Goal: Task Accomplishment & Management: Complete application form

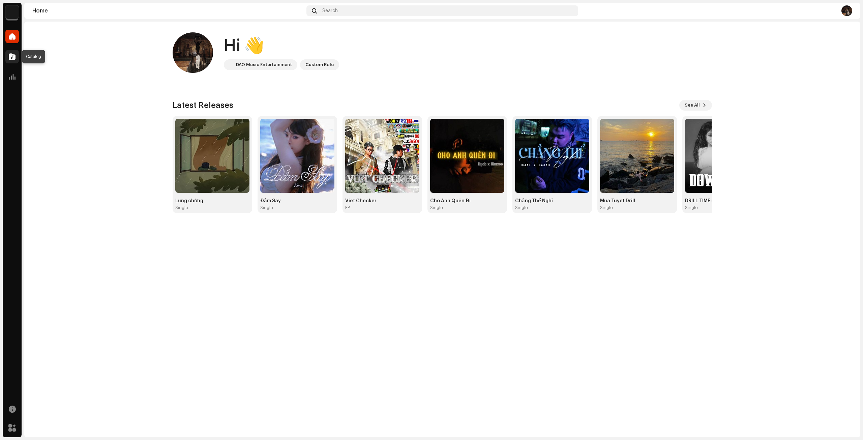
click at [9, 56] on span at bounding box center [12, 56] width 7 height 5
click at [11, 15] on img at bounding box center [11, 11] width 13 height 13
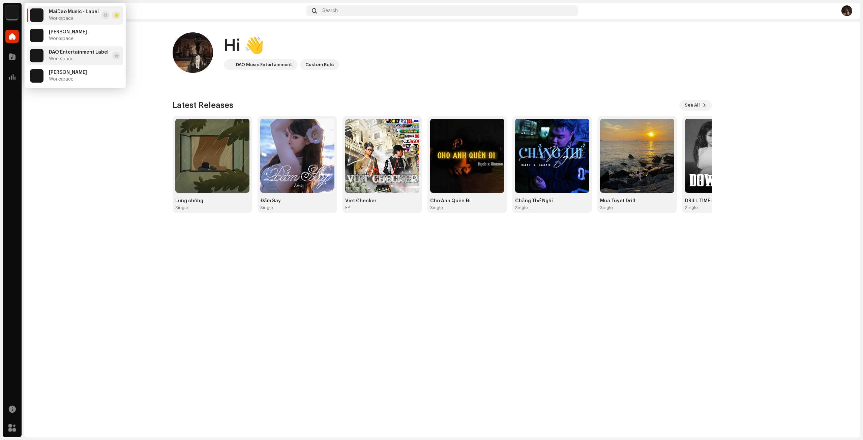
click at [63, 50] on span "DAO Entertainment Label" at bounding box center [79, 52] width 60 height 5
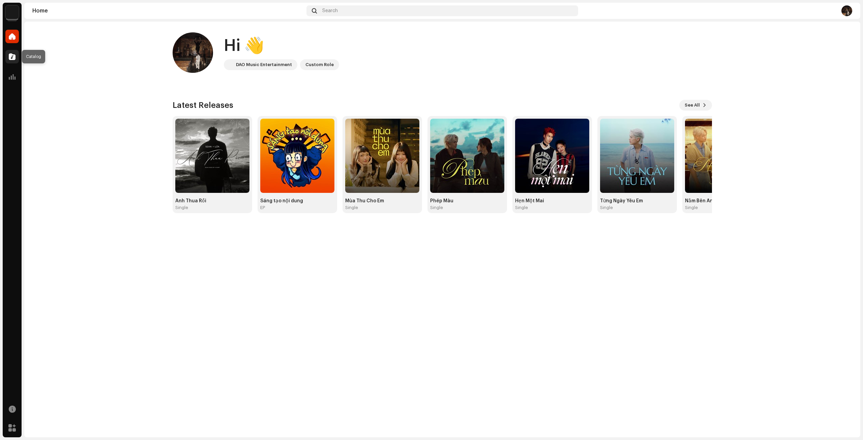
click at [16, 58] on div at bounding box center [11, 56] width 13 height 13
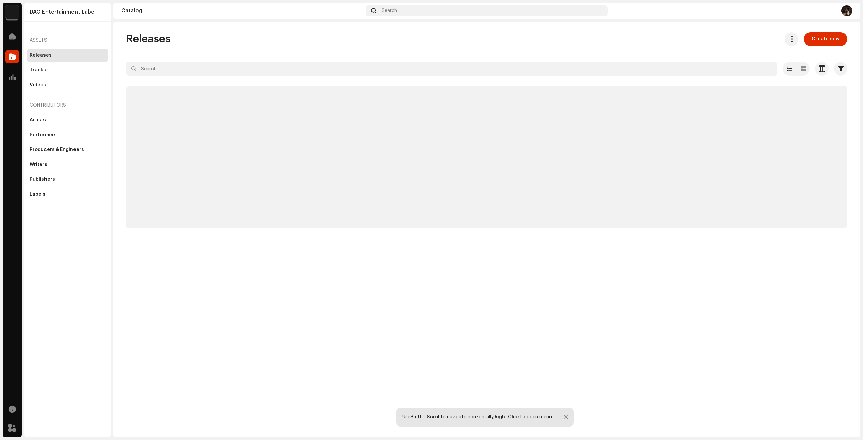
click at [13, 14] on img at bounding box center [11, 11] width 13 height 13
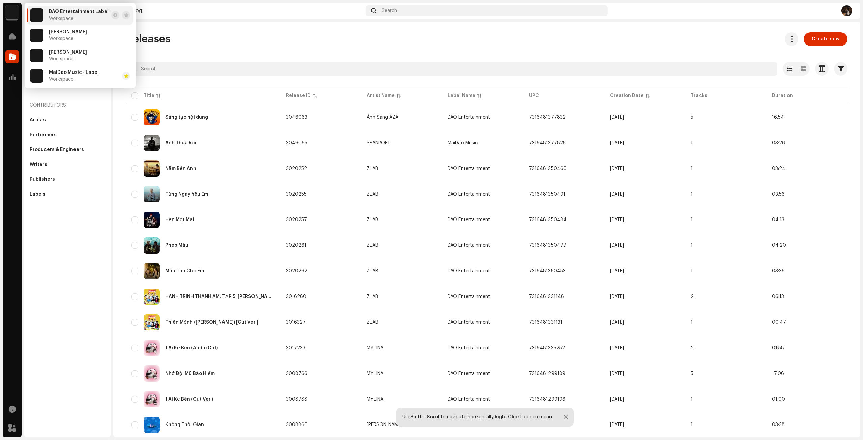
click at [3, 20] on navigation-account-switch "DAO Entertainment Label" at bounding box center [12, 12] width 19 height 19
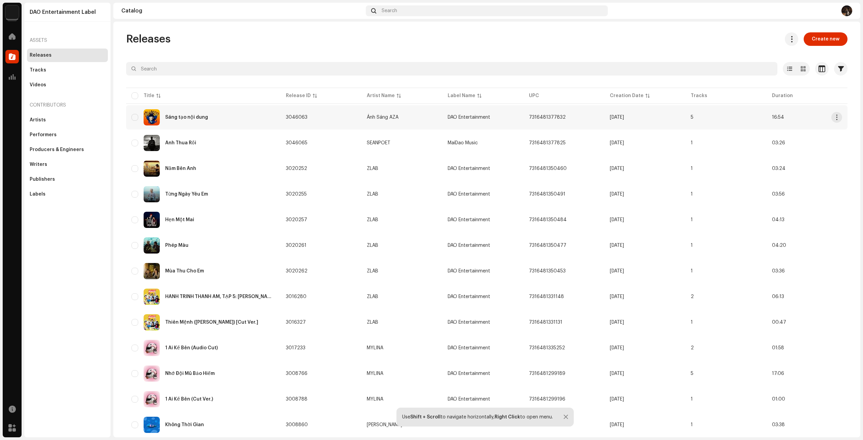
click at [193, 122] on div "Sáng tạo nội dung" at bounding box center [203, 117] width 144 height 16
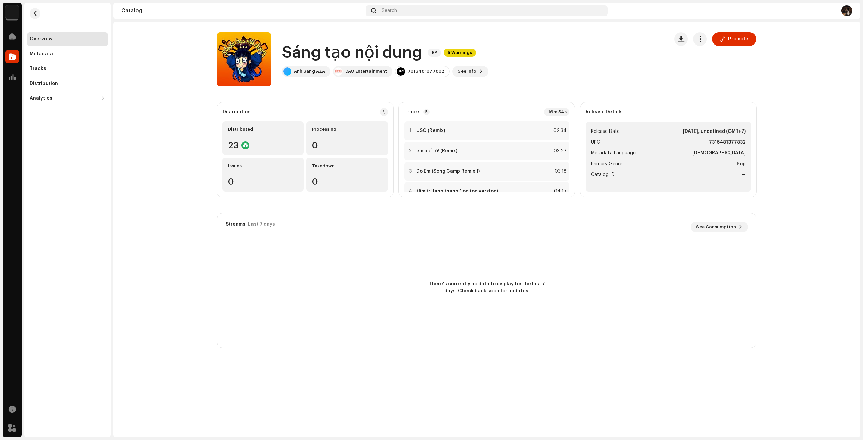
click at [330, 39] on div "Sáng tạo nội dung EP 5 Warnings Ánh Sáng AZA DAO Entertainment 7316481377832 Se…" at bounding box center [440, 59] width 446 height 54
drag, startPoint x: 283, startPoint y: 52, endPoint x: 421, endPoint y: 55, distance: 138.2
click at [421, 55] on div "Sáng tạo nội dung EP 5 Warnings" at bounding box center [385, 53] width 207 height 22
copy h1 "Sáng tạo nội dung"
drag, startPoint x: 175, startPoint y: 123, endPoint x: 169, endPoint y: 119, distance: 7.6
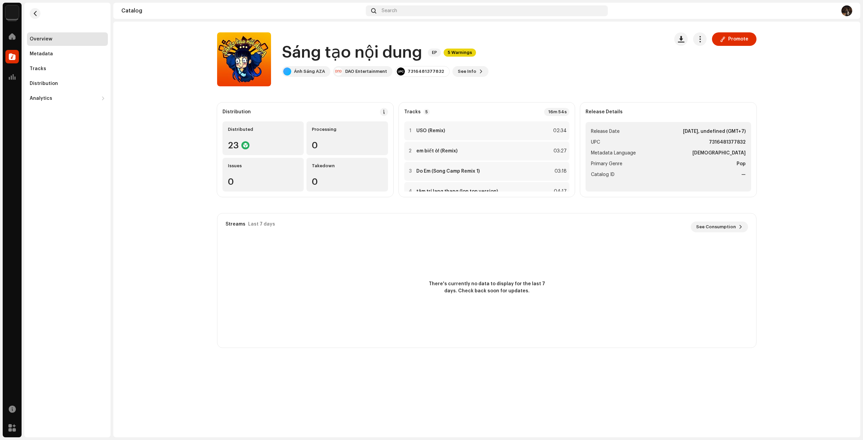
click at [175, 123] on catalog-releases-details-overview "Sáng tạo nội dung EP 5 Warnings Promote Sáng tạo nội dung EP 5 Warnings Ánh Sán…" at bounding box center [486, 190] width 747 height 337
click at [78, 65] on div "Tracks" at bounding box center [67, 68] width 81 height 13
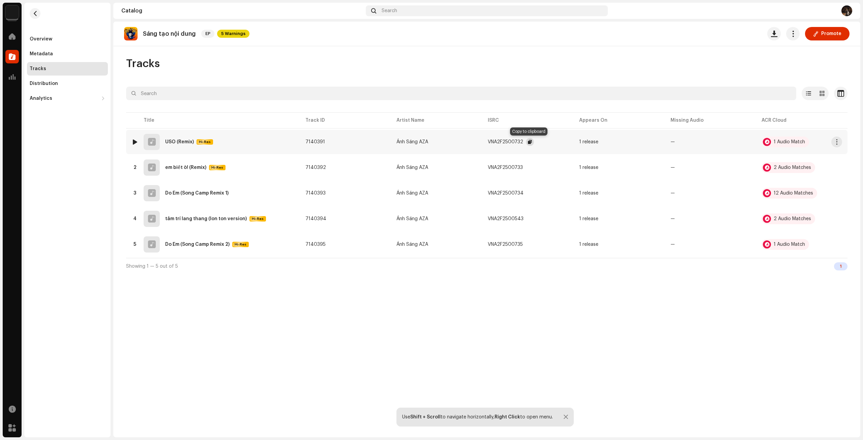
click at [528, 142] on span "button" at bounding box center [530, 141] width 4 height 5
drag, startPoint x: 666, startPoint y: 312, endPoint x: 621, endPoint y: 239, distance: 85.7
click at [666, 312] on div "Sáng tạo nội dung EP 5 Warnings Promote Tracks Selected 0 Select all 5 Options …" at bounding box center [486, 230] width 747 height 416
click at [529, 167] on span "button" at bounding box center [529, 167] width 4 height 5
click at [528, 193] on span "button" at bounding box center [530, 192] width 4 height 5
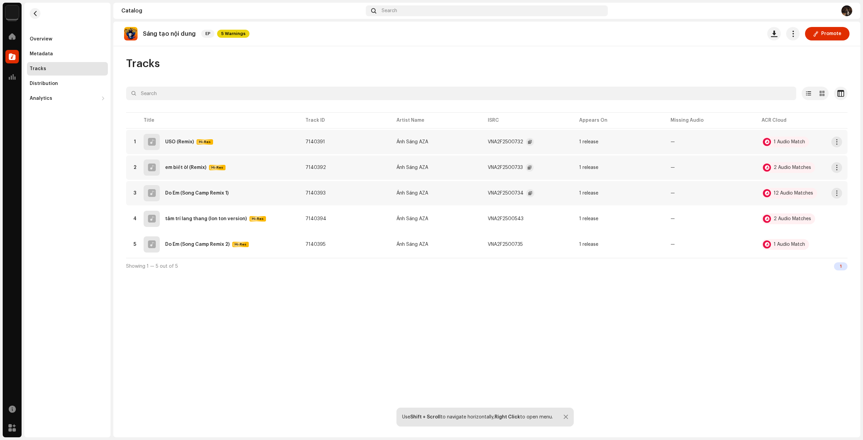
click at [360, 311] on div "Sáng tạo nội dung EP 5 Warnings Promote Tracks Selected 0 Select all 5 Options …" at bounding box center [486, 230] width 747 height 416
click at [530, 245] on span "button" at bounding box center [529, 244] width 4 height 5
click at [560, 44] on div "Sáng tạo nội dung EP 5 Warnings Promote" at bounding box center [486, 34] width 747 height 25
click at [137, 142] on div at bounding box center [134, 141] width 5 height 5
click at [567, 416] on div at bounding box center [565, 416] width 4 height 5
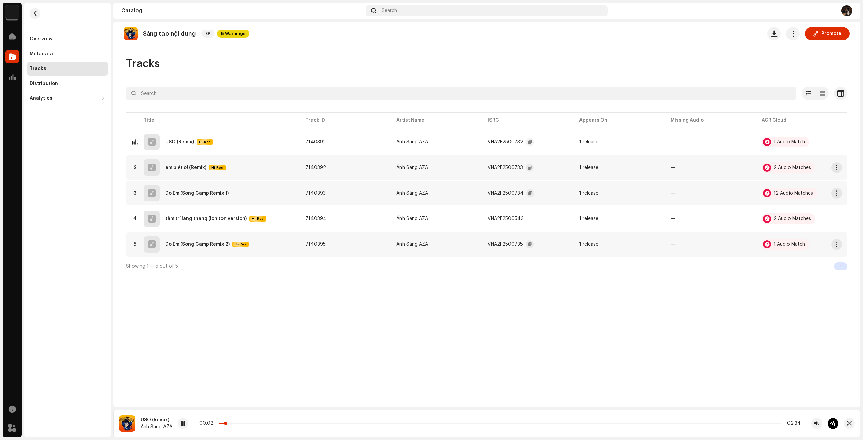
click at [272, 424] on p-slider at bounding box center [499, 423] width 561 height 1
click at [135, 167] on div at bounding box center [134, 167] width 5 height 5
click at [134, 166] on div at bounding box center [134, 167] width 5 height 5
click at [190, 424] on span at bounding box center [192, 423] width 4 height 5
click at [193, 423] on span at bounding box center [192, 423] width 4 height 5
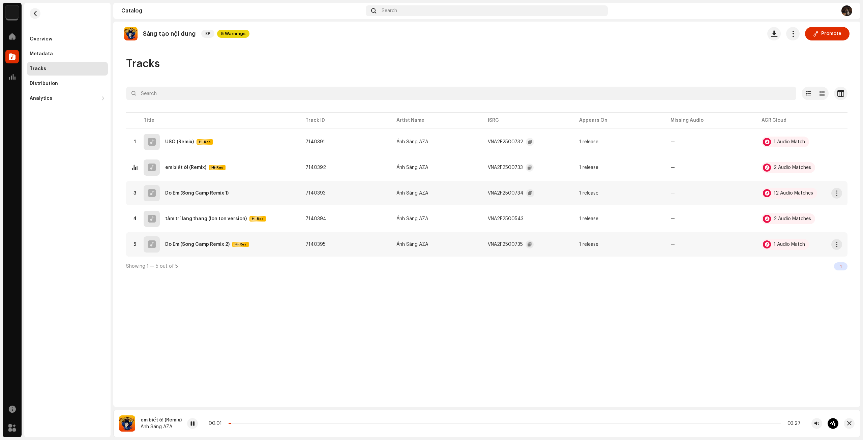
click at [295, 425] on div "00:01 03:27" at bounding box center [505, 423] width 592 height 5
click at [297, 423] on p-slider at bounding box center [504, 423] width 552 height 1
click at [395, 50] on div "Sáng tạo nội dung EP 5 Warnings Promote Tracks Selected 0 Select all 5 Options …" at bounding box center [486, 214] width 747 height 385
click at [133, 193] on div at bounding box center [134, 192] width 5 height 5
click at [216, 428] on div at bounding box center [214, 423] width 11 height 11
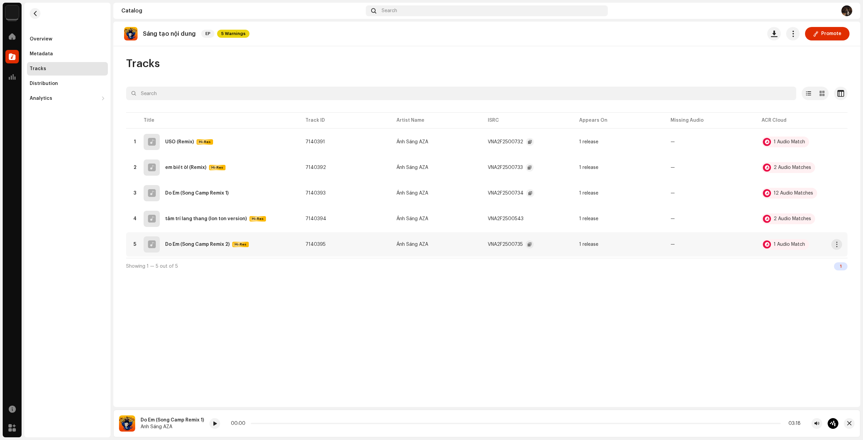
click at [215, 424] on span at bounding box center [215, 423] width 4 height 5
click at [299, 427] on div "00:03 03:18" at bounding box center [523, 423] width 629 height 11
click at [305, 424] on div "00:03 03:18" at bounding box center [516, 423] width 570 height 5
click at [310, 422] on div "00:04 03:18" at bounding box center [516, 423] width 570 height 5
click at [310, 423] on p-slider at bounding box center [516, 423] width 530 height 1
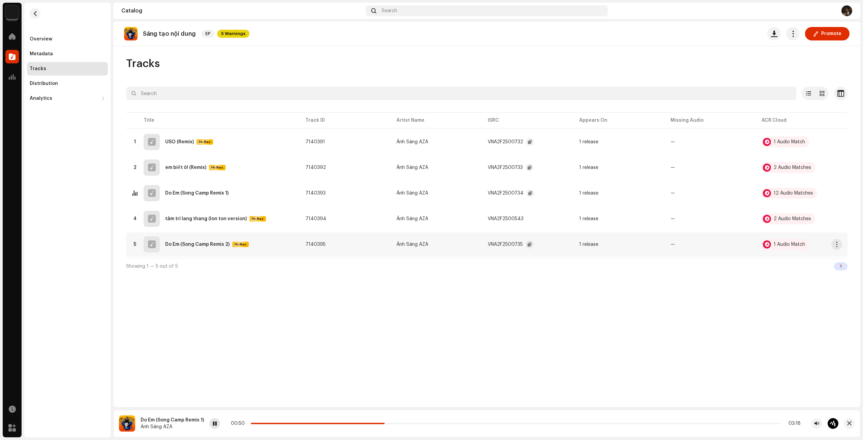
click at [214, 426] on span at bounding box center [215, 423] width 4 height 5
click at [135, 244] on div at bounding box center [134, 244] width 5 height 5
click at [309, 423] on p-slider at bounding box center [516, 423] width 529 height 1
click at [217, 421] on span at bounding box center [216, 423] width 4 height 5
click at [15, 10] on img at bounding box center [11, 11] width 13 height 13
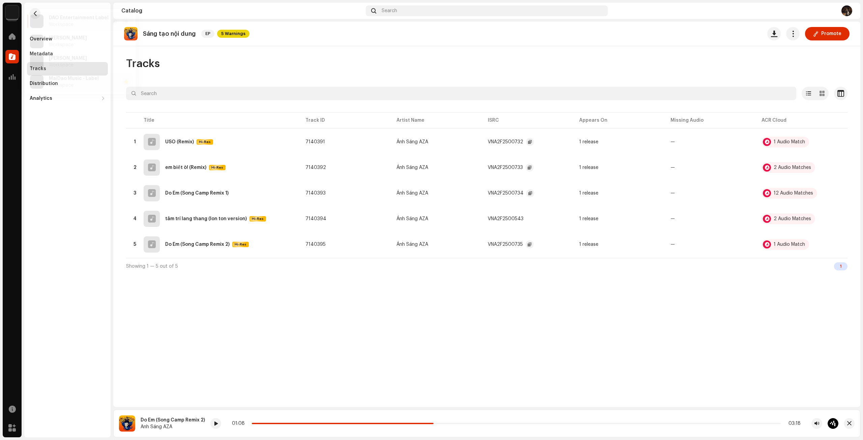
click at [77, 71] on span "MaiDao Music - Label" at bounding box center [74, 72] width 50 height 5
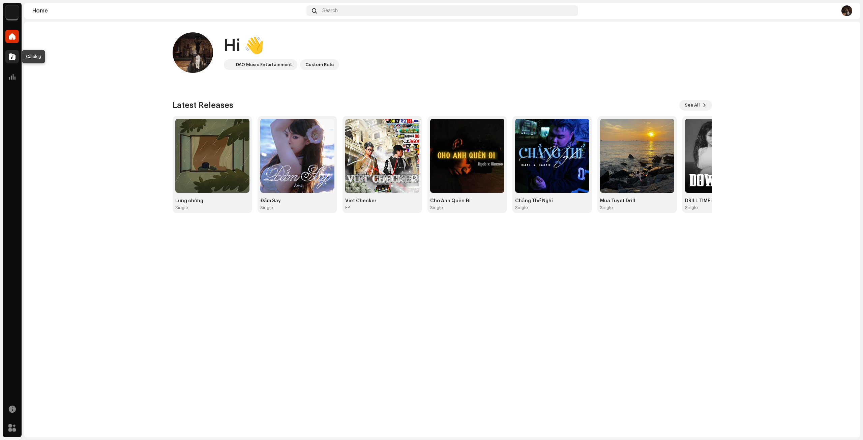
click at [13, 58] on span at bounding box center [12, 56] width 7 height 5
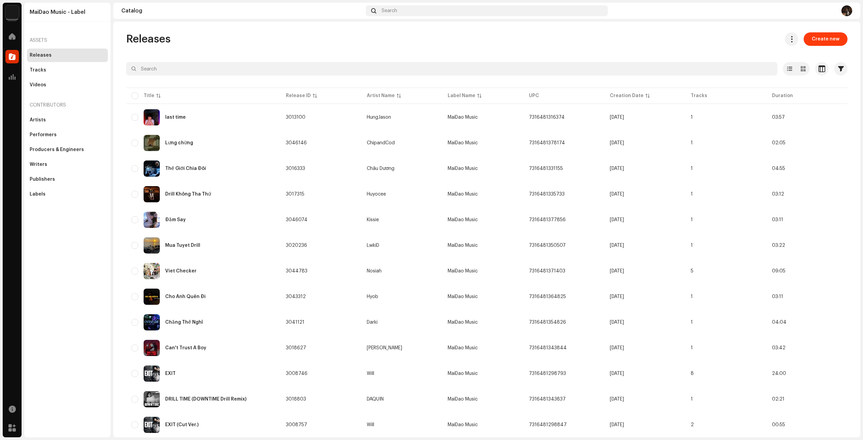
click at [840, 37] on button "Create new" at bounding box center [825, 38] width 44 height 13
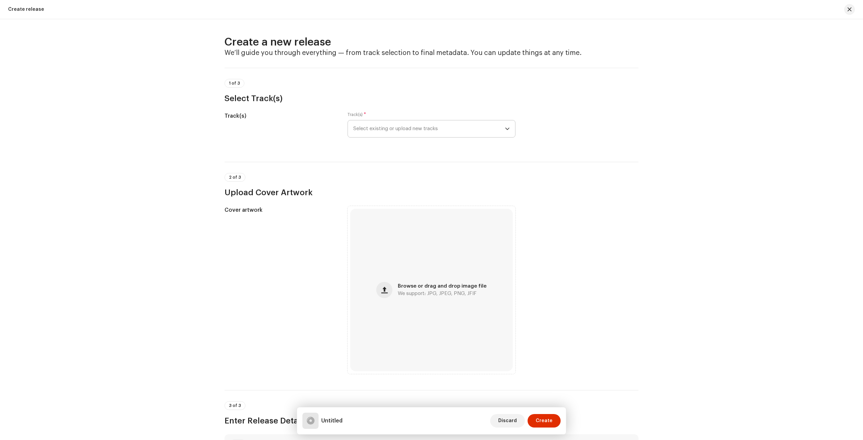
click at [396, 124] on span "Select existing or upload new tracks" at bounding box center [429, 128] width 152 height 17
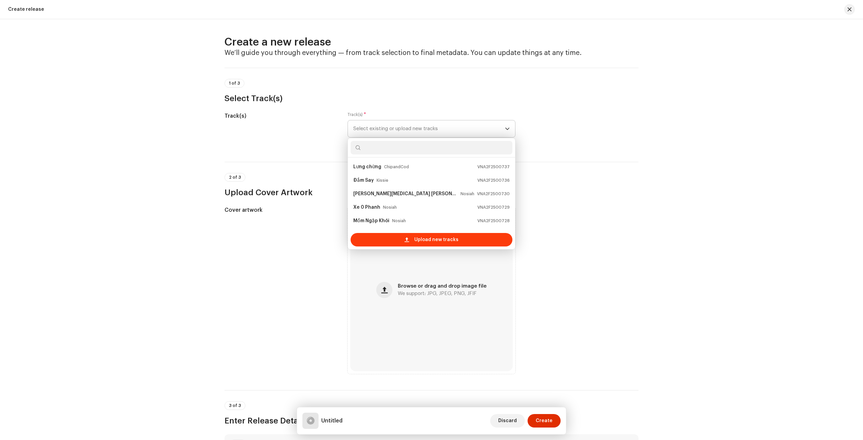
scroll to position [11, 0]
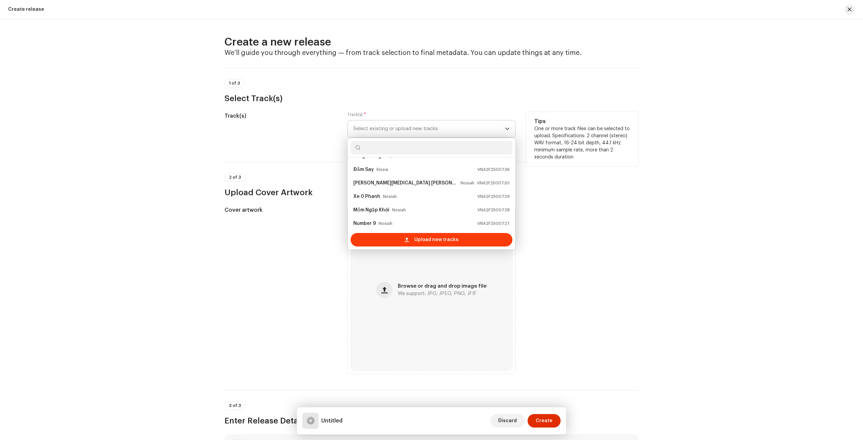
click at [405, 239] on span at bounding box center [406, 239] width 4 height 5
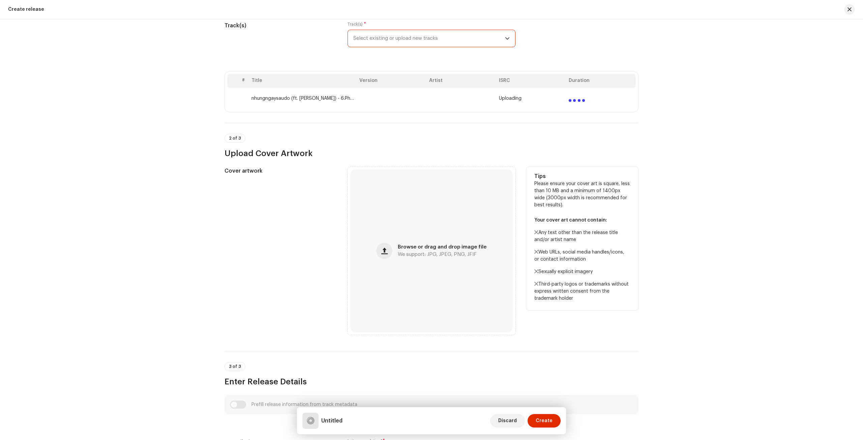
scroll to position [135, 0]
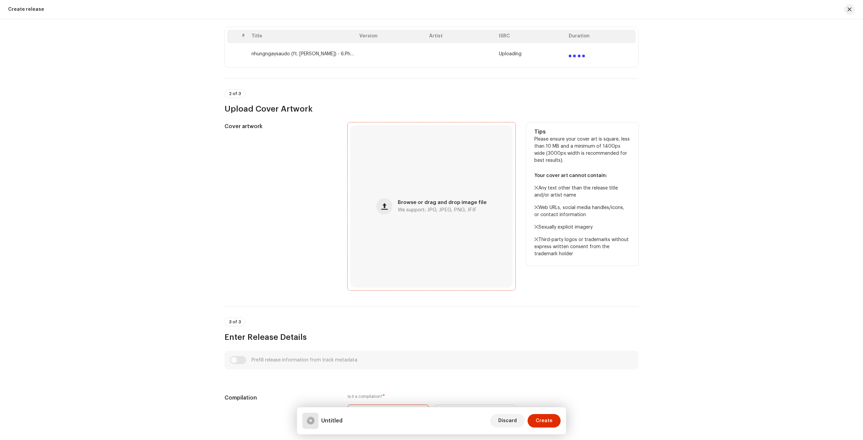
click at [422, 162] on div "Browse or drag and drop image file We support: JPG, JPEG, PNG, JFIF" at bounding box center [431, 206] width 162 height 162
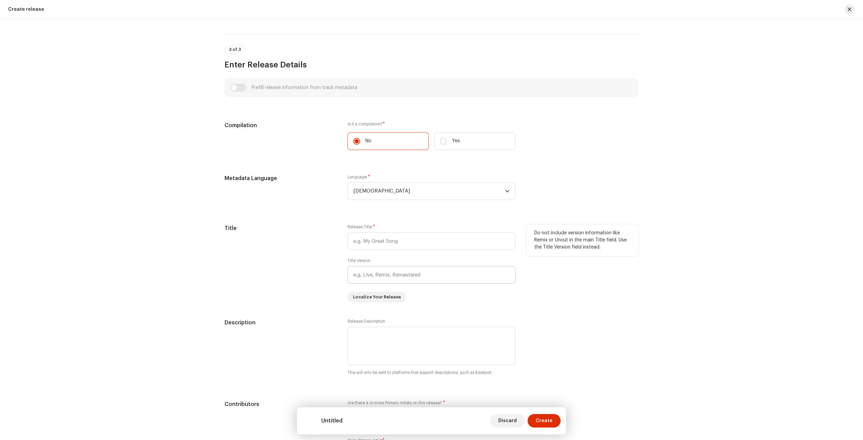
scroll to position [438, 0]
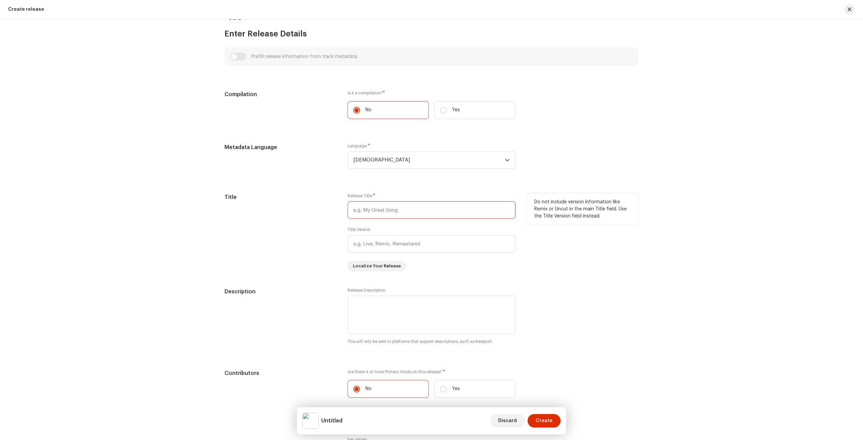
click at [385, 209] on input "text" at bounding box center [431, 210] width 168 height 18
paste input "nhungngaysaudo"
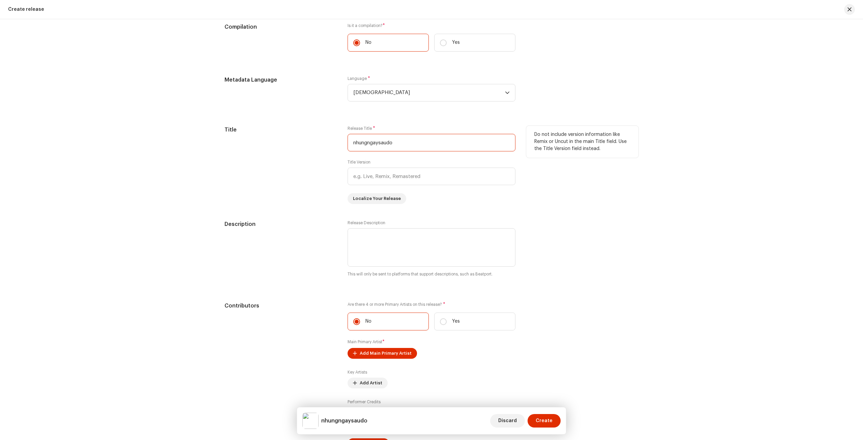
type input "nhungngaysaudo"
click at [303, 202] on div "Title" at bounding box center [280, 165] width 112 height 78
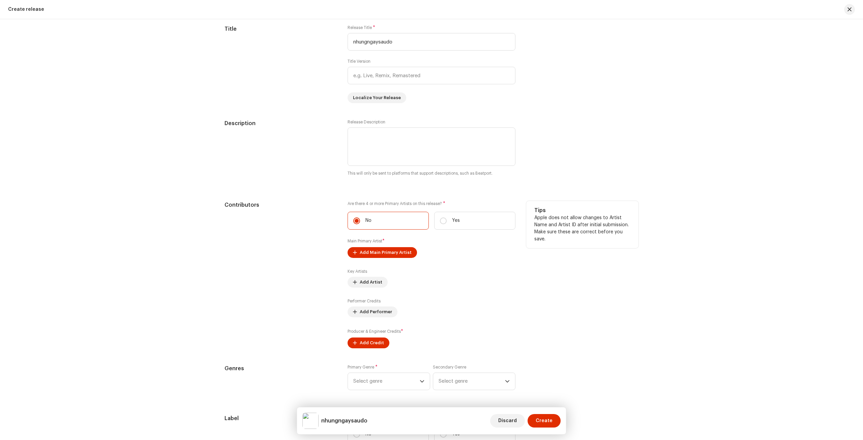
scroll to position [607, 0]
click at [388, 252] on span "Add Main Primary Artist" at bounding box center [386, 251] width 52 height 13
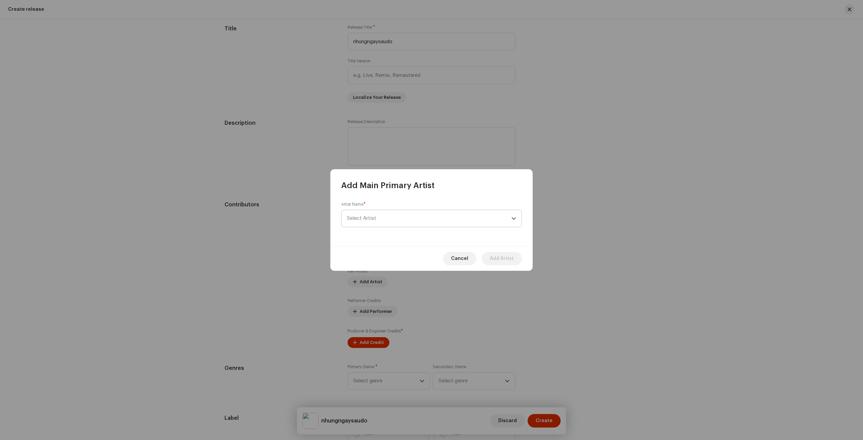
click at [399, 221] on span "Select Artist" at bounding box center [429, 218] width 164 height 17
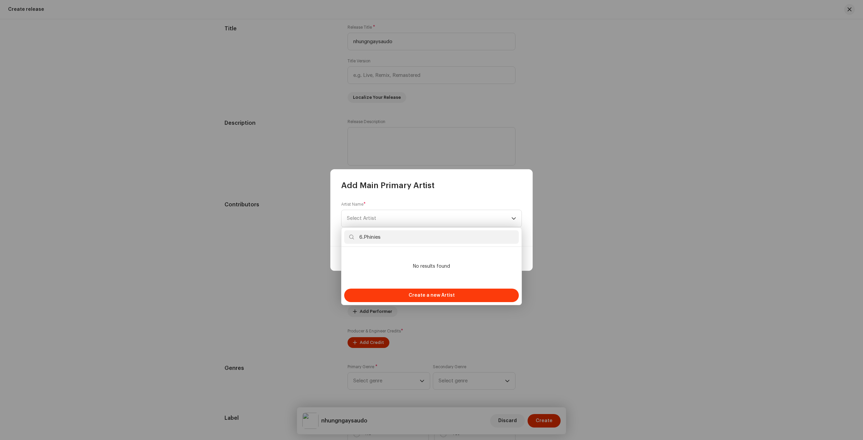
scroll to position [634, 0]
type input "6.Phinies"
click at [421, 294] on span "Create a new Artist" at bounding box center [431, 294] width 46 height 13
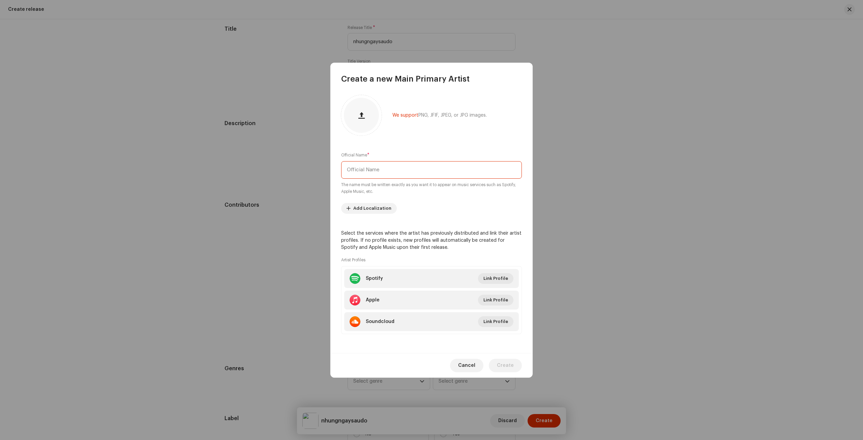
click at [421, 172] on input "text" at bounding box center [431, 170] width 181 height 18
paste input "6.Phinies"
type input "6.Phinies"
click at [497, 281] on span "Link Profile" at bounding box center [495, 278] width 25 height 13
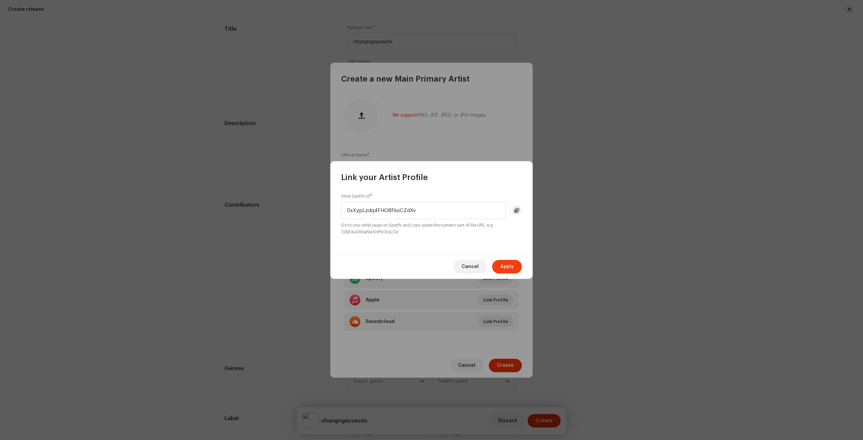
type input "0xXzpLzdq4FHO8FkoCZdXv"
click at [513, 265] on span "Apply" at bounding box center [506, 266] width 13 height 13
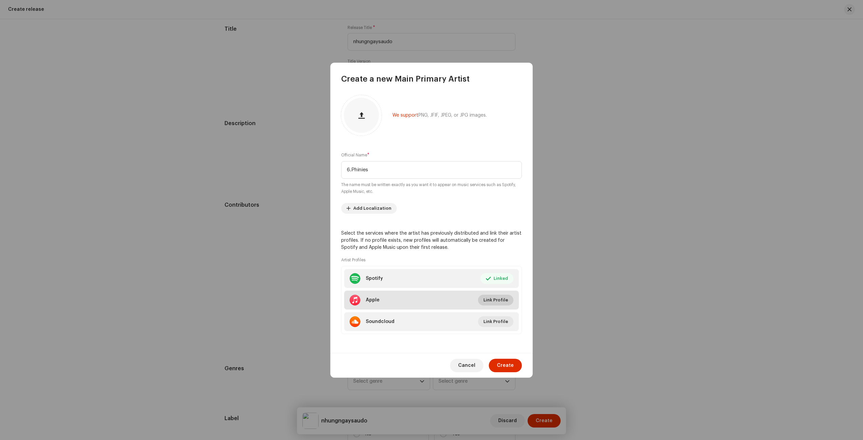
click at [487, 301] on span "Link Profile" at bounding box center [495, 299] width 25 height 13
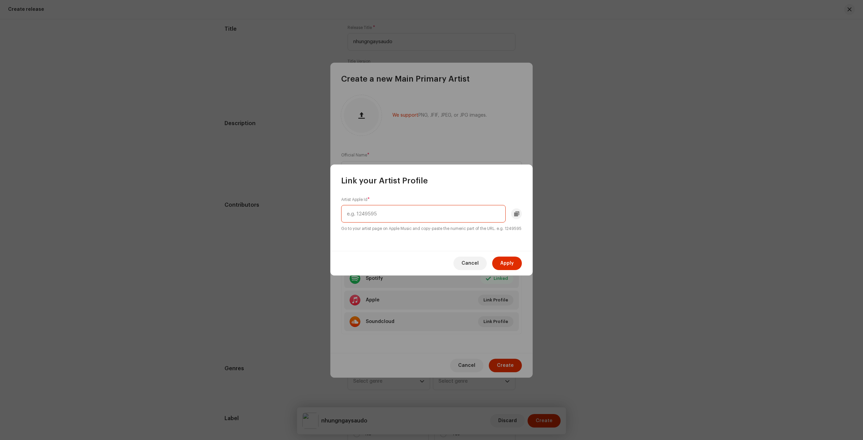
click at [419, 217] on input "text" at bounding box center [423, 214] width 164 height 18
paste input "1806317788"
type input "1806317788"
click at [498, 263] on button "Apply" at bounding box center [507, 262] width 30 height 13
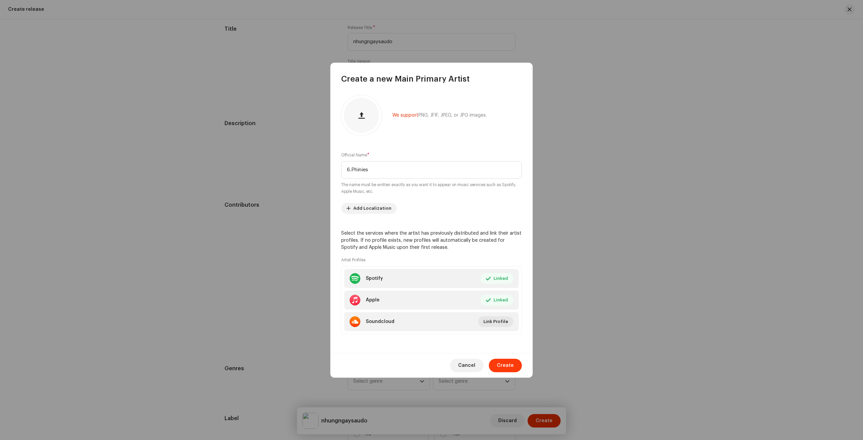
click at [509, 365] on span "Create" at bounding box center [505, 365] width 17 height 13
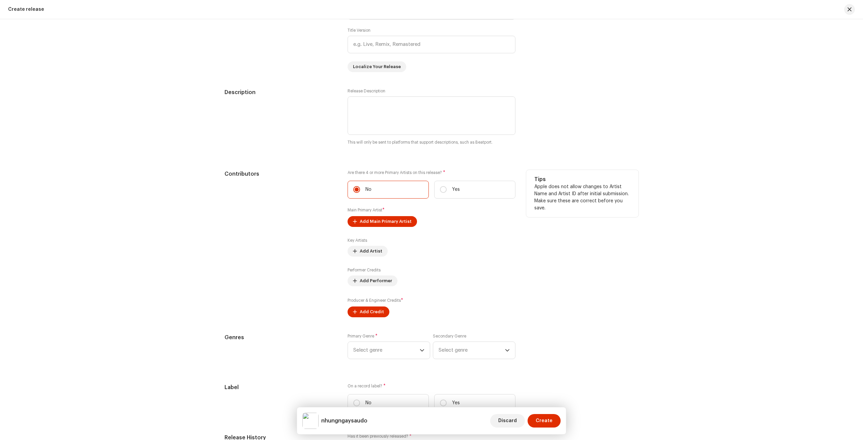
scroll to position [701, 0]
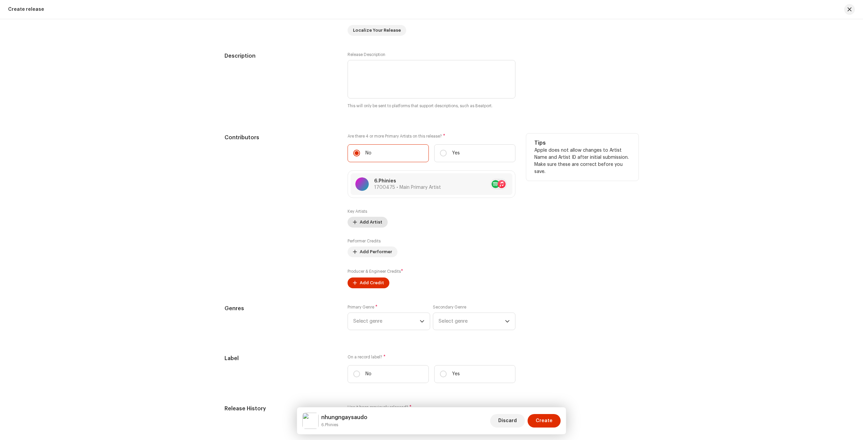
click at [365, 221] on span "Add Artist" at bounding box center [371, 221] width 23 height 13
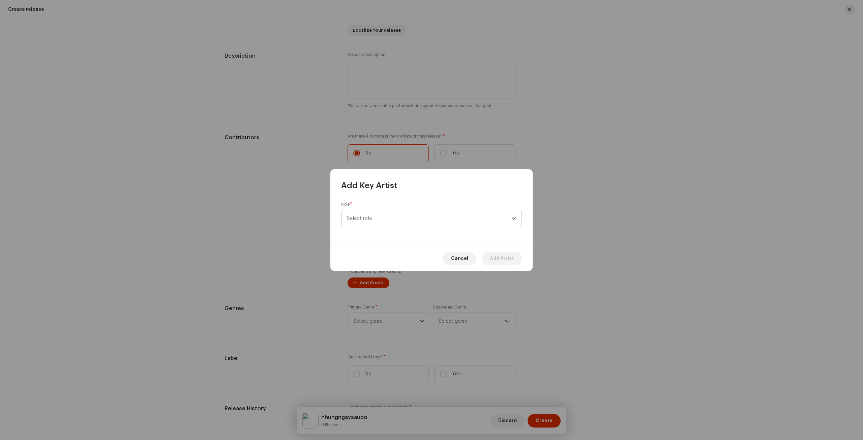
click at [367, 217] on span "Select role" at bounding box center [429, 218] width 164 height 17
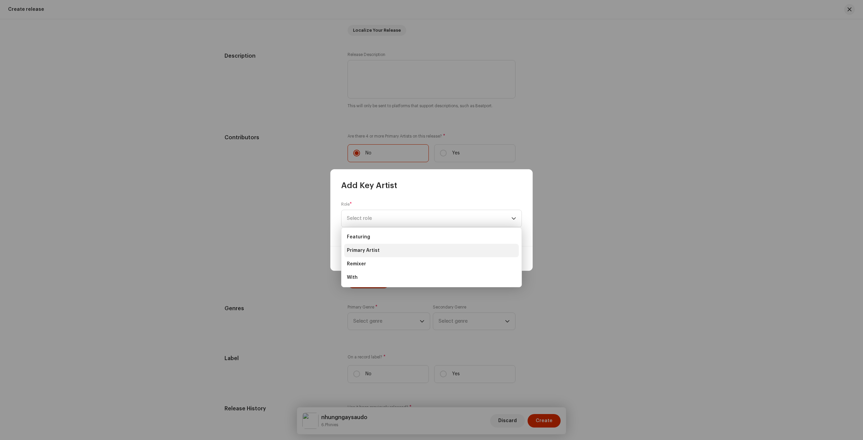
click at [379, 250] on li "Primary Artist" at bounding box center [431, 250] width 175 height 13
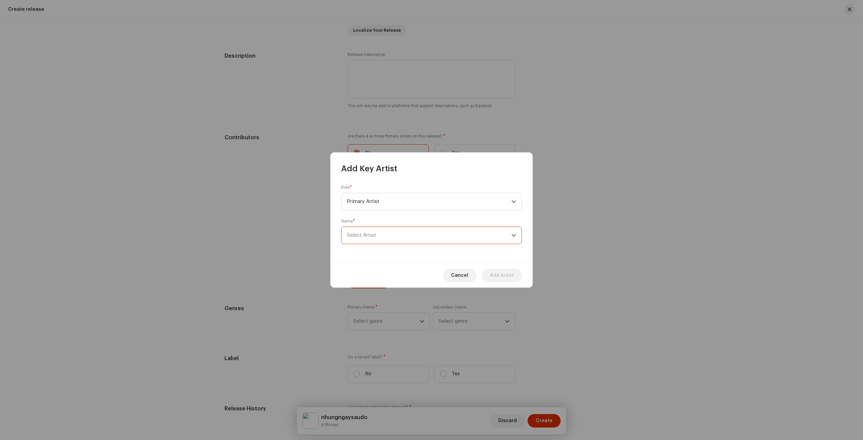
click at [395, 238] on span "Select Artist" at bounding box center [429, 235] width 164 height 17
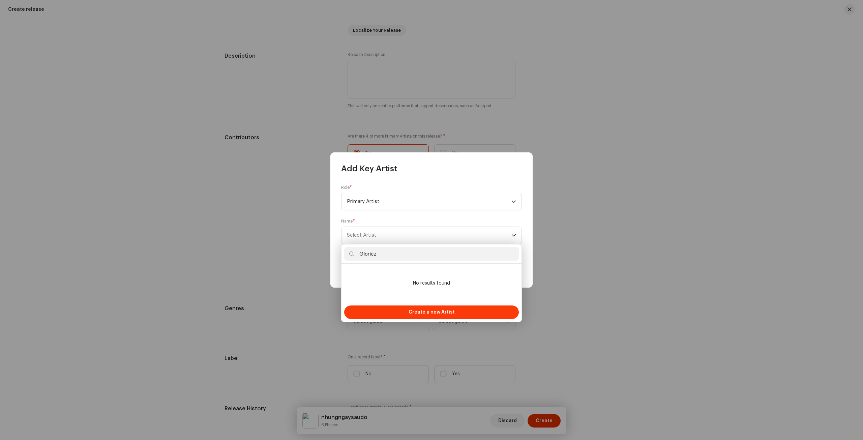
type input "Gloriez"
click at [423, 310] on span "Create a new Artist" at bounding box center [431, 311] width 46 height 13
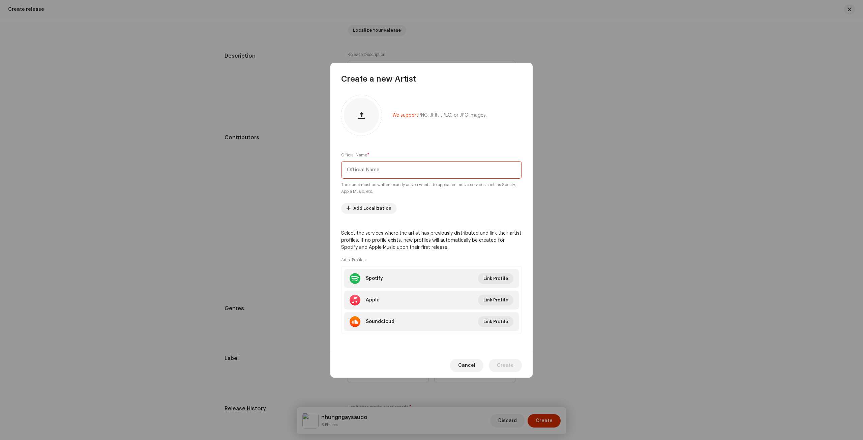
click at [412, 166] on input "text" at bounding box center [431, 170] width 181 height 18
paste input "Gloriez"
type input "Gloriez"
click at [491, 278] on span "Link Profile" at bounding box center [495, 278] width 25 height 13
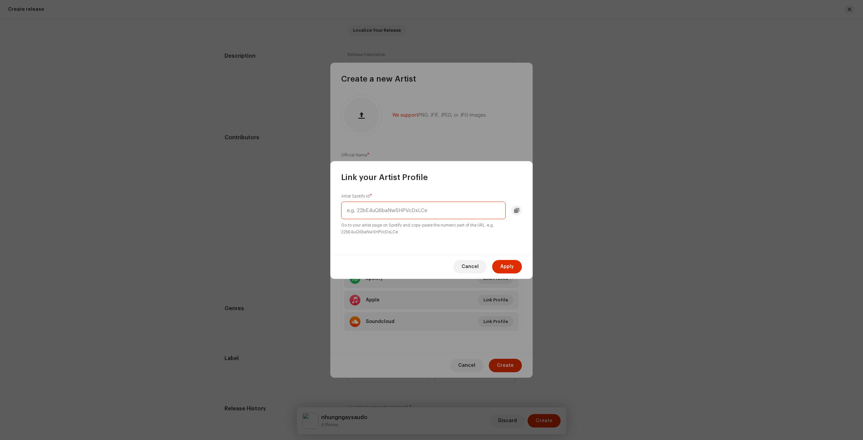
click at [432, 217] on input "text" at bounding box center [423, 211] width 164 height 18
paste input "5djkqax7u91PbeC4XNBSIs"
type input "5djkqax7u91PbeC4XNBSIs"
click at [508, 263] on span "Apply" at bounding box center [506, 266] width 13 height 13
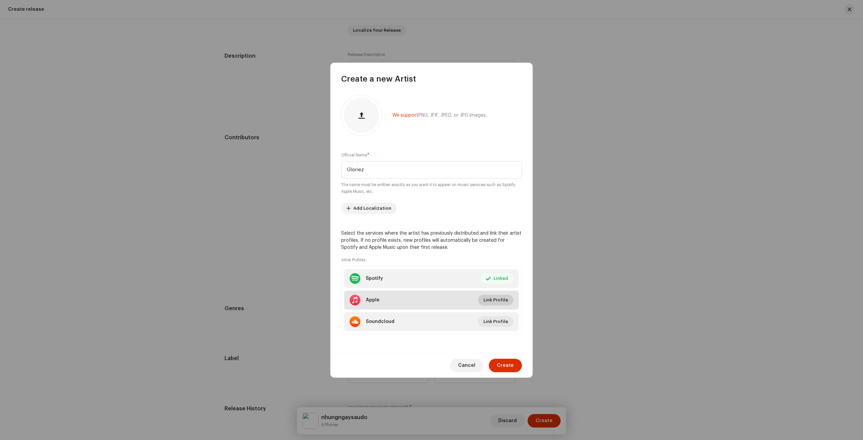
click at [490, 295] on span "Link Profile" at bounding box center [495, 299] width 25 height 13
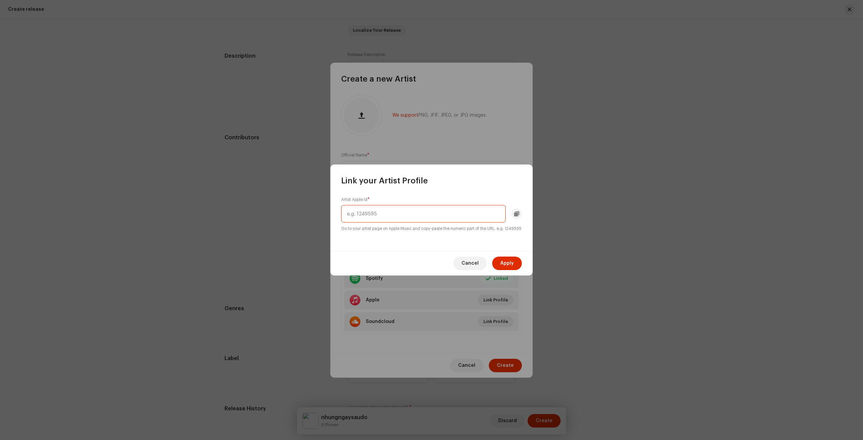
click at [418, 205] on input "text" at bounding box center [423, 214] width 164 height 18
paste input "1806317789"
type input "1806317789"
click at [503, 265] on span "Apply" at bounding box center [506, 262] width 13 height 13
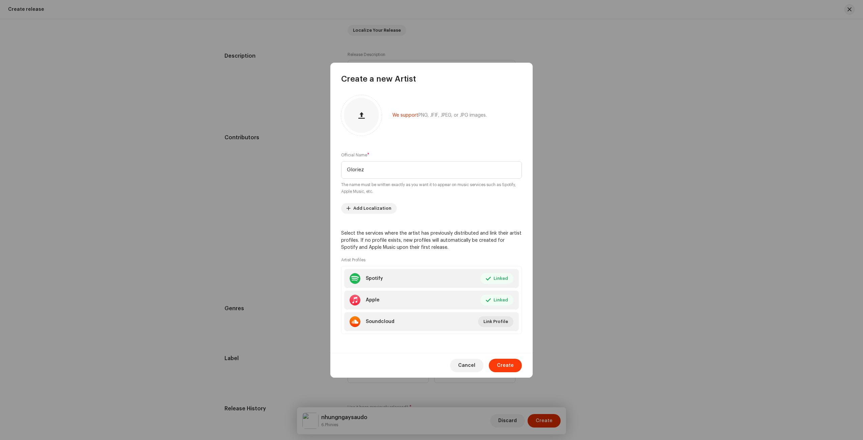
click at [514, 366] on button "Create" at bounding box center [505, 365] width 33 height 13
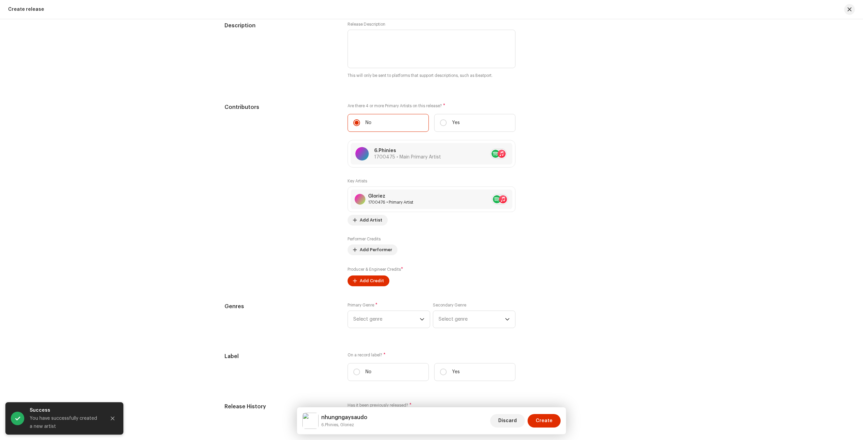
scroll to position [768, 0]
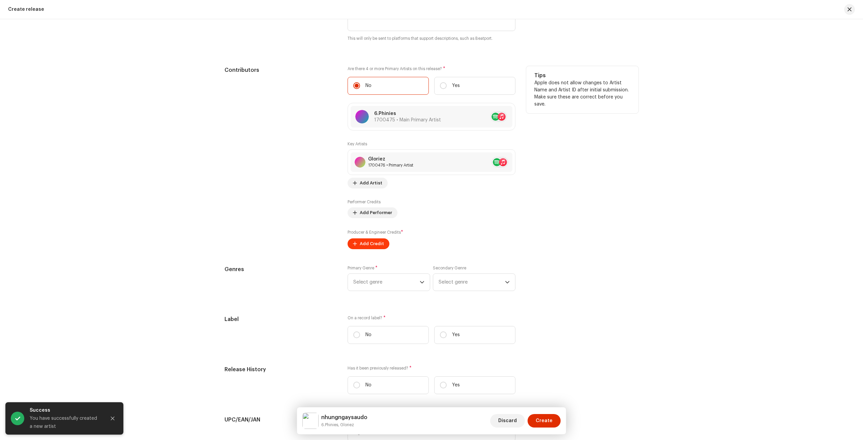
click at [360, 242] on span "Add Credit" at bounding box center [372, 243] width 24 height 13
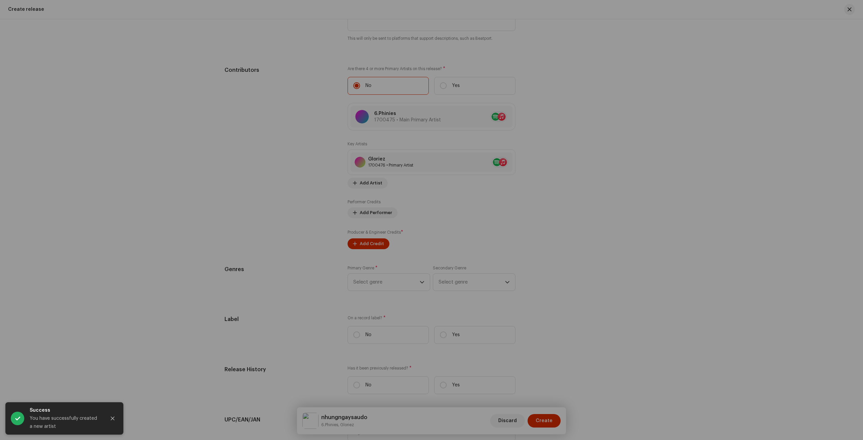
click at [269, 240] on div "Add Producer & Engineer Credits Role * Select role Cancel Add Credit" at bounding box center [431, 220] width 863 height 440
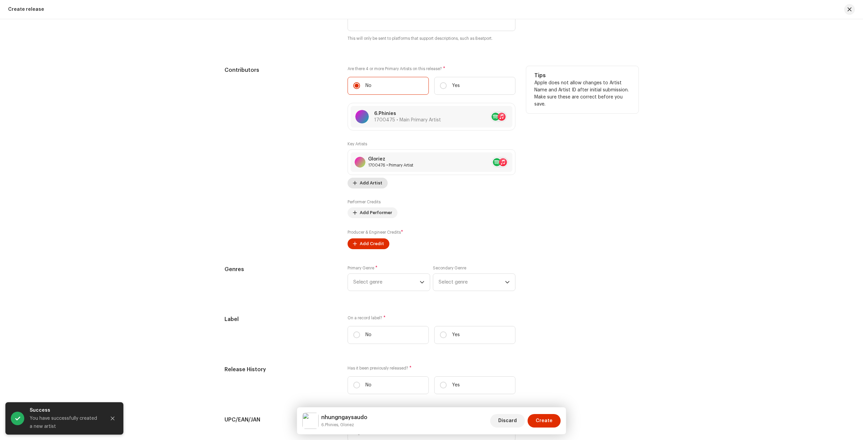
click at [370, 185] on span "Add Artist" at bounding box center [371, 182] width 23 height 13
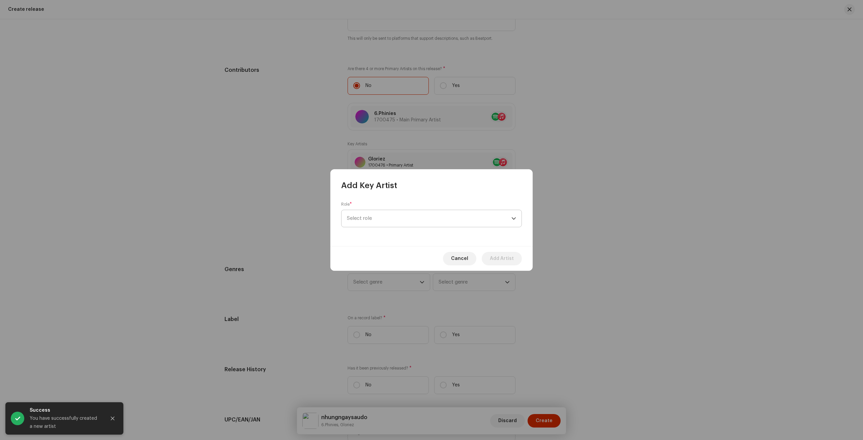
click at [388, 210] on div "Role * Select role" at bounding box center [431, 215] width 181 height 26
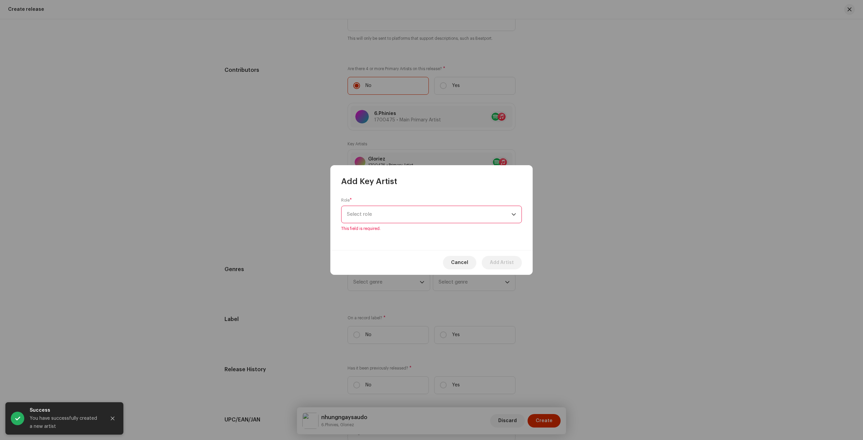
click at [385, 218] on span "Select role" at bounding box center [429, 214] width 164 height 17
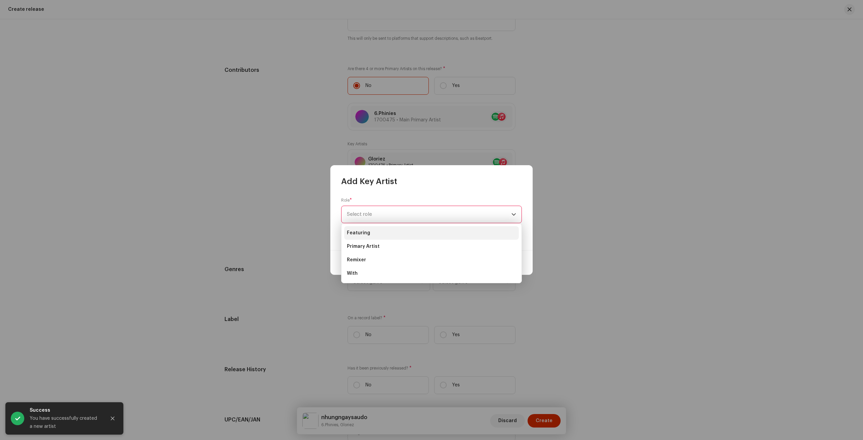
click at [371, 236] on li "Featuring" at bounding box center [431, 232] width 175 height 13
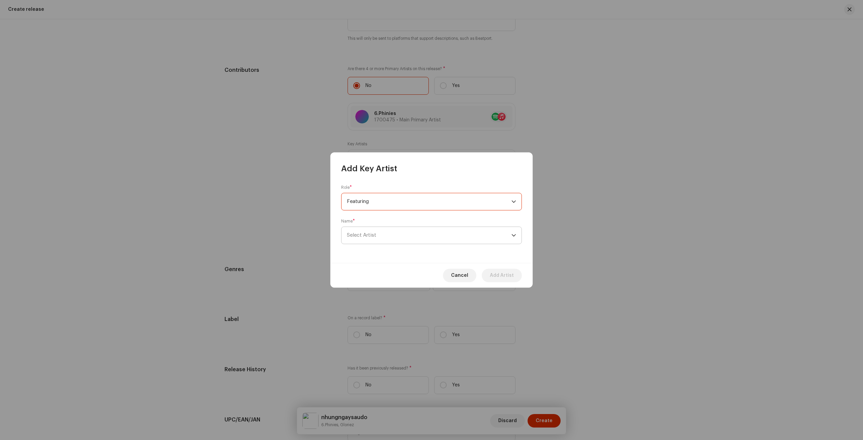
click at [433, 236] on span "Select Artist" at bounding box center [429, 235] width 164 height 17
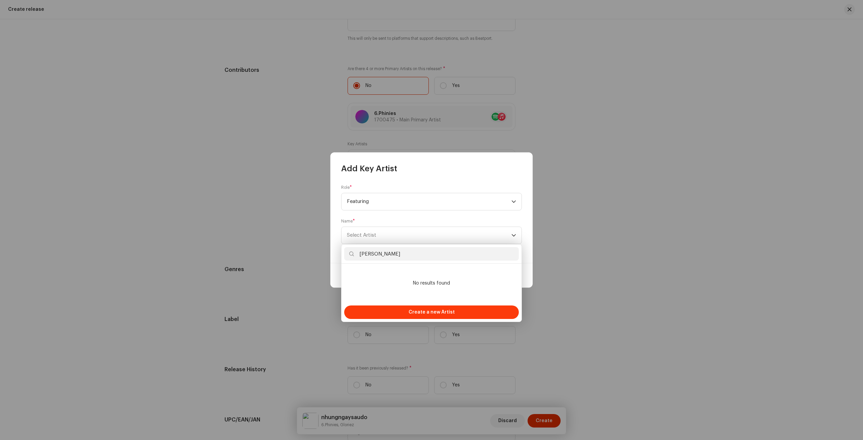
type input "Haivansaovay"
click at [435, 313] on span "Create a new Artist" at bounding box center [431, 311] width 46 height 13
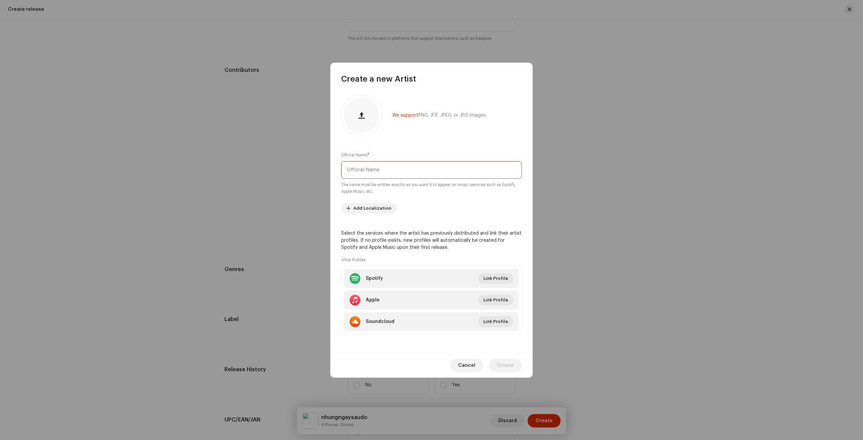
click at [395, 174] on input "text" at bounding box center [431, 170] width 181 height 18
paste input "Haivansaovay"
type input "Haivansaovay"
click at [511, 366] on span "Create" at bounding box center [505, 365] width 17 height 13
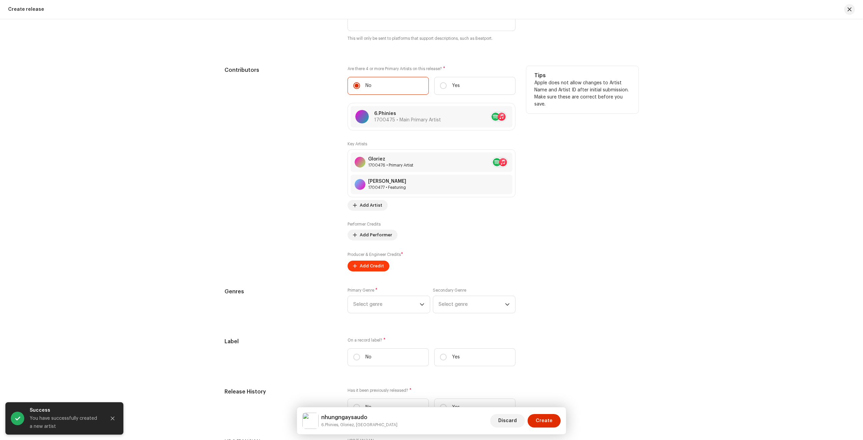
click at [365, 268] on span "Add Credit" at bounding box center [372, 265] width 24 height 13
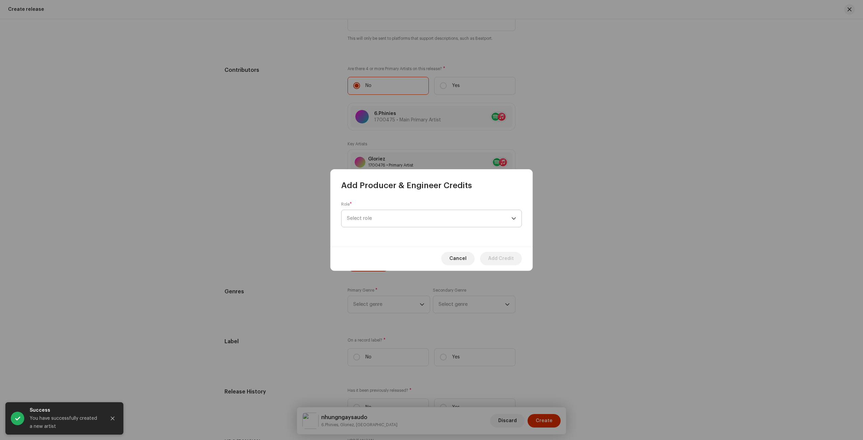
click at [369, 220] on span "Select role" at bounding box center [429, 218] width 164 height 17
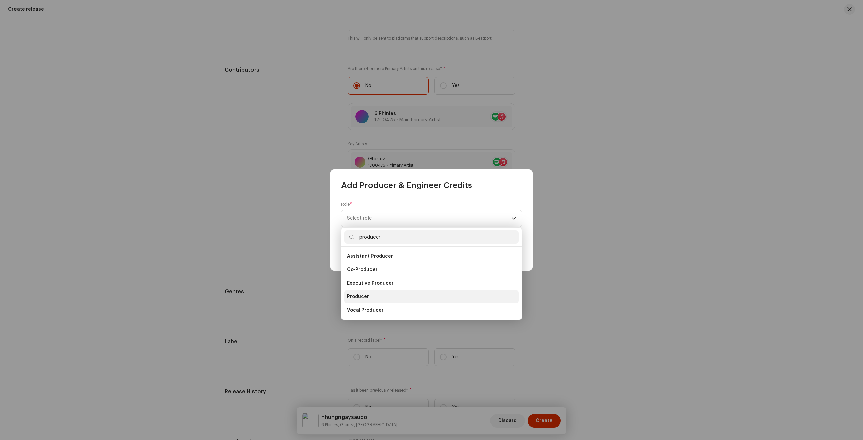
type input "producer"
click at [378, 291] on li "Producer" at bounding box center [431, 296] width 175 height 13
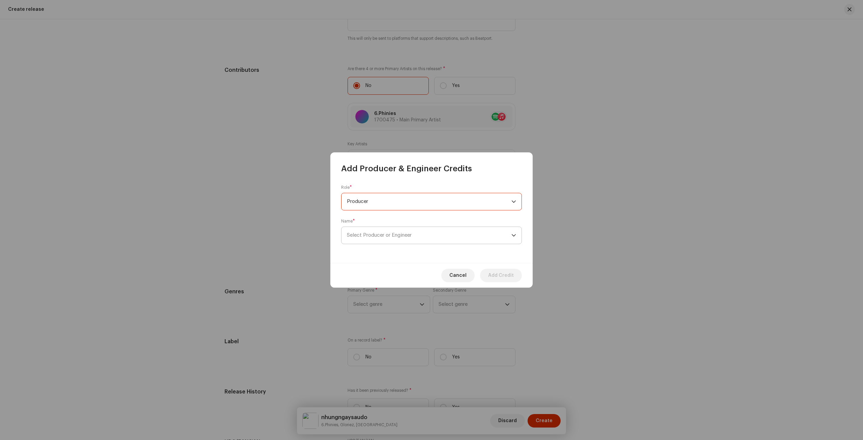
click at [394, 236] on span "Select Producer or Engineer" at bounding box center [379, 235] width 65 height 5
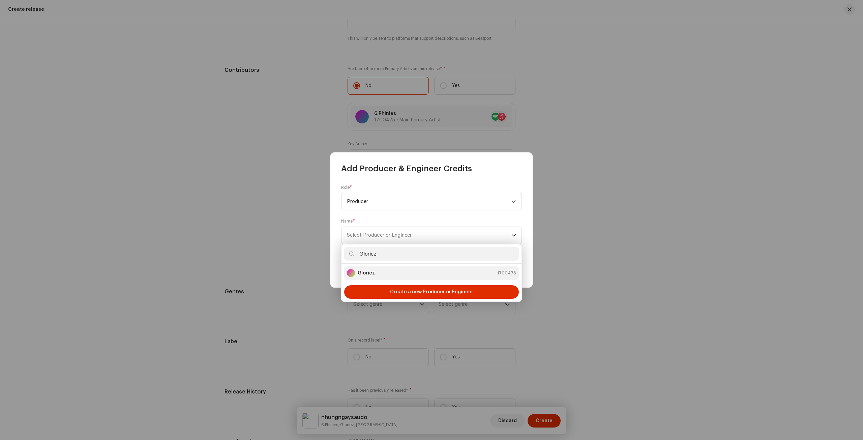
type input "Gloriez"
click at [426, 276] on div "Gloriez 1700476" at bounding box center [431, 273] width 169 height 8
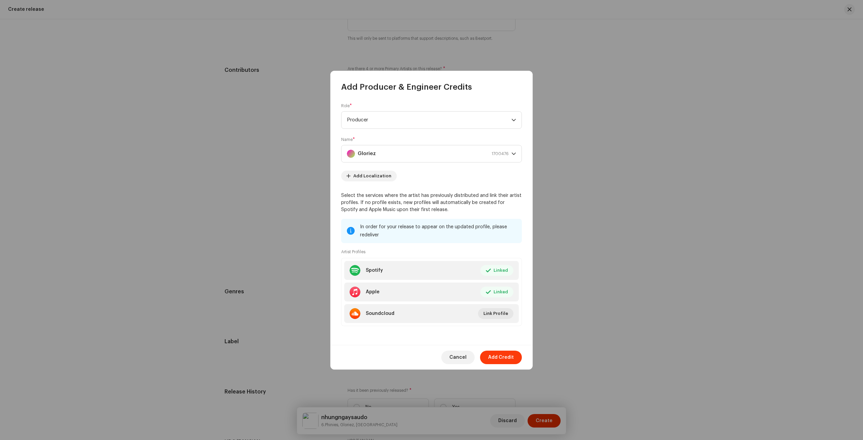
click at [502, 362] on span "Add Credit" at bounding box center [501, 356] width 26 height 13
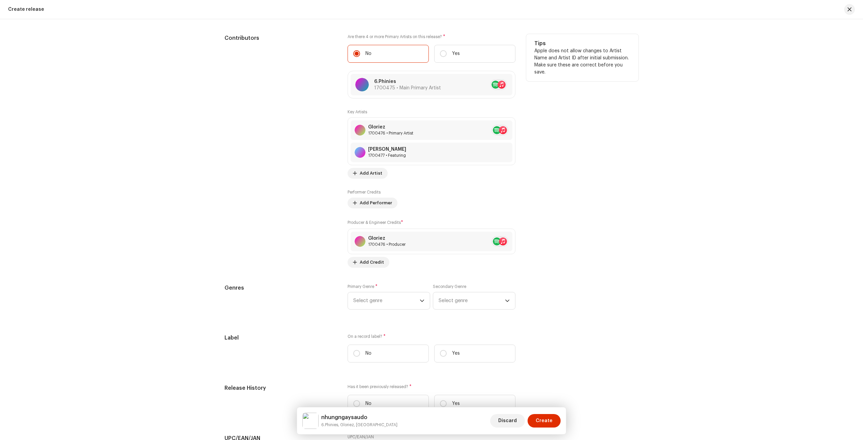
scroll to position [870, 0]
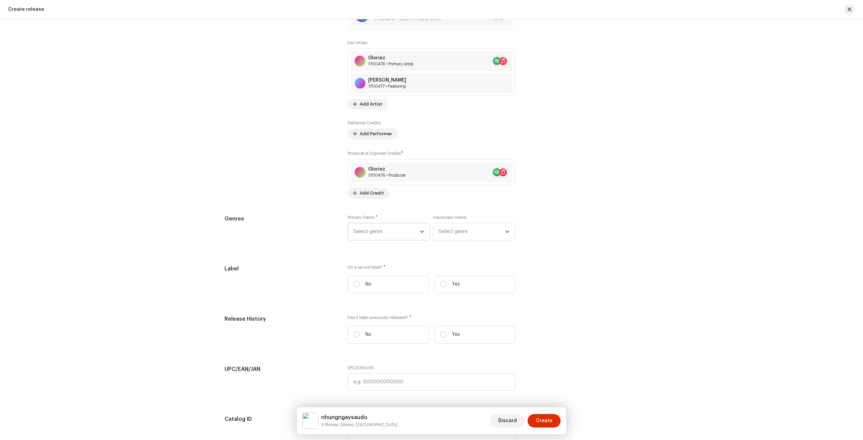
click at [373, 230] on span "Select genre" at bounding box center [386, 231] width 66 height 17
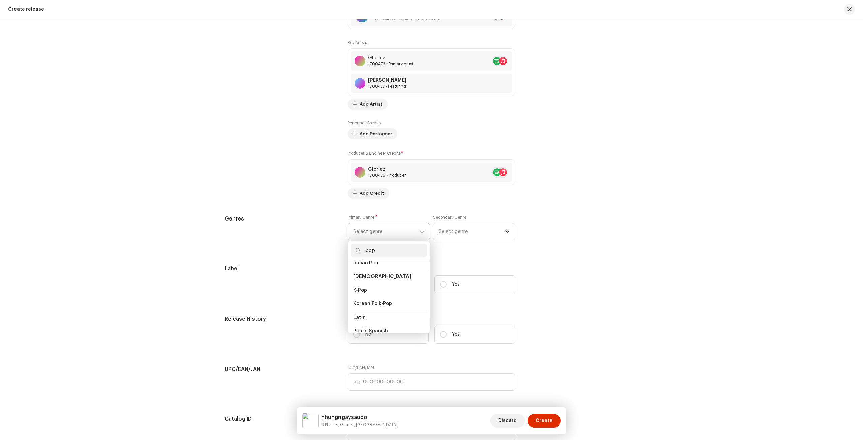
scroll to position [213, 0]
type input "pop"
click at [365, 314] on li "Pop" at bounding box center [388, 320] width 77 height 13
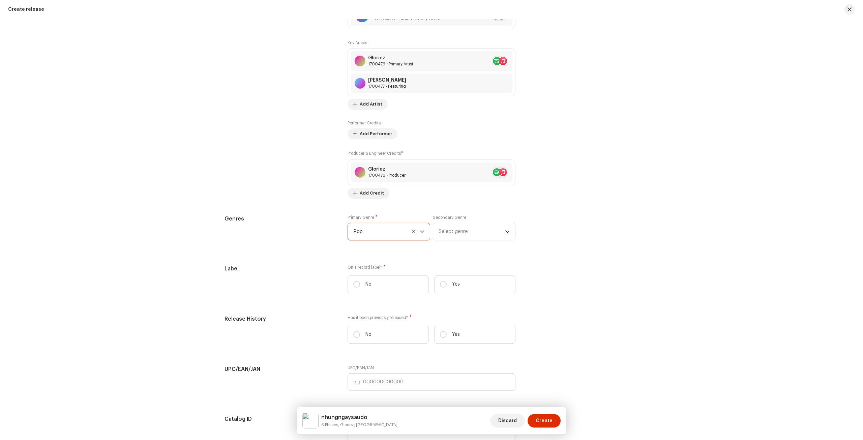
click at [309, 268] on h5 "Label" at bounding box center [280, 269] width 112 height 8
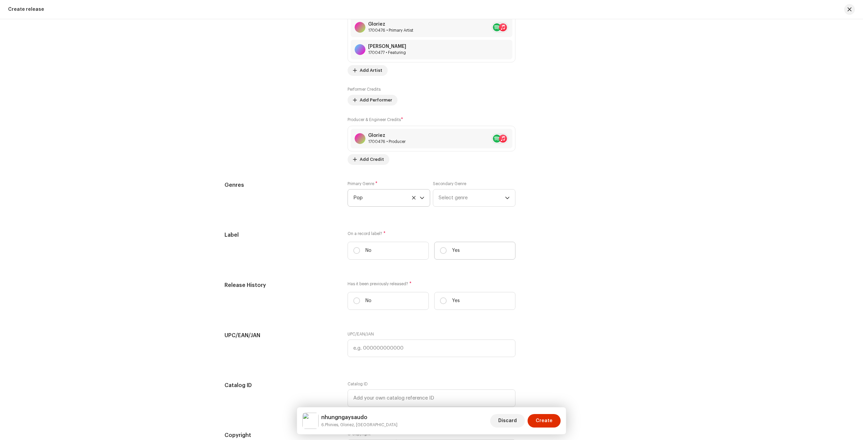
click at [446, 246] on label "Yes" at bounding box center [474, 251] width 81 height 18
click at [446, 247] on input "Yes" at bounding box center [443, 250] width 7 height 7
radio input "true"
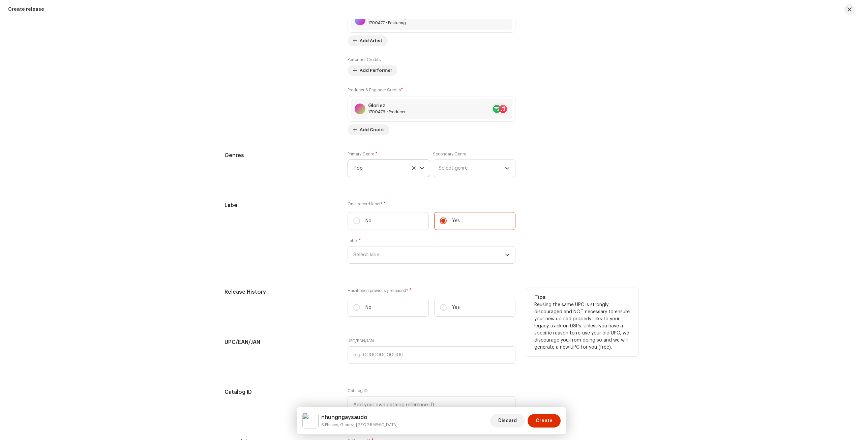
scroll to position [971, 0]
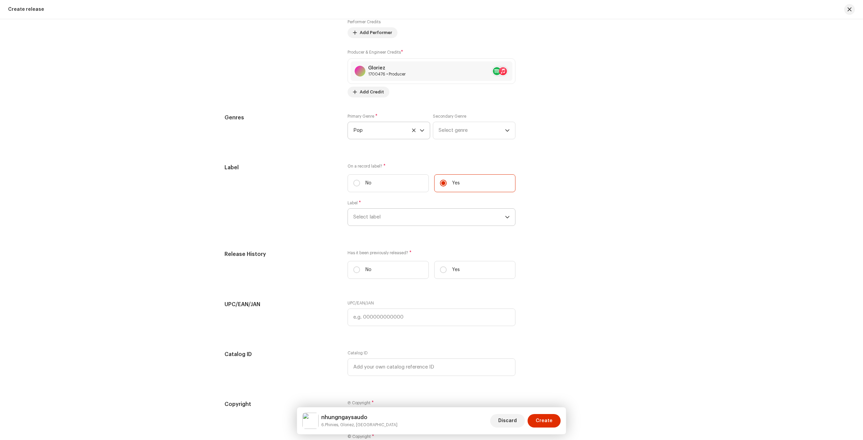
click at [415, 212] on span "Select label" at bounding box center [429, 217] width 152 height 17
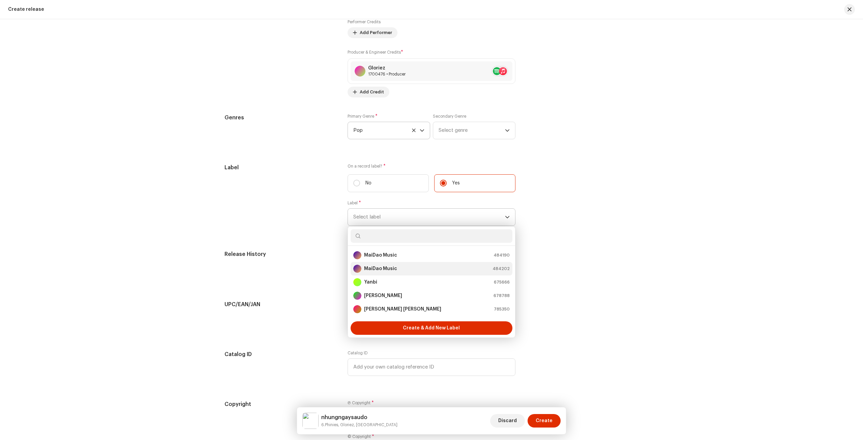
click at [389, 265] on strong "MaiDao Music" at bounding box center [380, 268] width 33 height 7
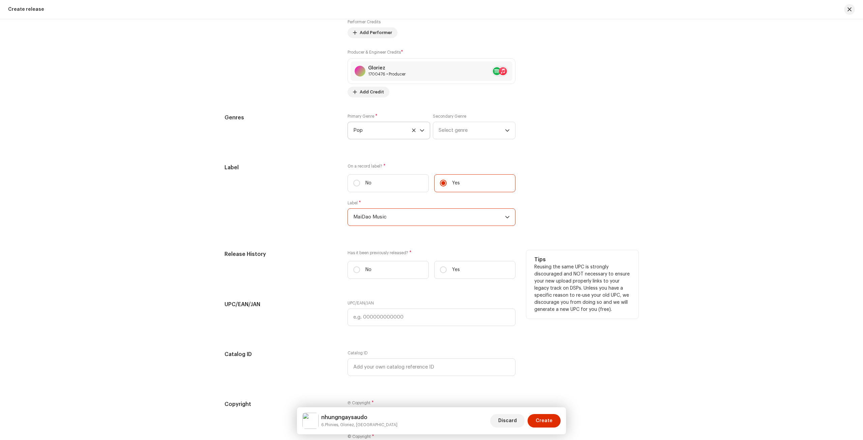
click at [262, 257] on div "Release History" at bounding box center [280, 267] width 112 height 34
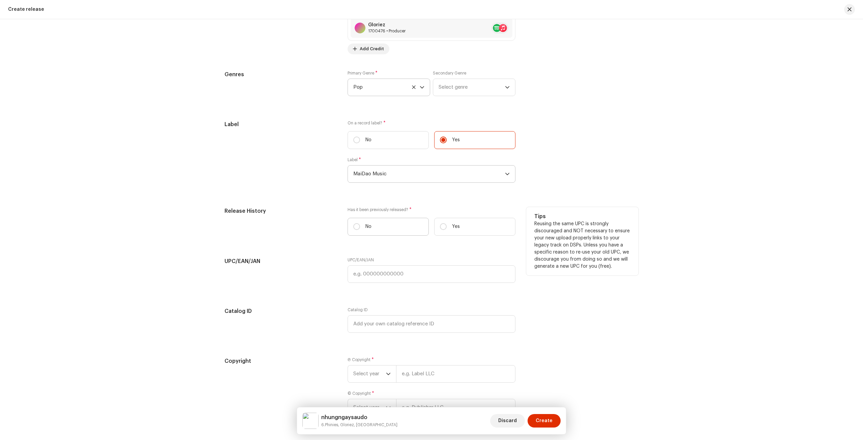
scroll to position [1038, 0]
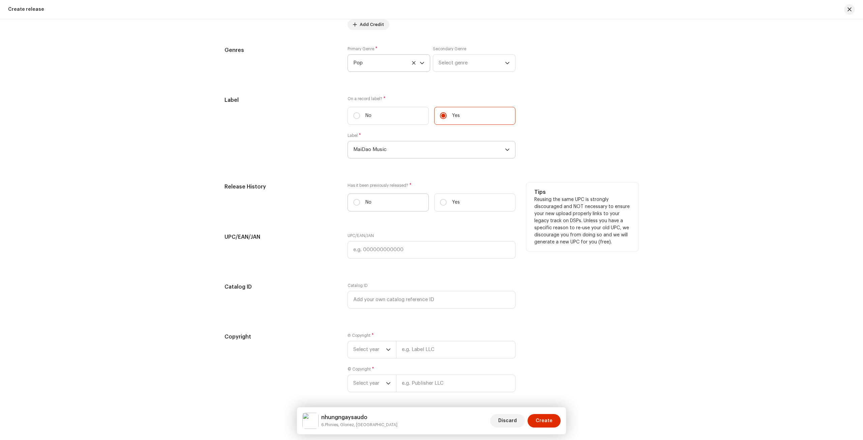
click at [354, 205] on label "No" at bounding box center [387, 202] width 81 height 18
click at [354, 205] on input "No" at bounding box center [356, 202] width 7 height 7
radio input "true"
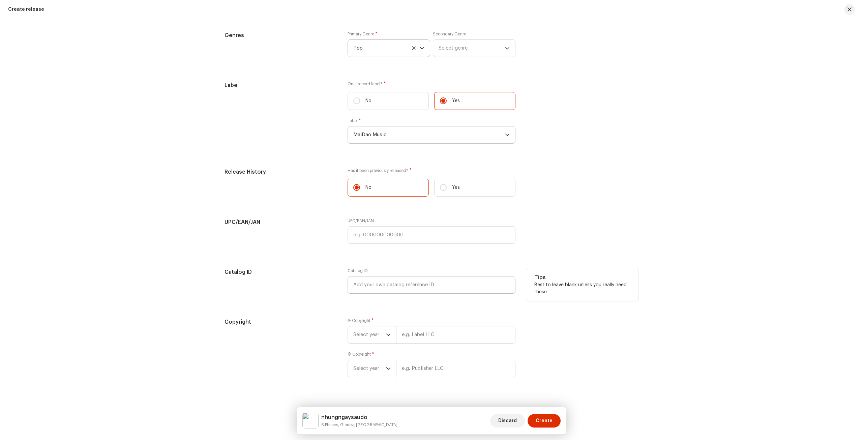
scroll to position [1060, 0]
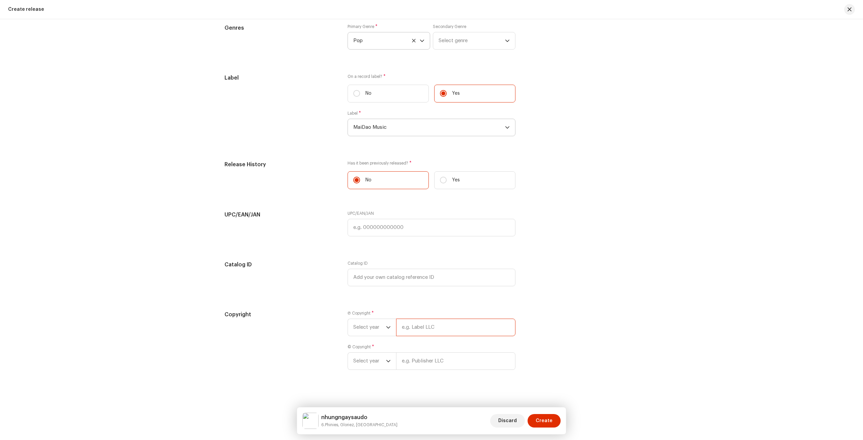
click at [415, 323] on input "text" at bounding box center [455, 327] width 119 height 18
drag, startPoint x: 413, startPoint y: 324, endPoint x: 375, endPoint y: 327, distance: 38.2
click at [375, 327] on div "Select year Grazy, Exclusively Licensed To MaiDao/DAO Music Entertainment" at bounding box center [431, 327] width 168 height 18
type input "Gloriez, Exclusively Licensed To MaiDao/DAO Music Entertainment"
click at [427, 360] on input "text" at bounding box center [455, 369] width 119 height 18
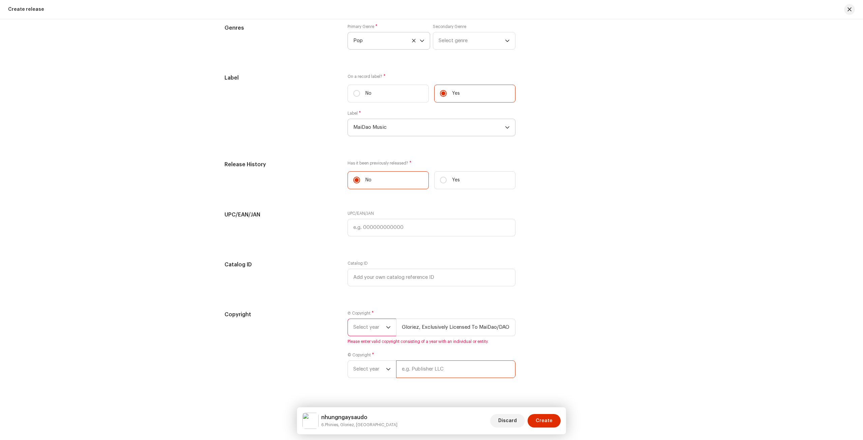
paste input "Gloriez, Exclusively Licensed To MaiDao/DAO Music Entertainment"
type input "Gloriez, Exclusively Licensed To MaiDao/DAO Music Entertainment"
click at [367, 329] on span "Select year" at bounding box center [369, 327] width 33 height 17
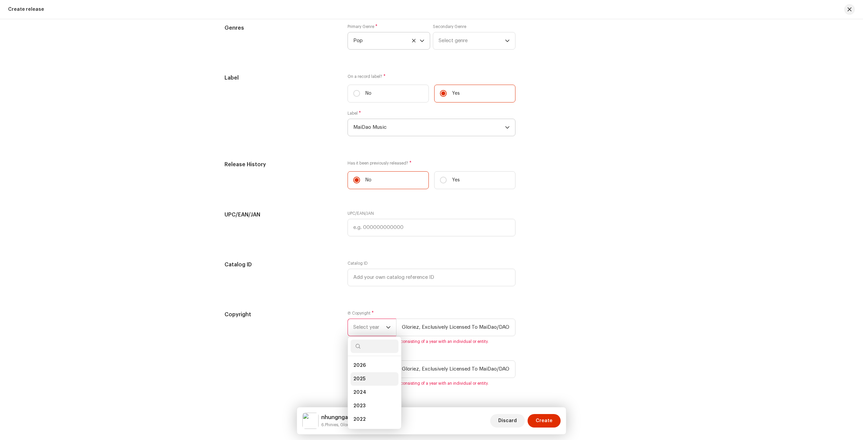
click at [369, 372] on li "2025" at bounding box center [374, 378] width 48 height 13
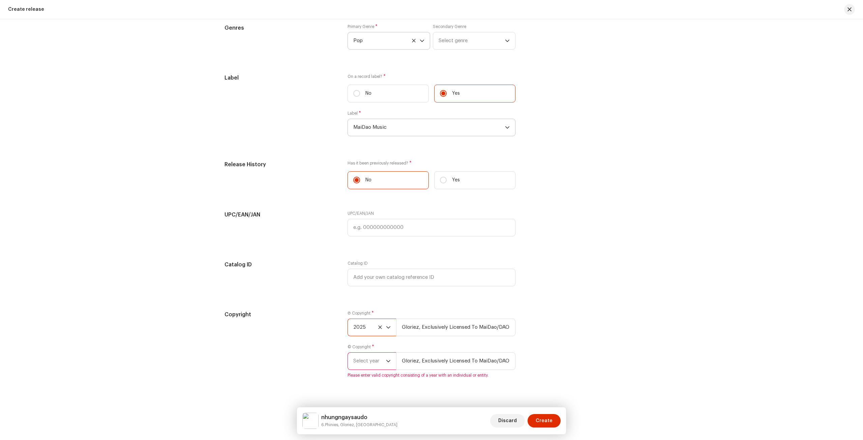
click at [373, 364] on span "Select year" at bounding box center [369, 361] width 33 height 17
drag, startPoint x: 355, startPoint y: 302, endPoint x: 362, endPoint y: 289, distance: 14.2
click at [362, 289] on ul "2026 2025 2024 2023 2022 2021 2020 2019 2018 2017 2016 2015" at bounding box center [374, 351] width 53 height 167
click at [362, 289] on span "2025" at bounding box center [359, 291] width 12 height 7
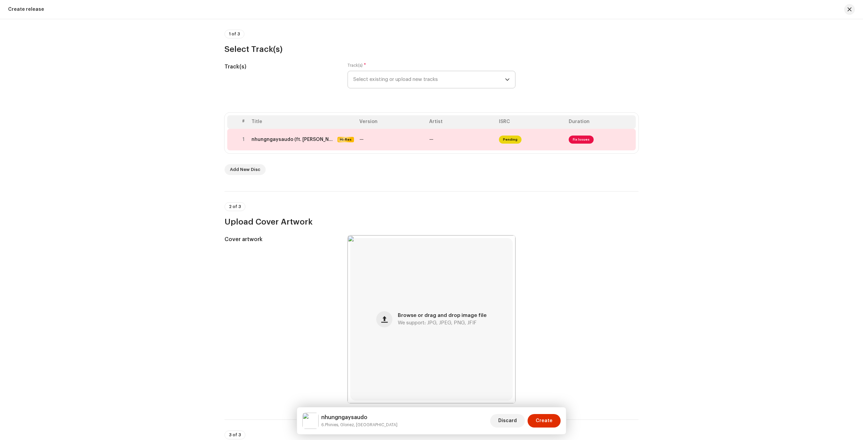
scroll to position [49, 0]
click at [406, 139] on td "—" at bounding box center [392, 140] width 70 height 22
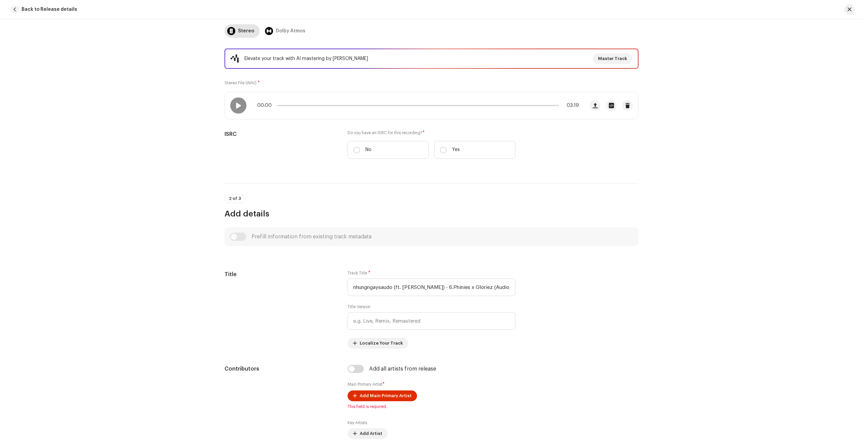
scroll to position [101, 0]
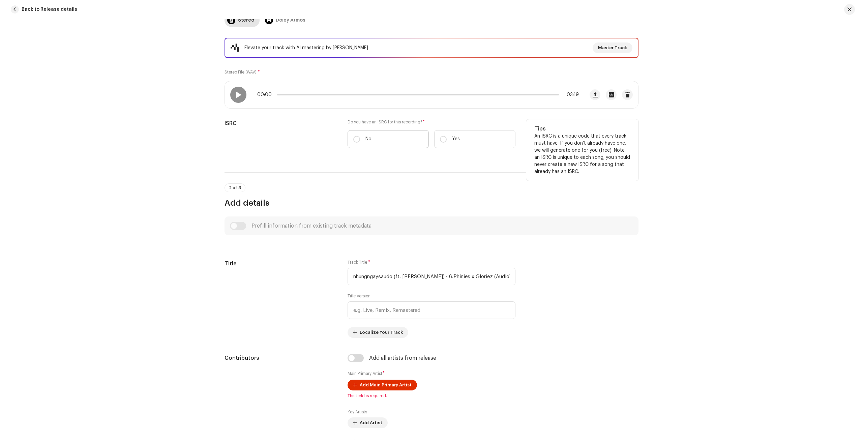
click at [391, 141] on label "No" at bounding box center [387, 139] width 81 height 18
click at [360, 141] on input "No" at bounding box center [356, 139] width 7 height 7
radio input "true"
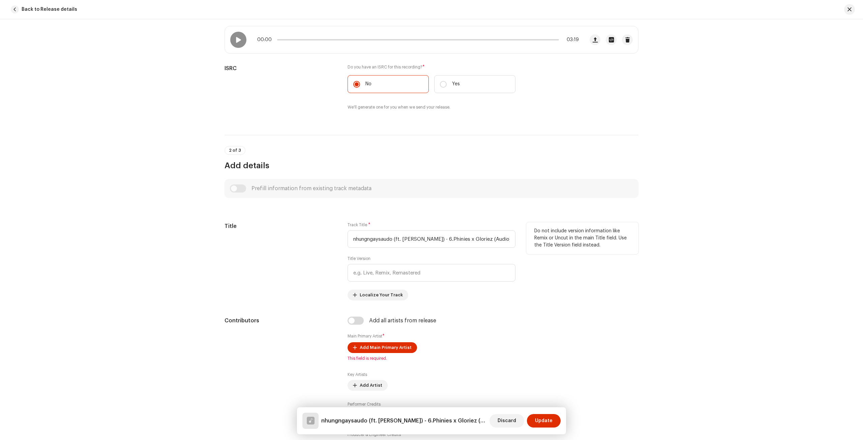
scroll to position [202, 0]
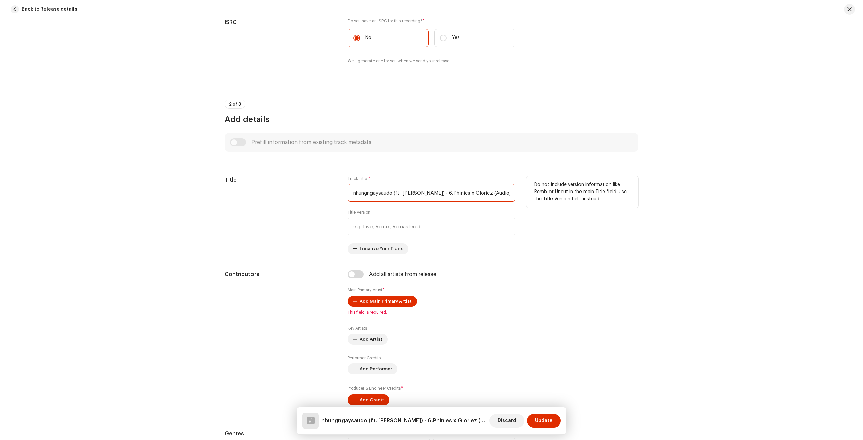
click at [420, 194] on input "nhungngaysaudo (ft. Haivansaovay) - 6.Phinies x Gloriez (Audio)17.wav" at bounding box center [431, 193] width 168 height 18
paste input "text"
type input "nhungngaysaudo"
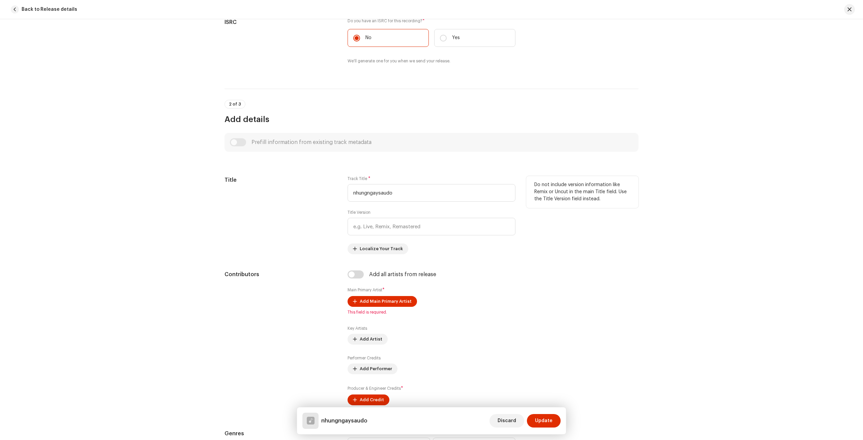
click at [283, 231] on div "Title" at bounding box center [280, 215] width 112 height 78
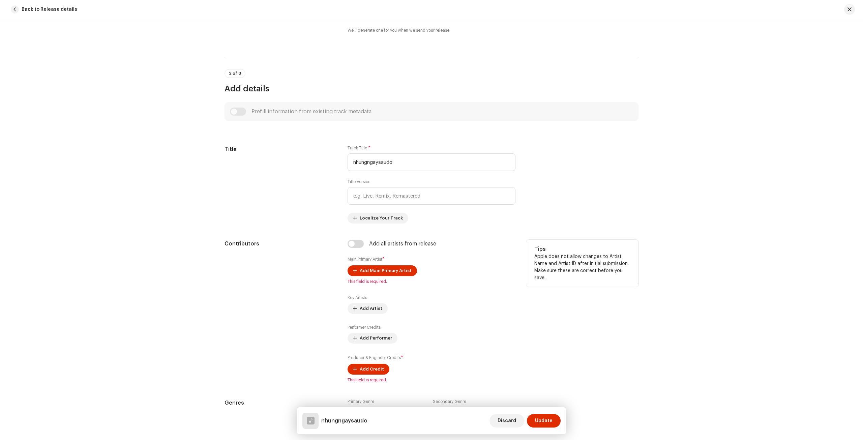
scroll to position [270, 0]
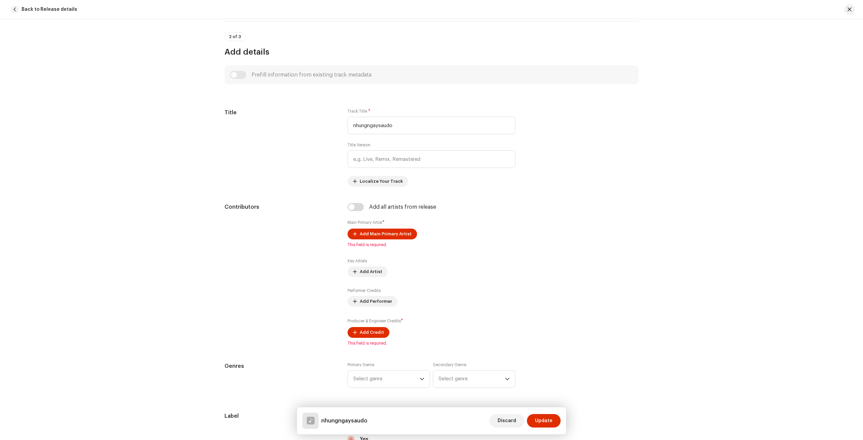
drag, startPoint x: 354, startPoint y: 195, endPoint x: 354, endPoint y: 199, distance: 4.4
click at [355, 205] on input "checkbox" at bounding box center [355, 207] width 16 height 8
checkbox input "true"
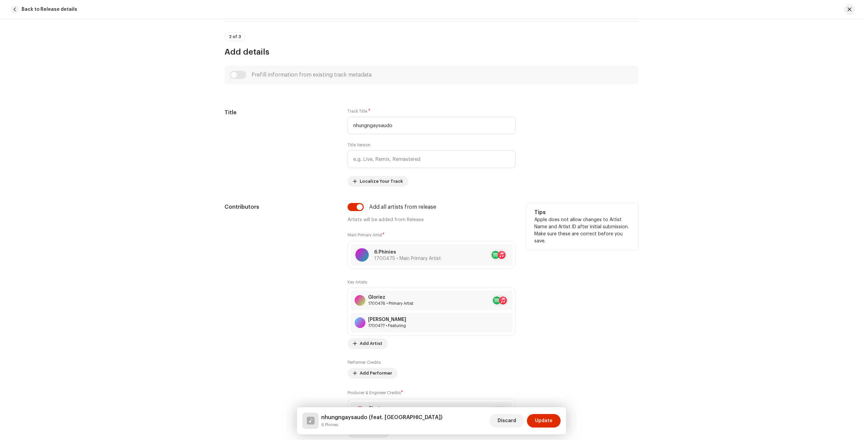
click at [294, 213] on div "Contributors" at bounding box center [280, 320] width 112 height 235
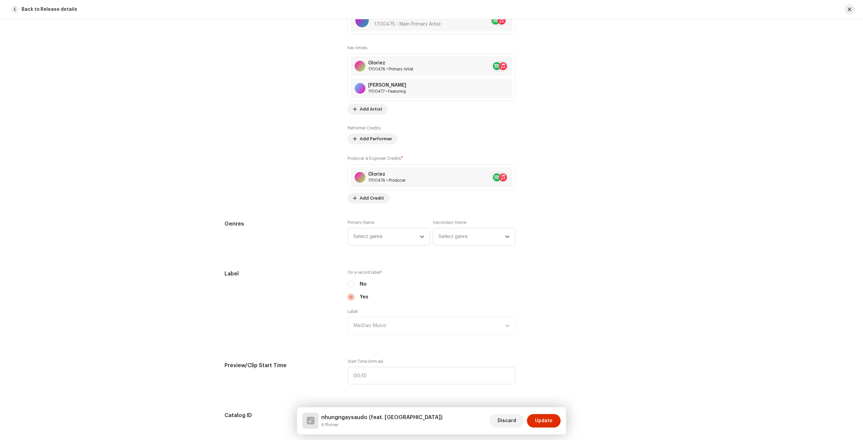
scroll to position [506, 0]
click at [380, 234] on span "Select genre" at bounding box center [386, 234] width 66 height 17
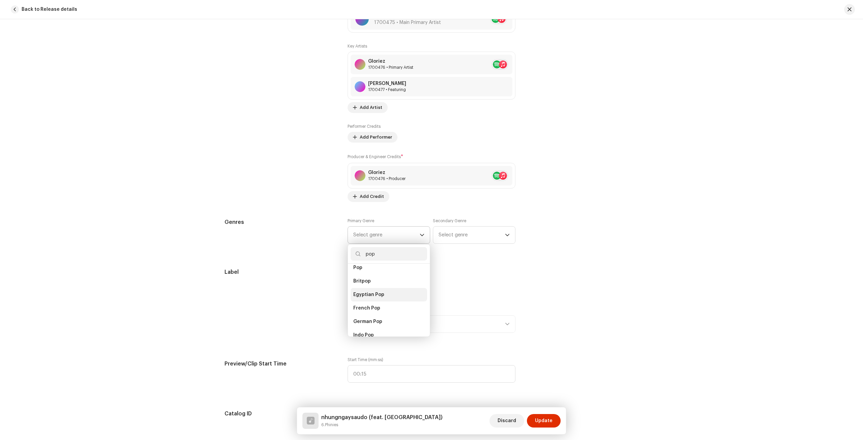
scroll to position [236, 0]
type input "pop"
click at [361, 295] on li "Pop" at bounding box center [388, 301] width 77 height 13
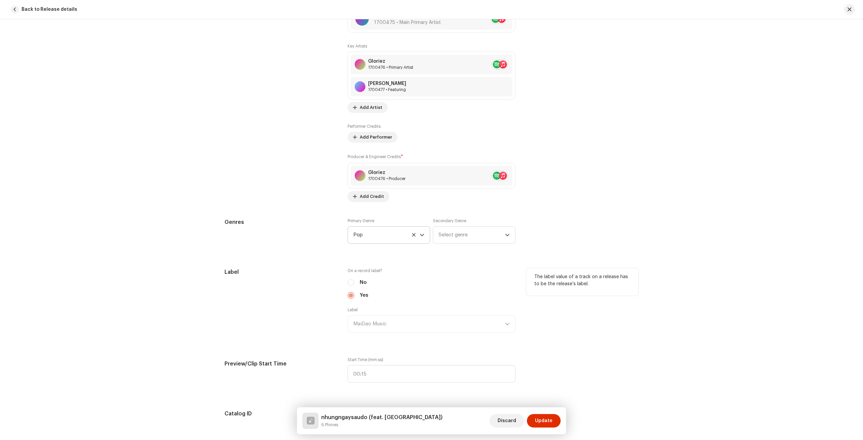
click at [629, 272] on div "The label value of a track on a release has to be the release’s label." at bounding box center [582, 282] width 112 height 28
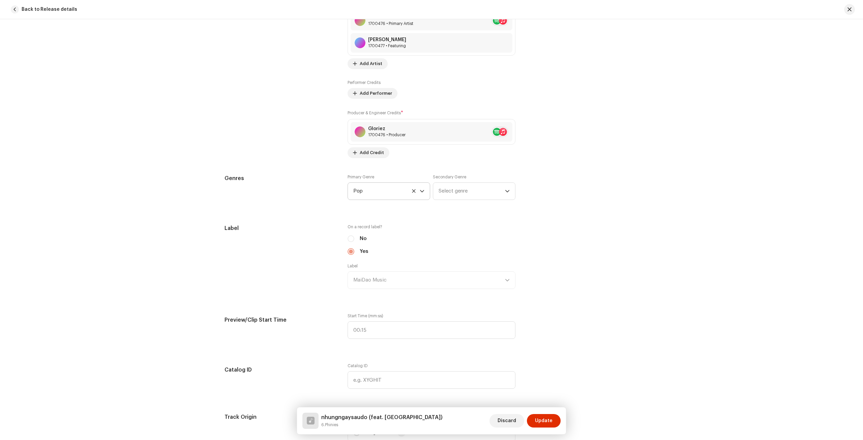
scroll to position [607, 0]
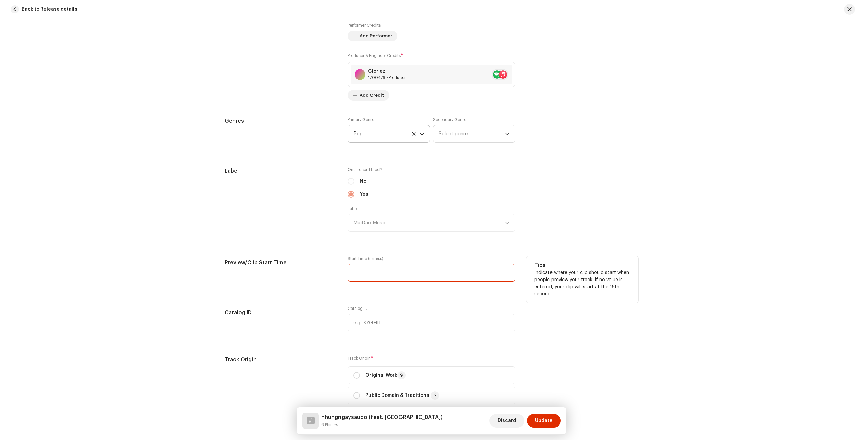
click at [371, 272] on input ":" at bounding box center [431, 273] width 168 height 18
type input "01:37"
click at [277, 282] on div "Preview/Clip Start Time" at bounding box center [280, 273] width 112 height 34
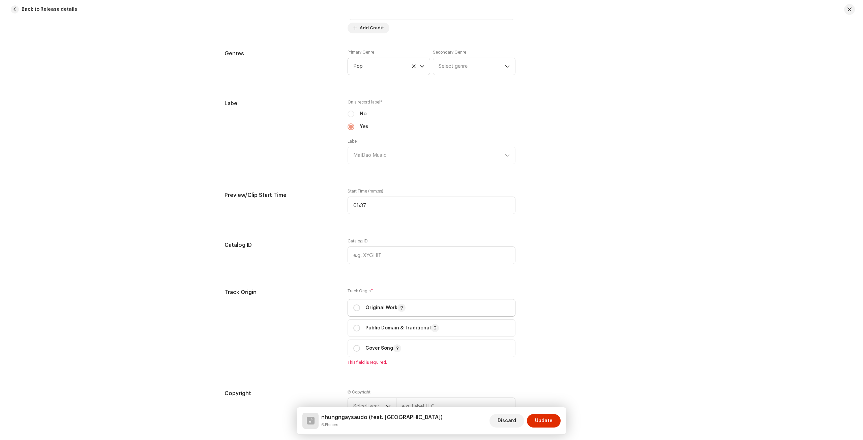
click at [366, 304] on p "Original Work" at bounding box center [385, 308] width 40 height 8
radio input "true"
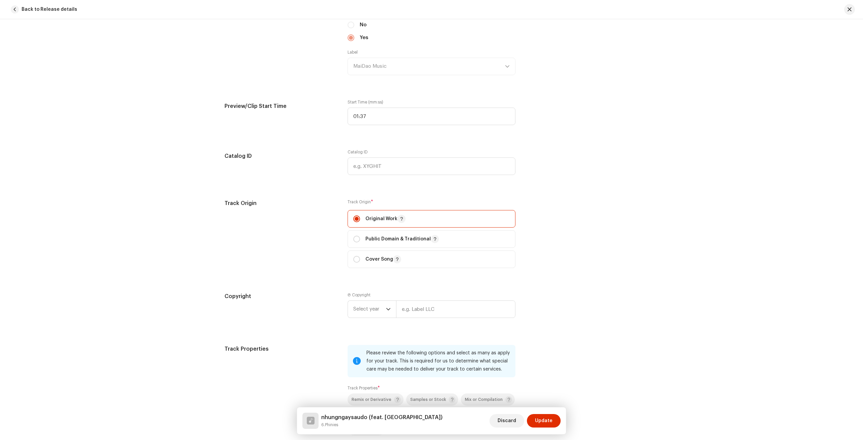
scroll to position [775, 0]
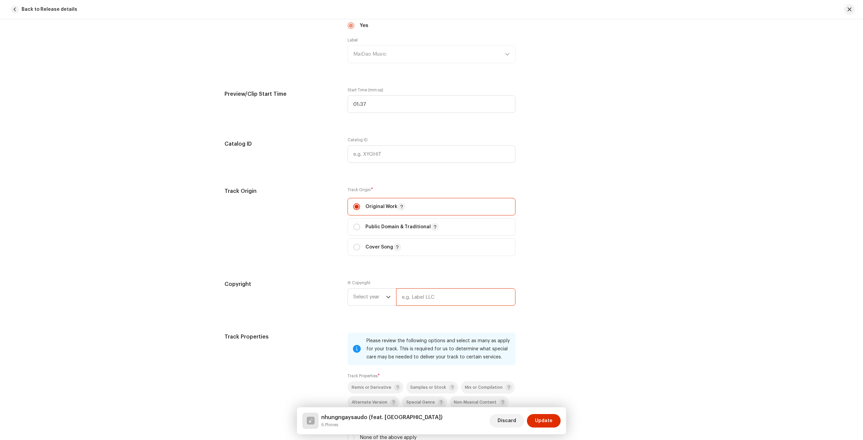
click at [439, 294] on input "text" at bounding box center [455, 297] width 119 height 18
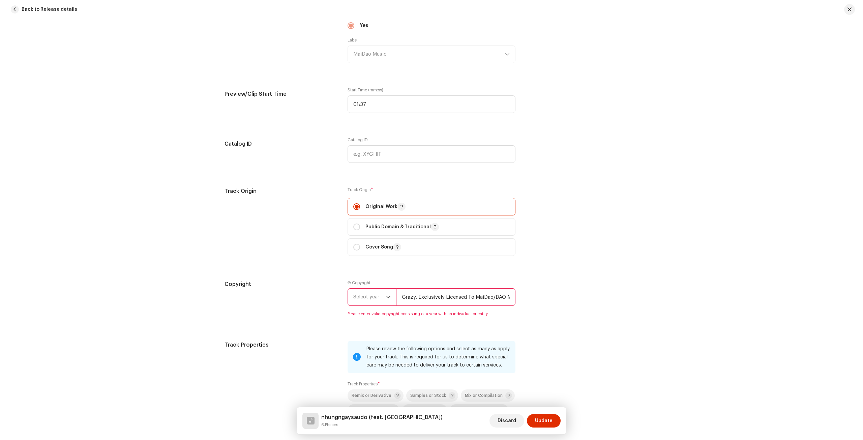
drag, startPoint x: 413, startPoint y: 296, endPoint x: 397, endPoint y: 299, distance: 16.6
click at [397, 299] on input "Grazy, Exclusively Licensed To MaiDao/DAO Music Entertainment" at bounding box center [455, 297] width 119 height 18
type input "Gloriez, Exclusively Licensed To MaiDao/DAO Music Entertainment"
click at [318, 285] on h5 "Copyright" at bounding box center [280, 284] width 112 height 8
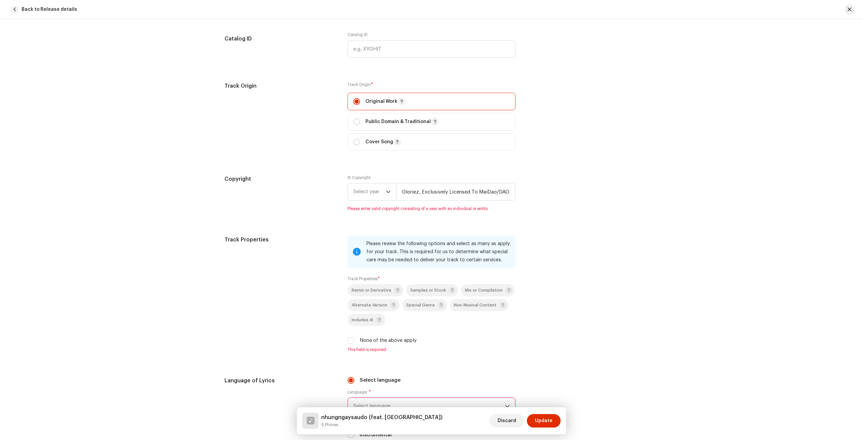
scroll to position [944, 0]
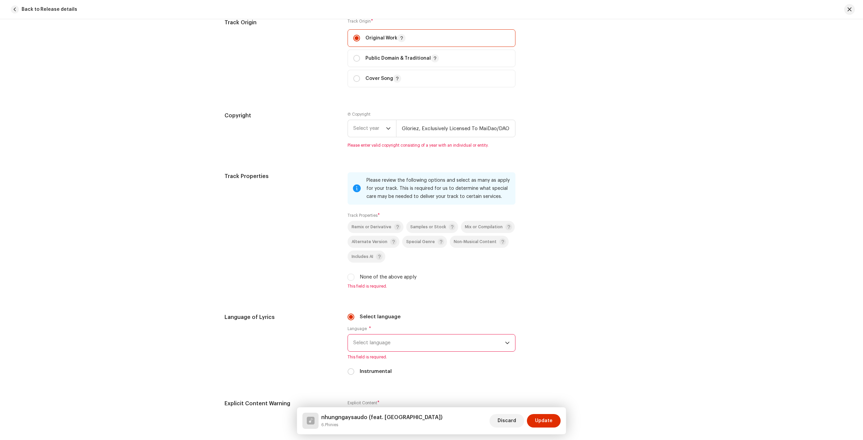
click at [360, 273] on label "None of the above apply" at bounding box center [388, 276] width 57 height 7
click at [354, 274] on input "None of the above apply" at bounding box center [350, 277] width 7 height 7
checkbox input "true"
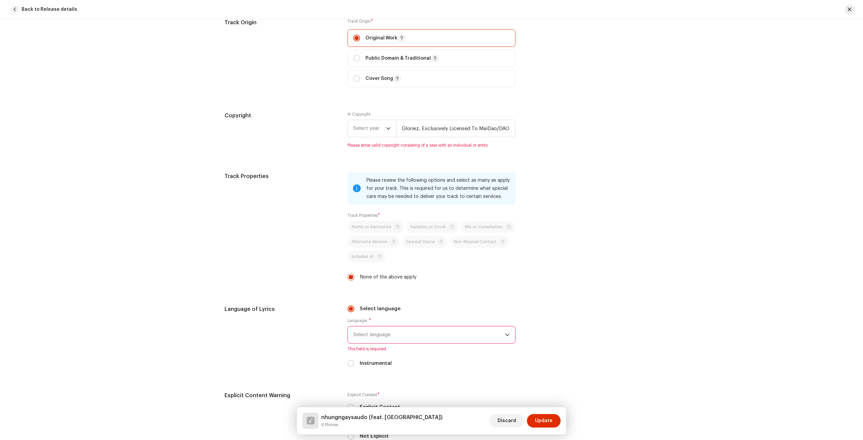
scroll to position [1045, 0]
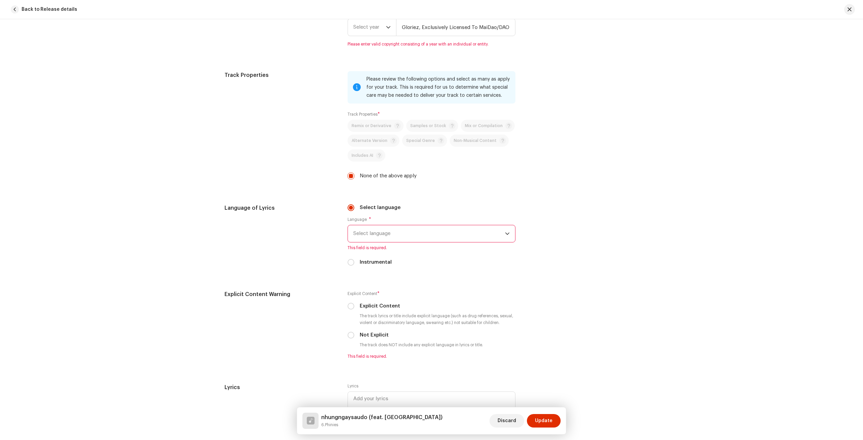
click at [392, 232] on span "Select language" at bounding box center [429, 233] width 152 height 17
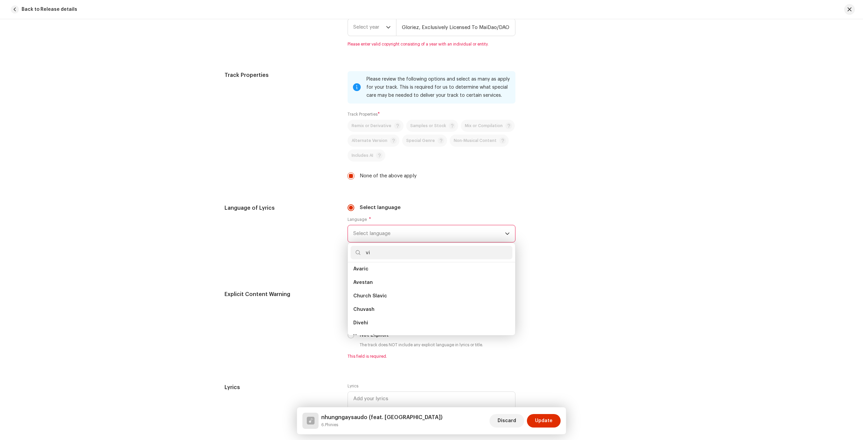
scroll to position [0, 0]
type input "vie"
click at [383, 276] on li "Vietnamese" at bounding box center [431, 271] width 162 height 13
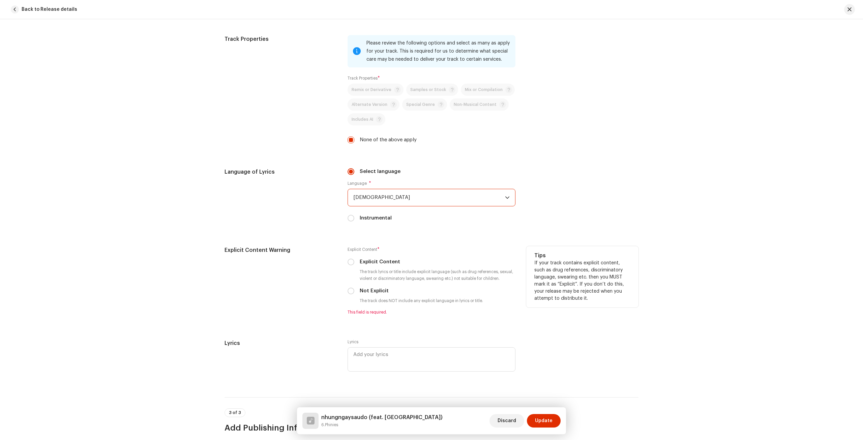
scroll to position [1112, 0]
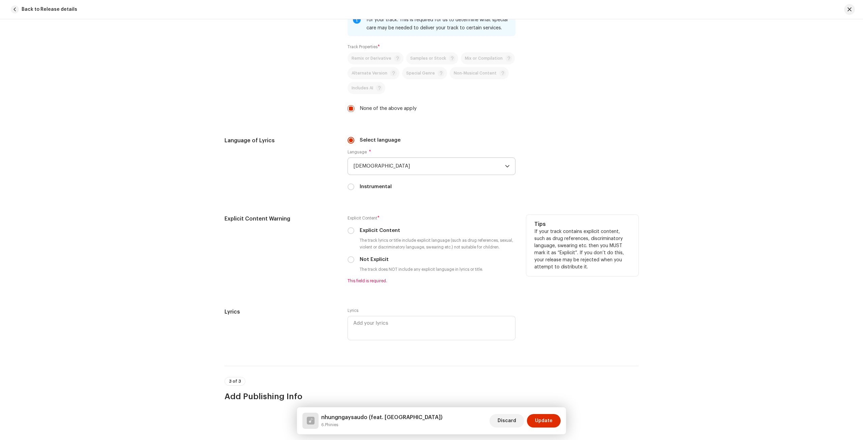
click at [355, 257] on div "Not Explicit" at bounding box center [431, 259] width 168 height 7
click at [354, 256] on div "Not Explicit" at bounding box center [431, 259] width 168 height 7
click at [351, 259] on input "Not Explicit" at bounding box center [350, 259] width 7 height 7
radio input "true"
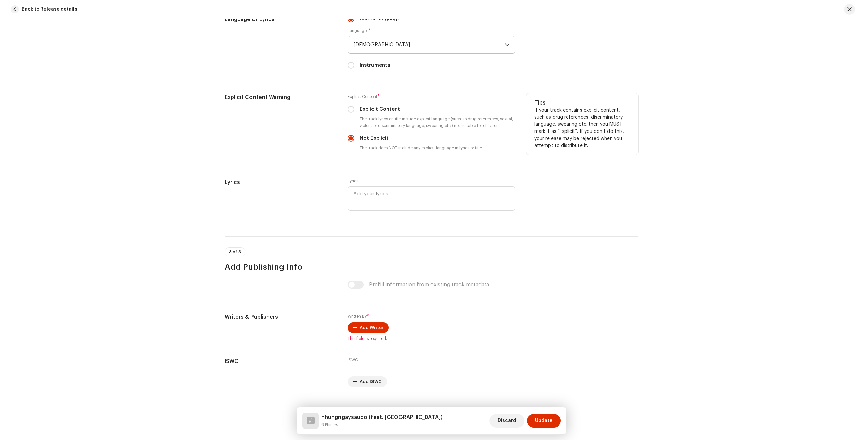
scroll to position [1243, 0]
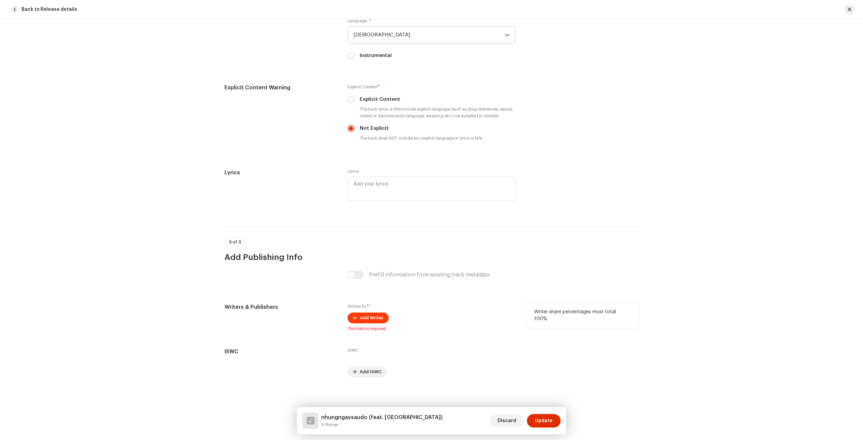
click at [378, 312] on span "Add Writer" at bounding box center [372, 317] width 24 height 13
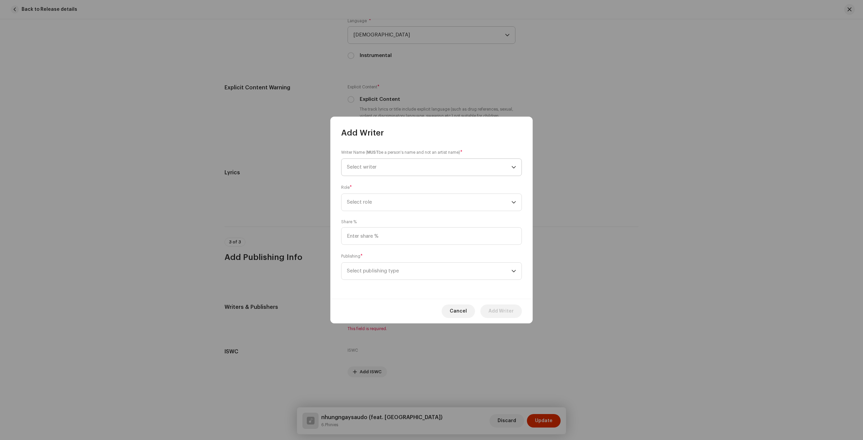
click at [402, 170] on span "Select writer" at bounding box center [429, 167] width 164 height 17
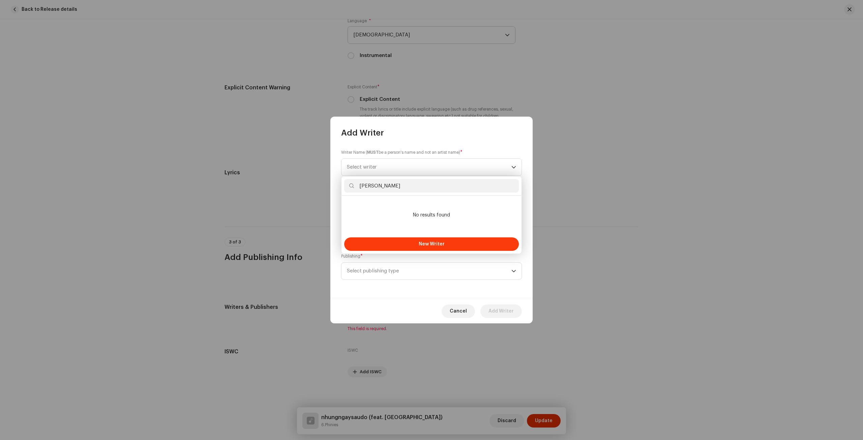
type input "Đàm Quang Huy"
click at [427, 244] on span "New Writer" at bounding box center [432, 244] width 26 height 5
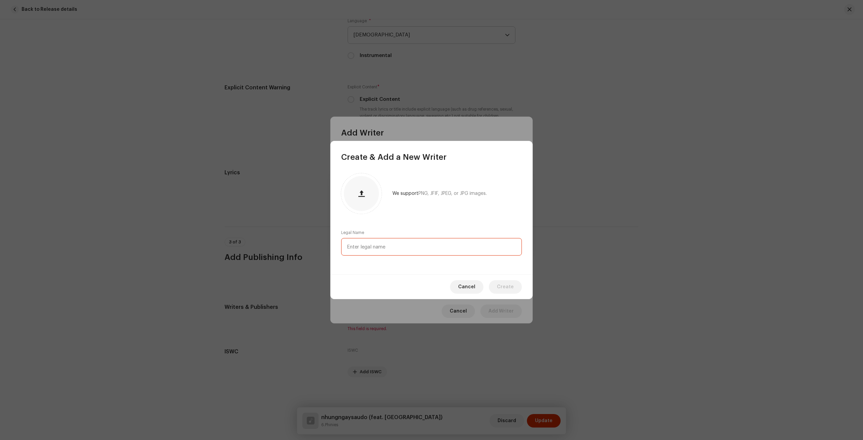
click at [405, 245] on input "text" at bounding box center [431, 247] width 181 height 18
paste input "Đàm Quang Huy"
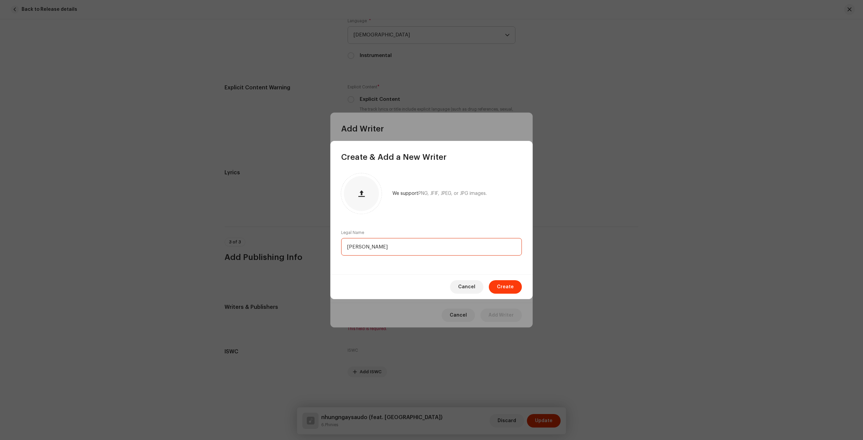
type input "Đàm Quang Huy"
click at [501, 289] on span "Create" at bounding box center [505, 286] width 17 height 13
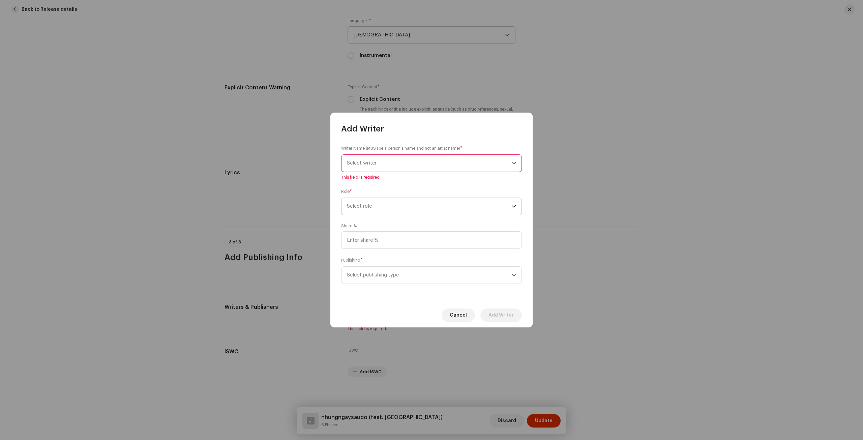
click at [405, 207] on span "Select role" at bounding box center [429, 206] width 164 height 17
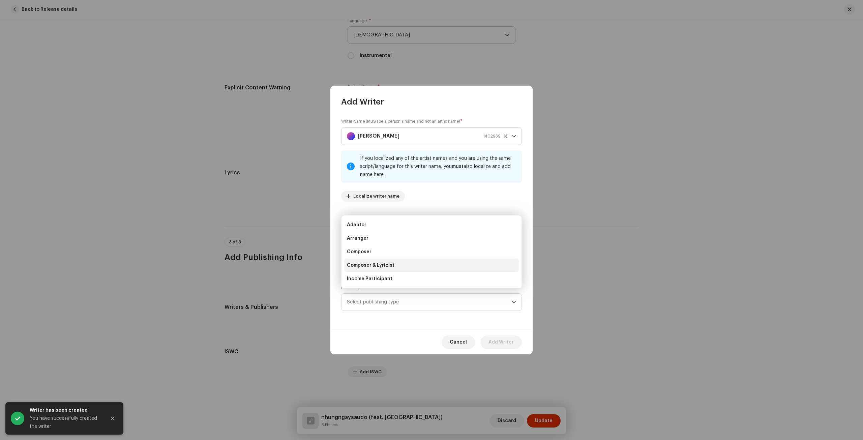
click at [382, 268] on span "Composer & Lyricist" at bounding box center [371, 265] width 48 height 7
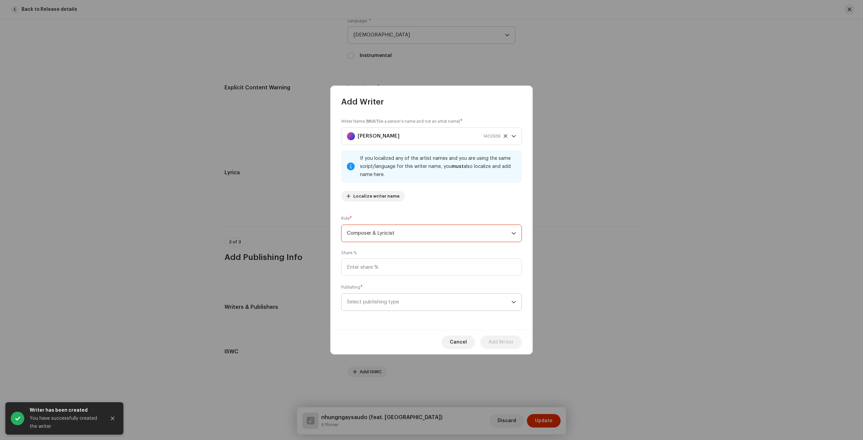
click at [403, 305] on span "Select publishing type" at bounding box center [429, 302] width 164 height 17
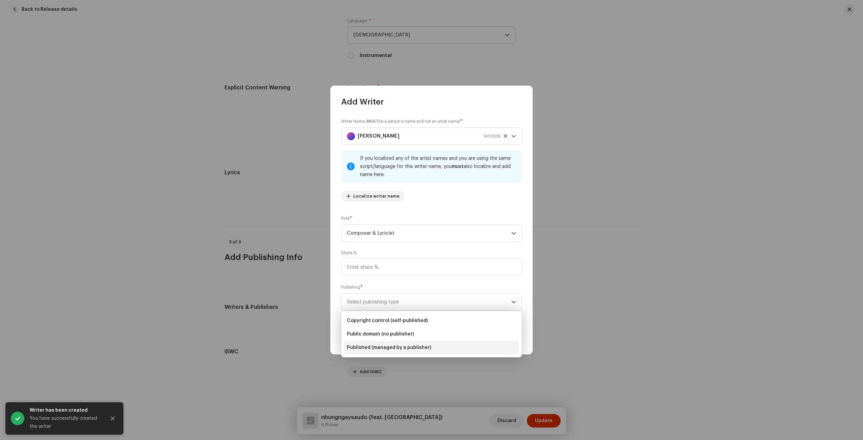
click at [400, 345] on span "Published (managed by a publisher)" at bounding box center [389, 347] width 84 height 7
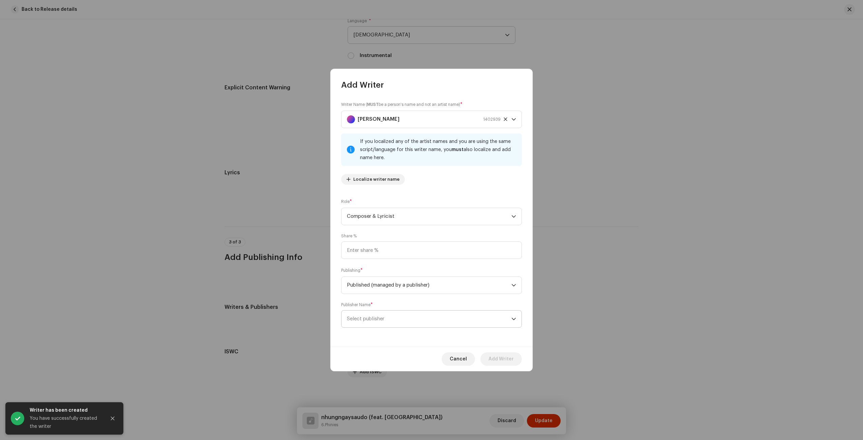
click at [437, 318] on span "Select publisher" at bounding box center [429, 318] width 164 height 17
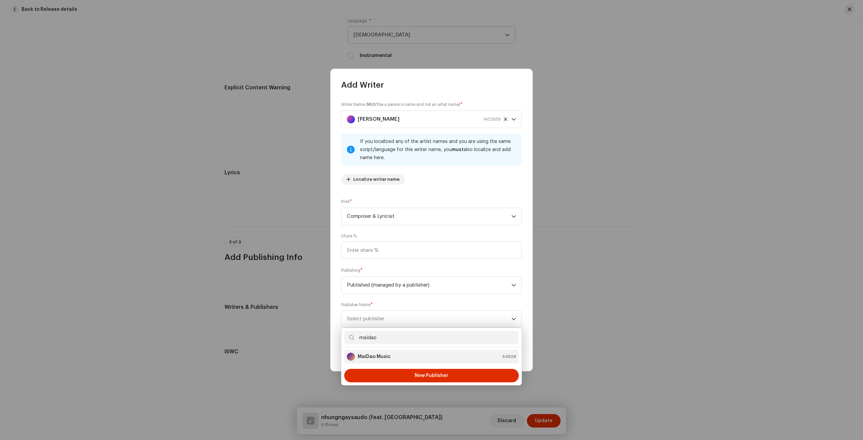
type input "maidao"
click at [436, 357] on div "MaiDao Music 54508" at bounding box center [431, 357] width 169 height 8
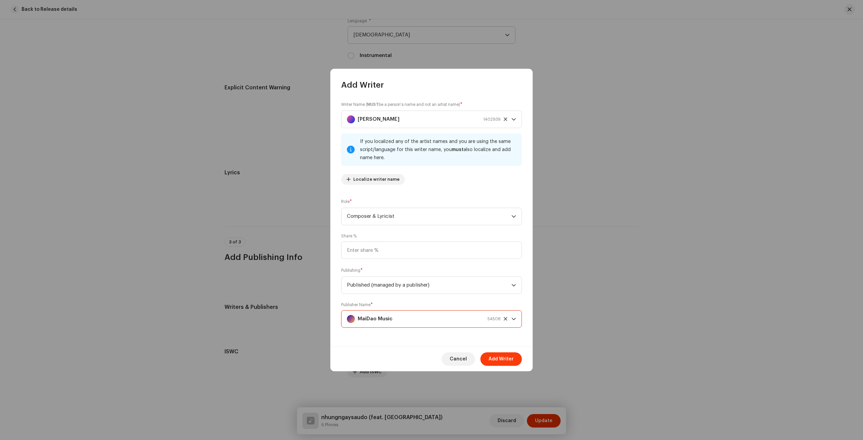
click at [497, 362] on span "Add Writer" at bounding box center [500, 358] width 25 height 13
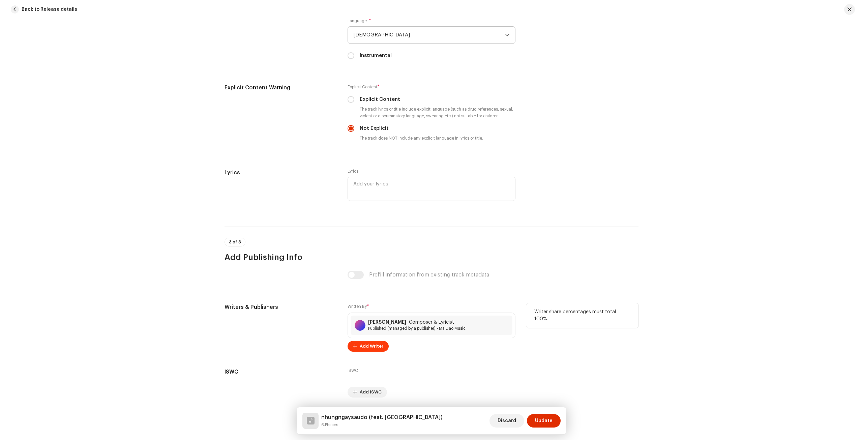
click at [354, 343] on span at bounding box center [355, 345] width 4 height 5
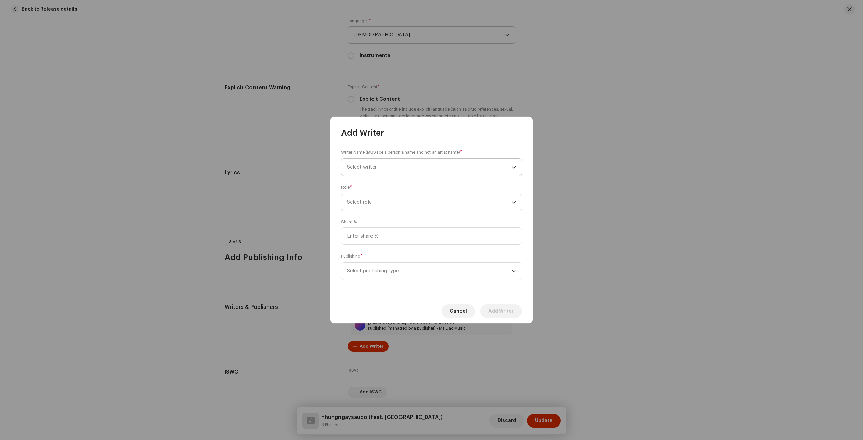
click at [373, 161] on span "Select writer" at bounding box center [429, 167] width 164 height 17
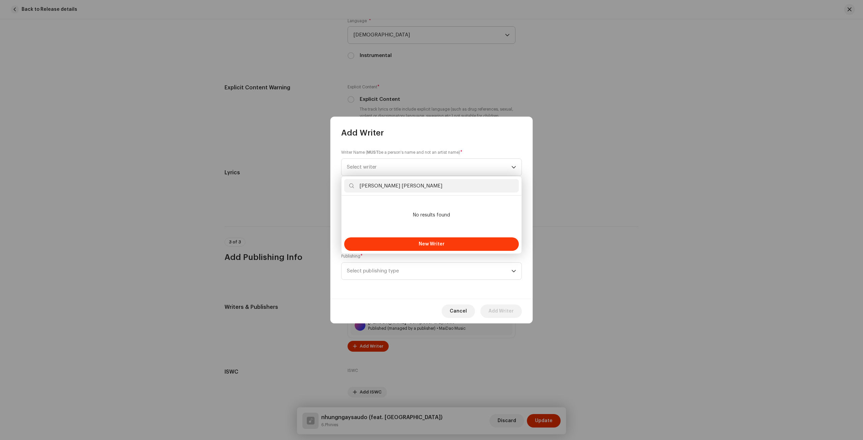
type input "Dương Quốc Anh"
click at [424, 242] on span "New Writer" at bounding box center [432, 244] width 26 height 5
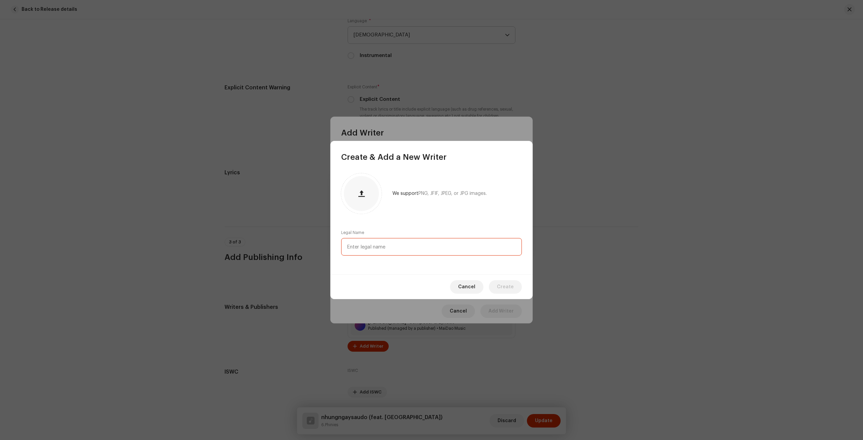
click at [400, 250] on input "text" at bounding box center [431, 247] width 181 height 18
paste input "Dương Quốc Anh"
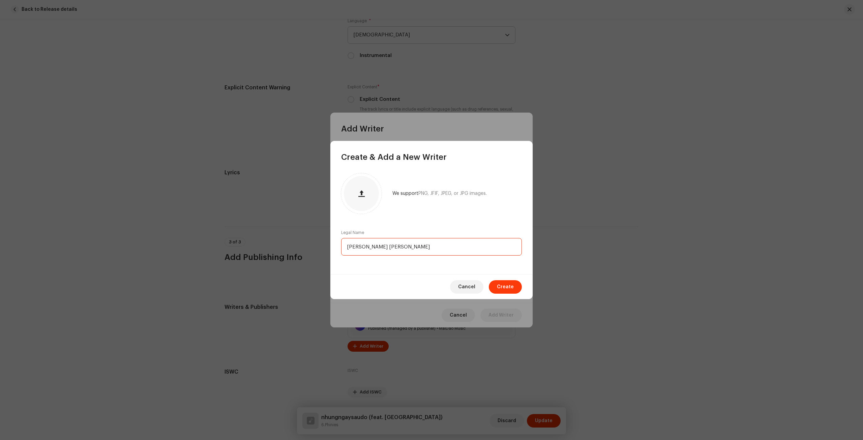
type input "Dương Quốc Anh"
click at [506, 287] on span "Create" at bounding box center [505, 286] width 17 height 13
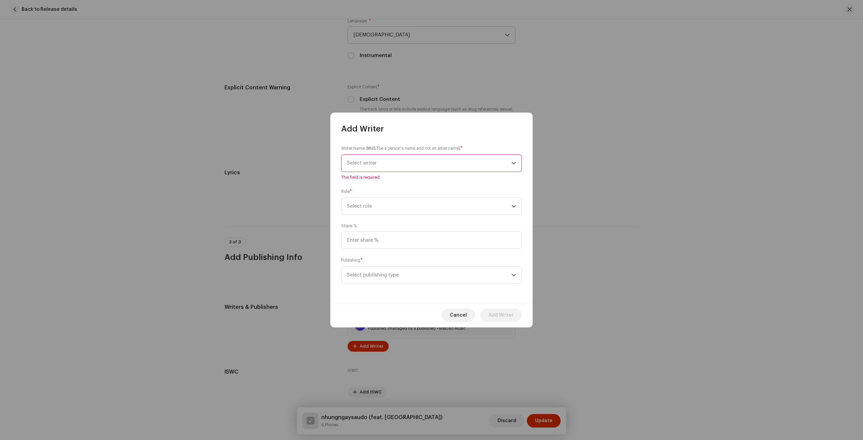
click at [390, 209] on div "Writer Name ( MUST be a person's name and not an artist name) * Select writer T…" at bounding box center [431, 218] width 202 height 169
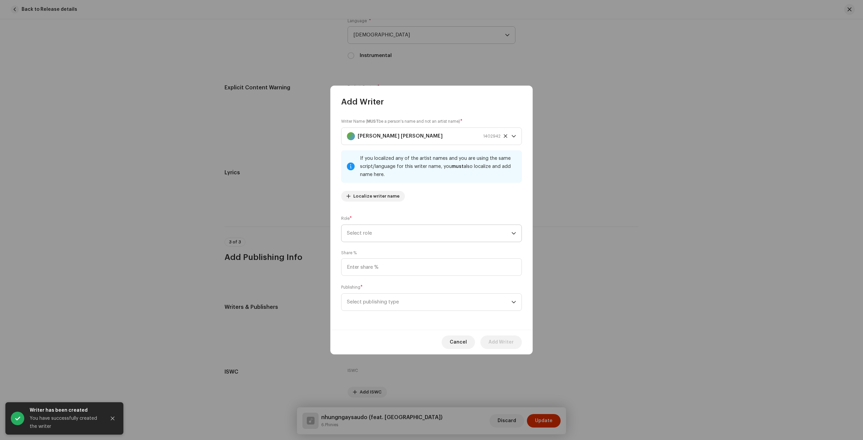
click at [387, 234] on span "Select role" at bounding box center [429, 233] width 164 height 17
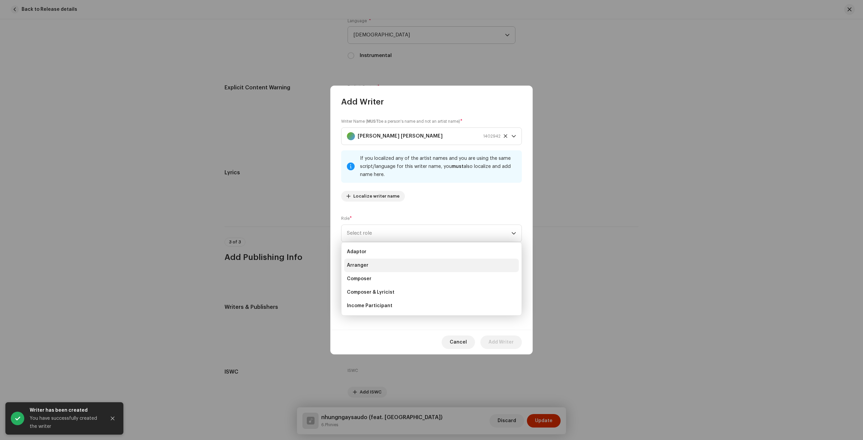
click at [377, 269] on li "Arranger" at bounding box center [431, 264] width 175 height 13
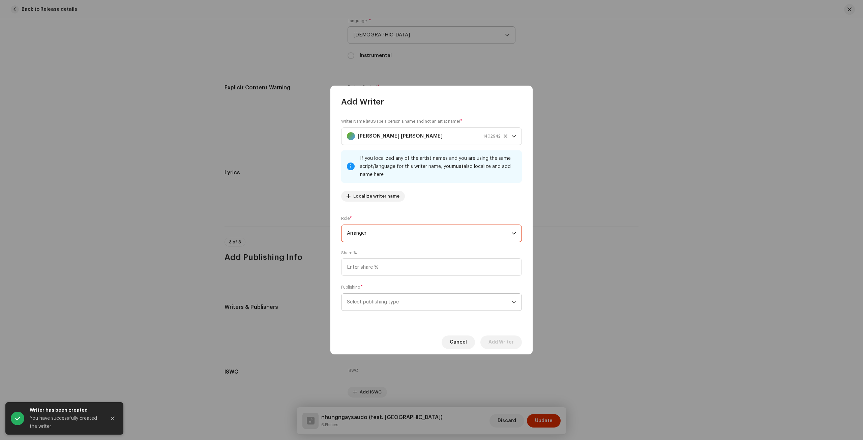
click at [388, 301] on span "Select publishing type" at bounding box center [429, 302] width 164 height 17
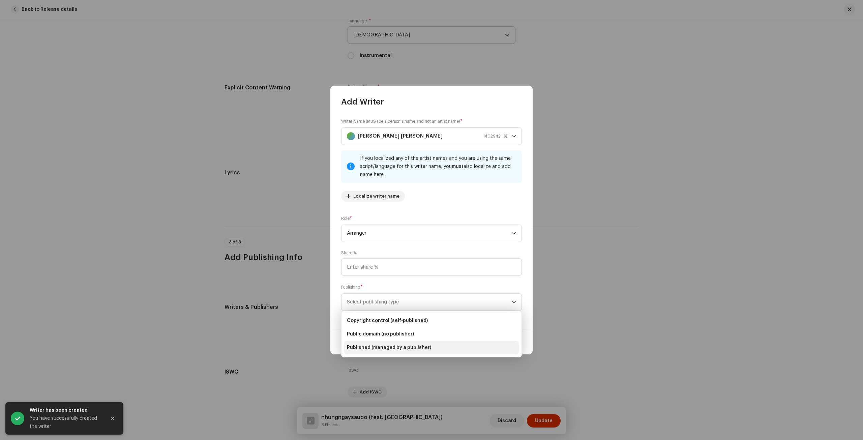
click at [396, 346] on span "Published (managed by a publisher)" at bounding box center [389, 347] width 84 height 7
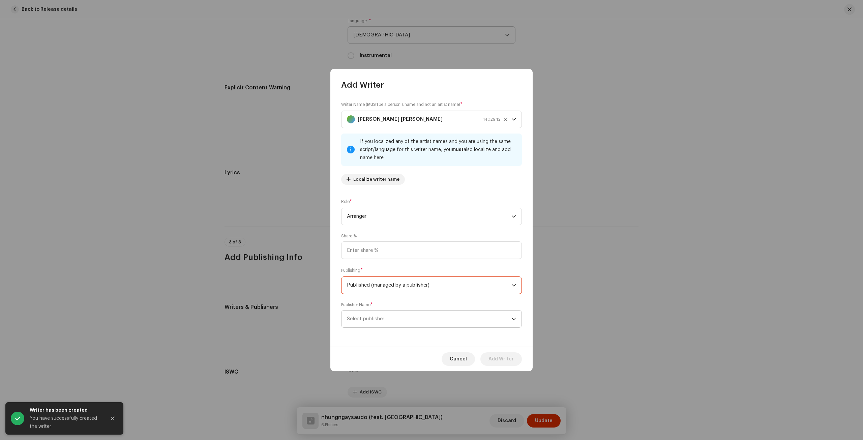
click at [397, 316] on span "Select publisher" at bounding box center [429, 318] width 164 height 17
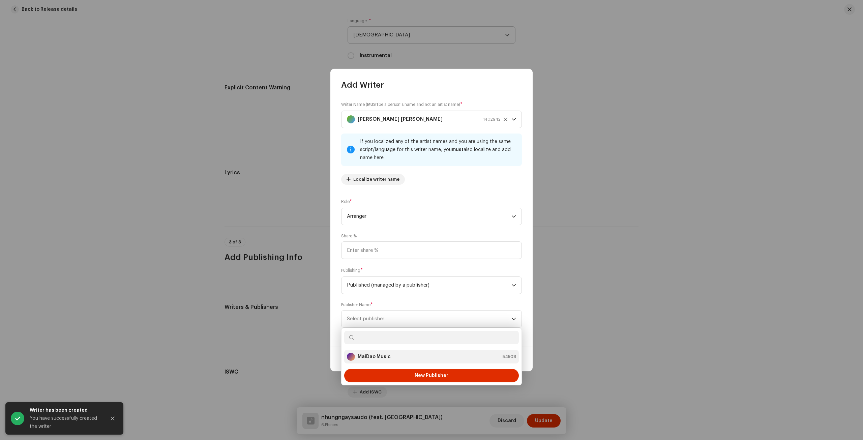
click at [397, 357] on div "MaiDao Music 54508" at bounding box center [431, 357] width 169 height 8
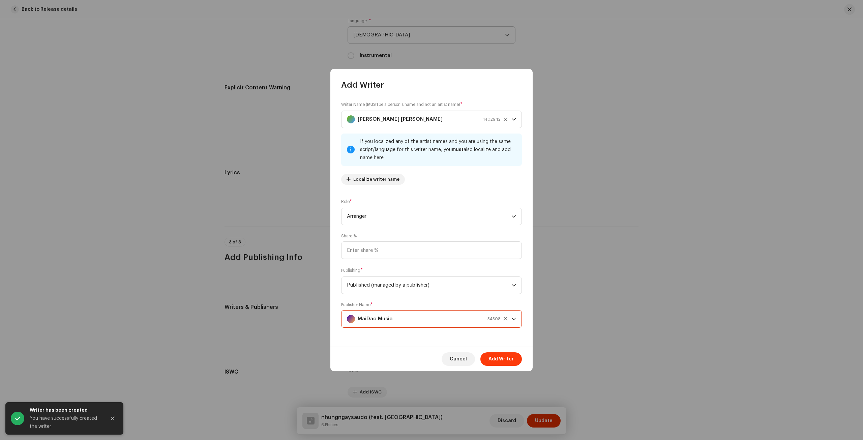
click at [505, 358] on span "Add Writer" at bounding box center [500, 358] width 25 height 13
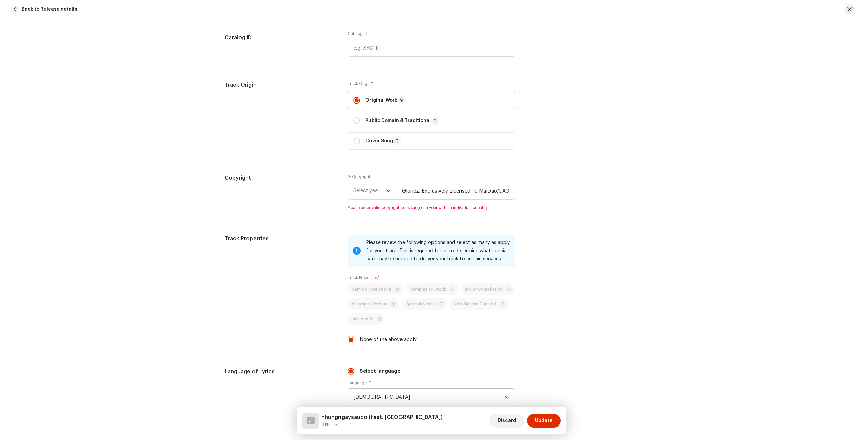
scroll to position [881, 0]
click at [360, 190] on span "Select year" at bounding box center [369, 191] width 33 height 17
drag, startPoint x: 361, startPoint y: 238, endPoint x: 352, endPoint y: 227, distance: 13.9
click at [361, 239] on span "2025" at bounding box center [359, 242] width 12 height 7
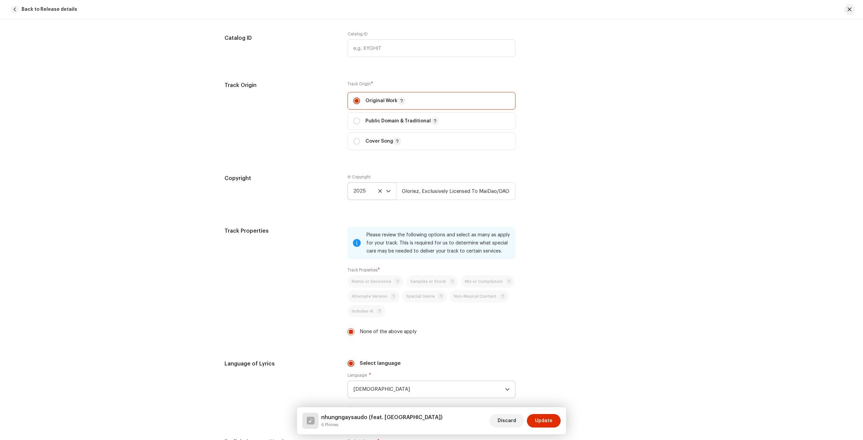
click at [304, 198] on div "Copyright" at bounding box center [280, 192] width 112 height 36
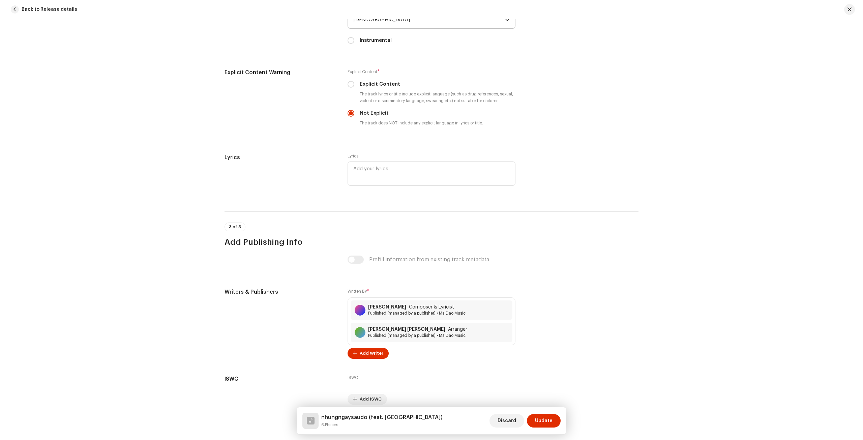
scroll to position [1277, 0]
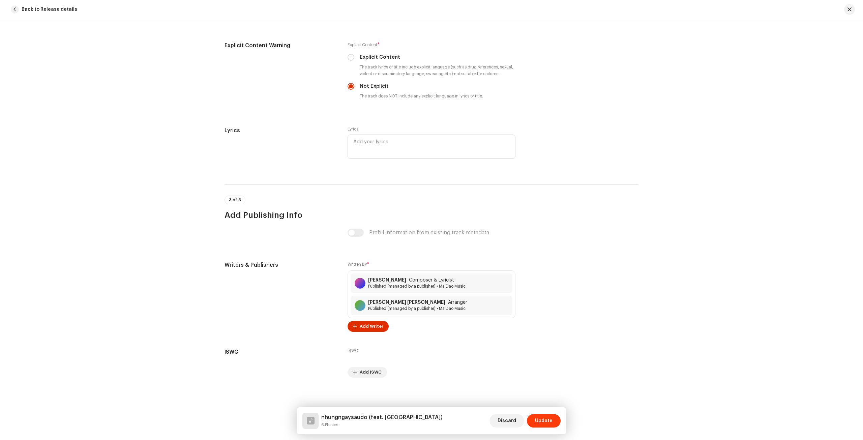
click at [543, 422] on span "Update" at bounding box center [544, 420] width 18 height 13
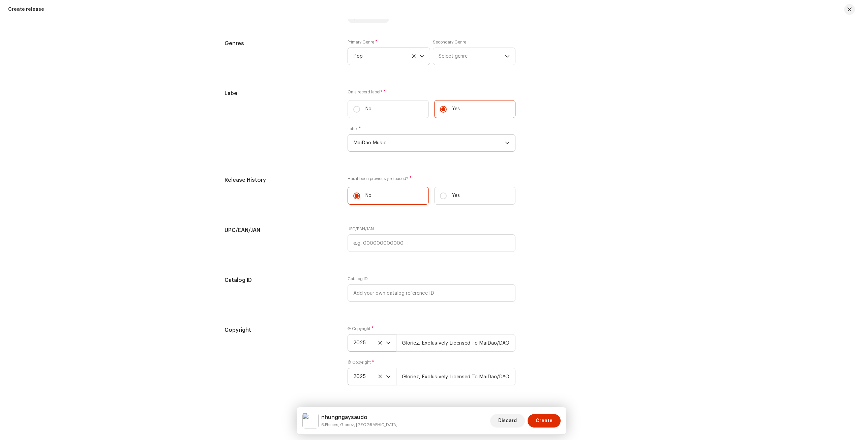
scroll to position [1060, 0]
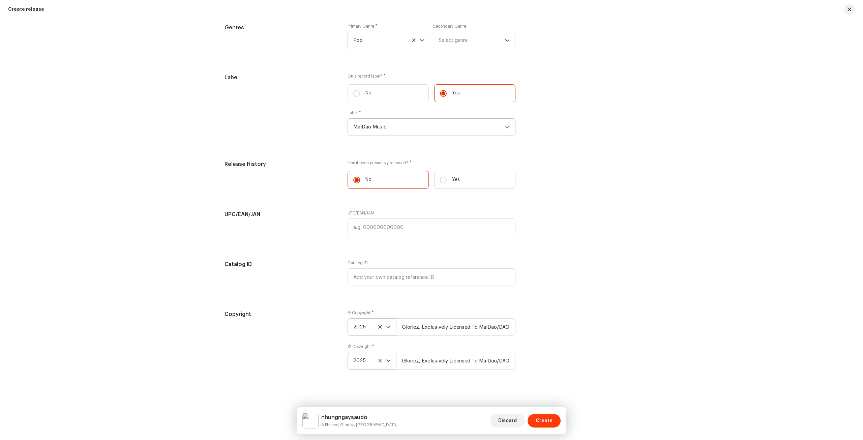
click at [541, 421] on span "Create" at bounding box center [544, 420] width 17 height 13
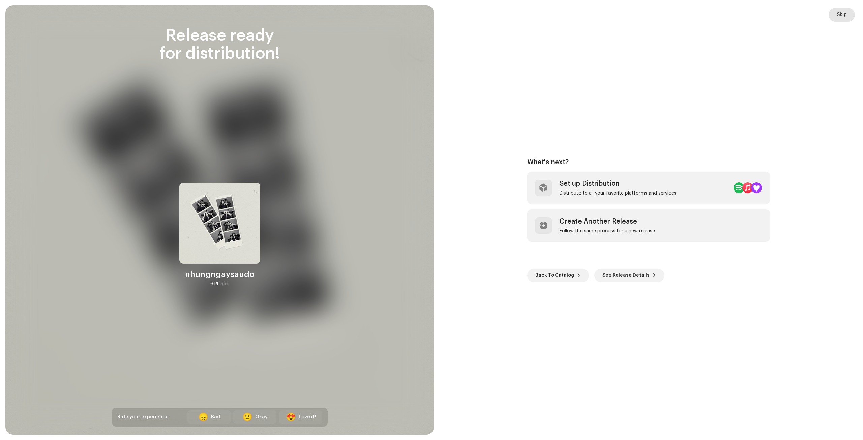
click at [836, 13] on button "Skip" at bounding box center [841, 14] width 26 height 13
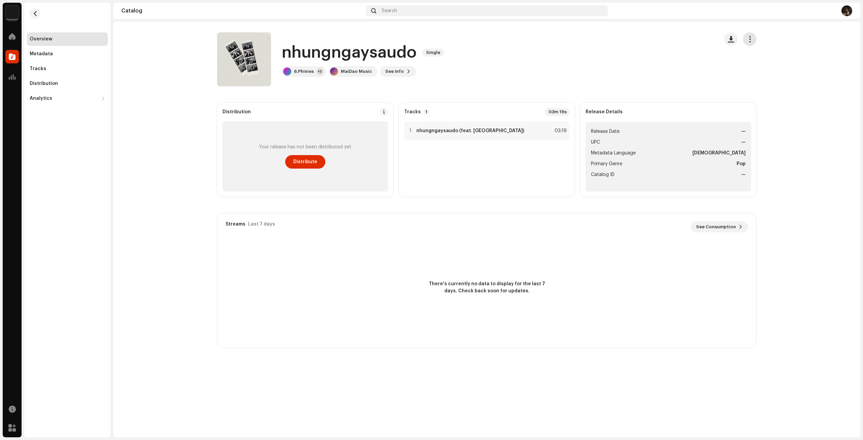
click at [751, 37] on span "button" at bounding box center [749, 38] width 6 height 5
click at [756, 70] on span "Edit" at bounding box center [753, 68] width 9 height 5
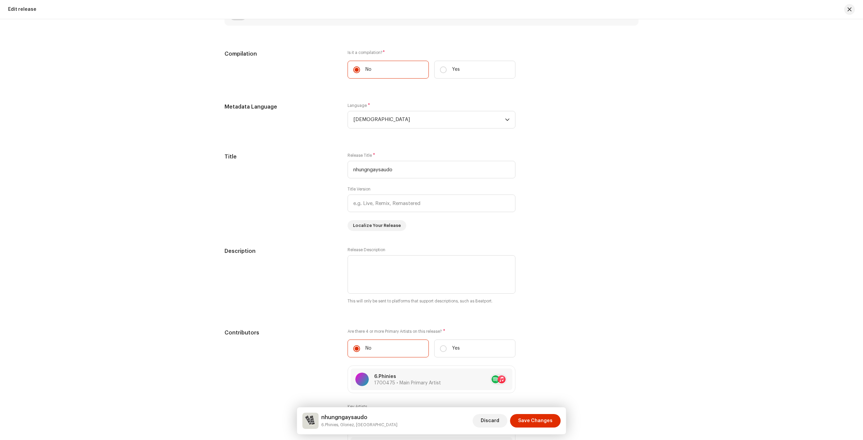
scroll to position [674, 0]
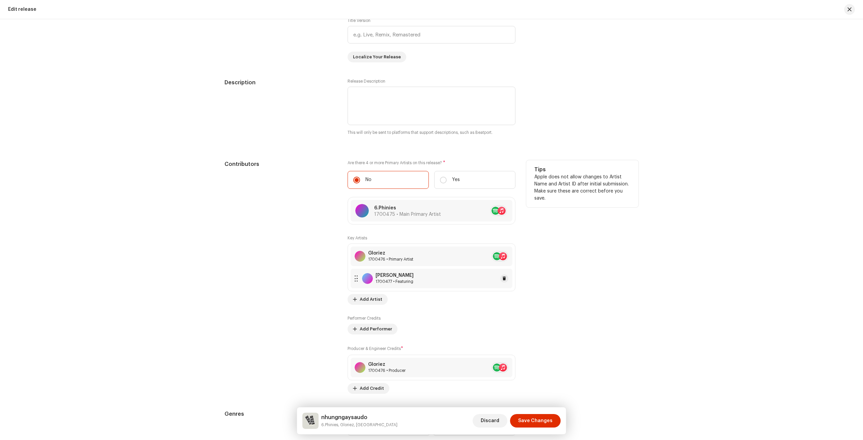
click at [424, 275] on div "Haivansaovay 1700477 • Featuring" at bounding box center [431, 279] width 162 height 20
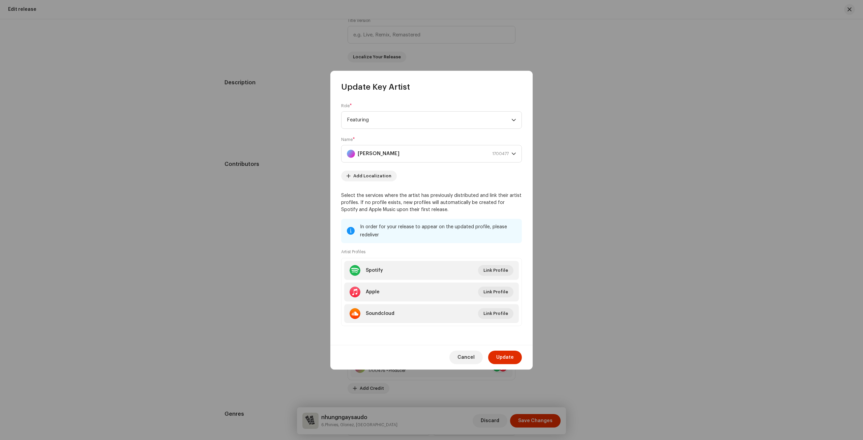
click at [421, 131] on form "Role * Featuring Name * Haivansaovay 1700477 Add Localization Select the servic…" at bounding box center [431, 218] width 181 height 231
click at [428, 124] on span "Featuring" at bounding box center [429, 120] width 164 height 17
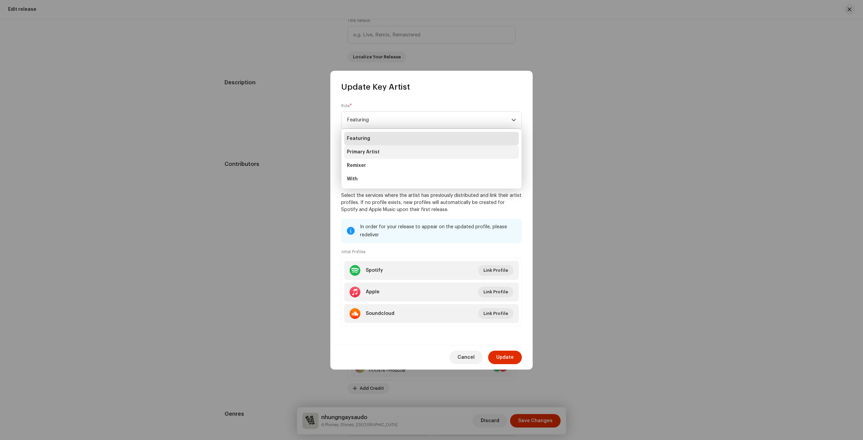
click at [393, 152] on li "Primary Artist" at bounding box center [431, 151] width 175 height 13
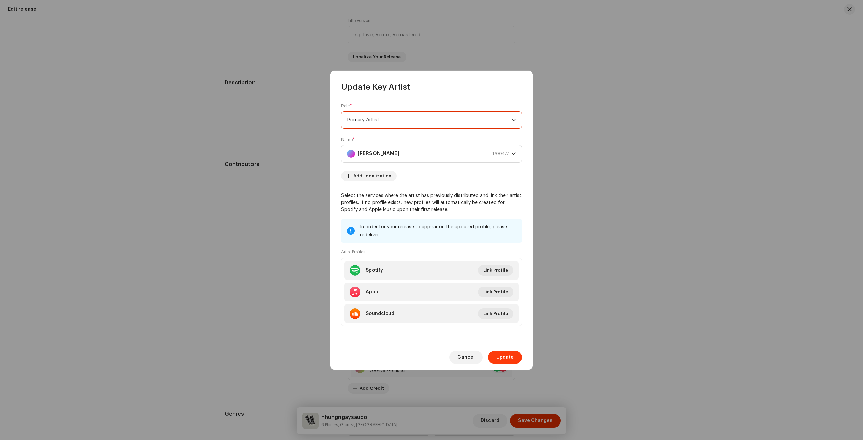
click at [514, 357] on button "Update" at bounding box center [505, 356] width 34 height 13
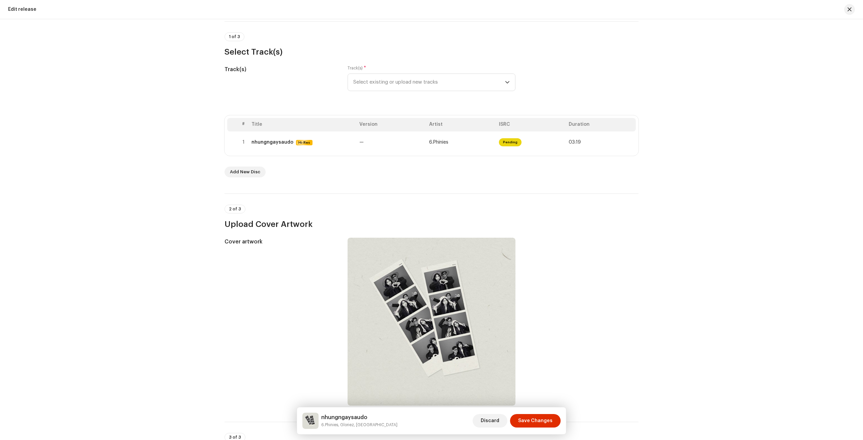
scroll to position [0, 0]
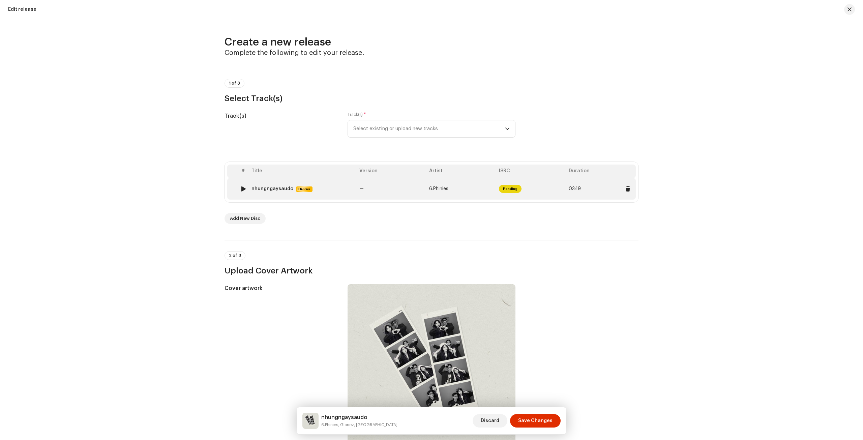
click at [345, 186] on div "nhungngaysaudo Hi-Res" at bounding box center [302, 189] width 102 height 6
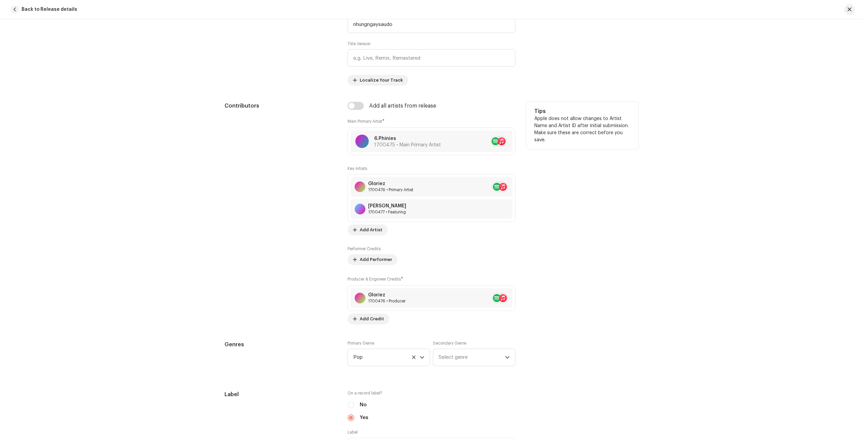
scroll to position [303, 0]
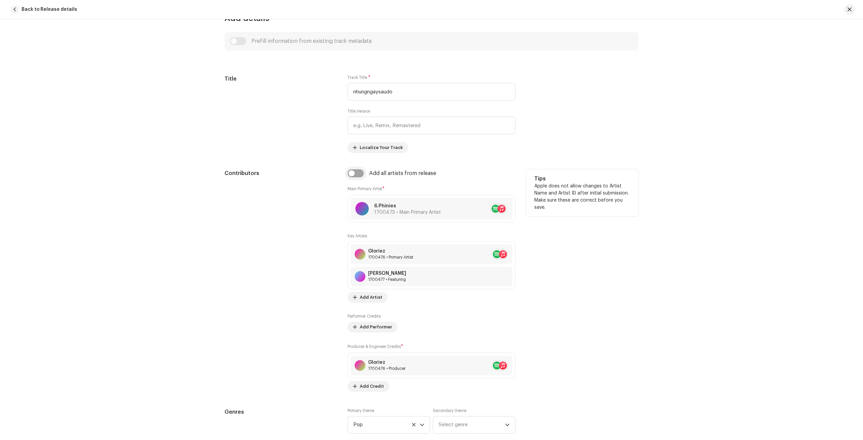
click at [355, 171] on input "checkbox" at bounding box center [355, 173] width 16 height 8
checkbox input "true"
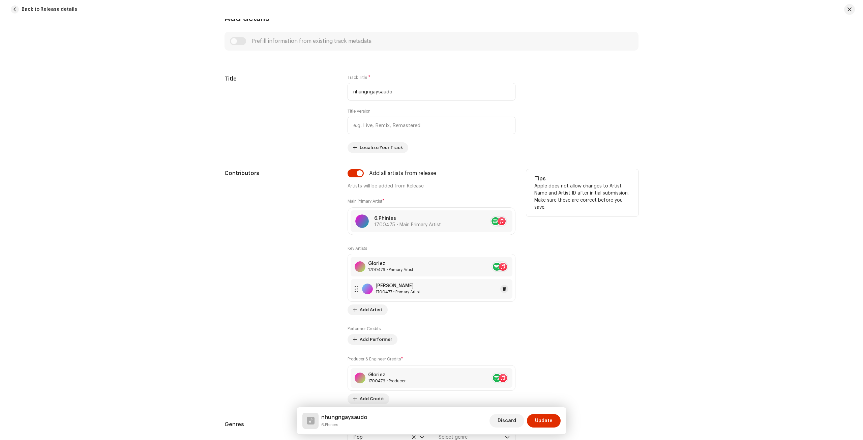
click at [469, 287] on div "Haivansaovay 1700477 • Primary Artist" at bounding box center [431, 289] width 162 height 20
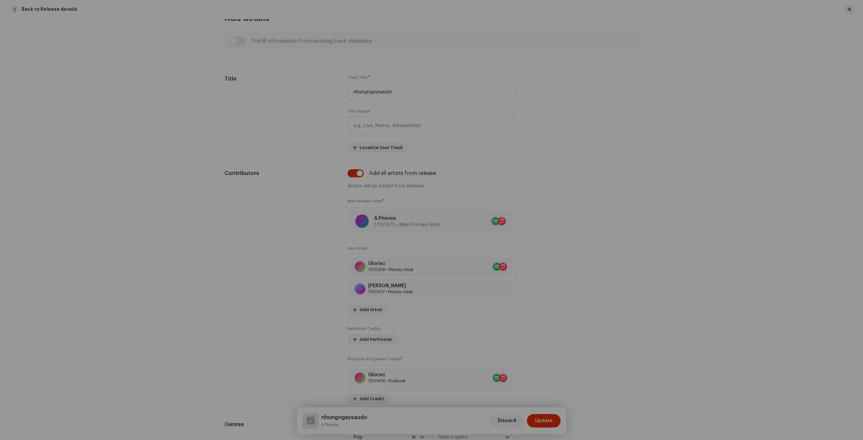
click at [704, 232] on div "Update Key Artist Role * Select role Cancel Update" at bounding box center [431, 220] width 863 height 440
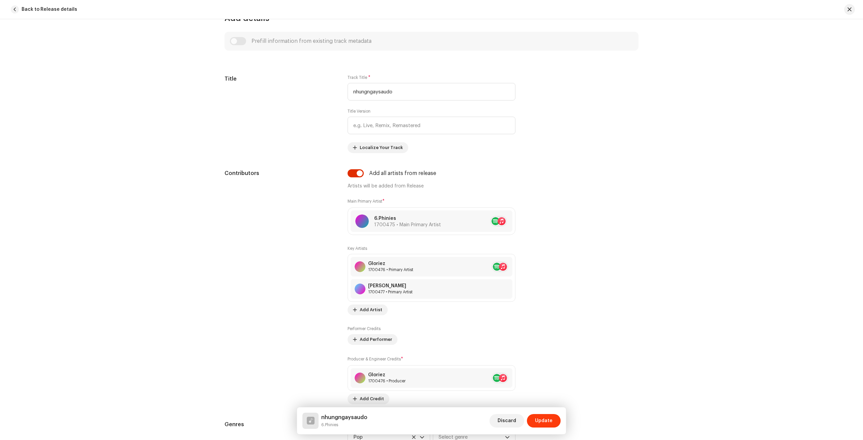
click at [549, 418] on span "Update" at bounding box center [544, 420] width 18 height 13
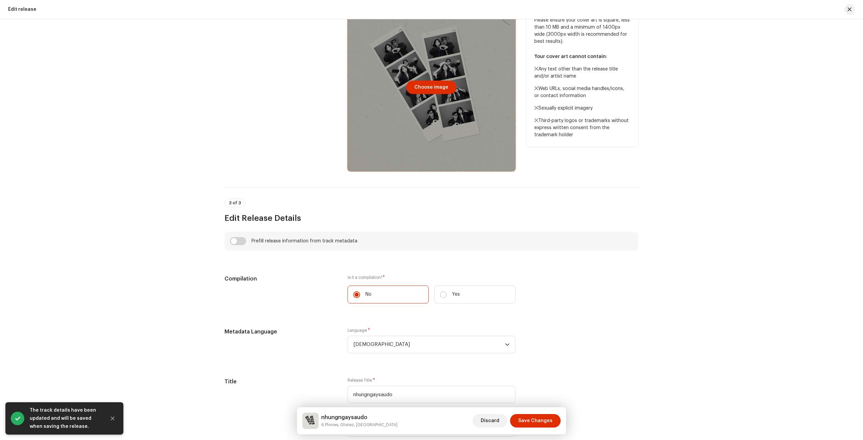
scroll to position [371, 0]
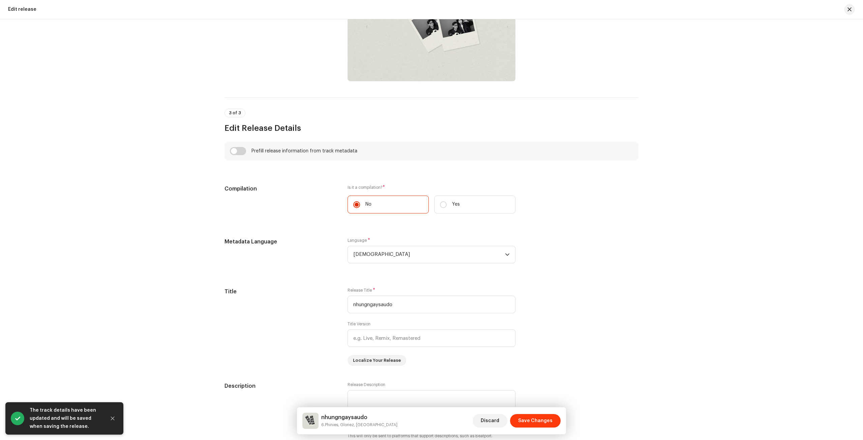
click at [533, 419] on span "Save Changes" at bounding box center [535, 420] width 34 height 13
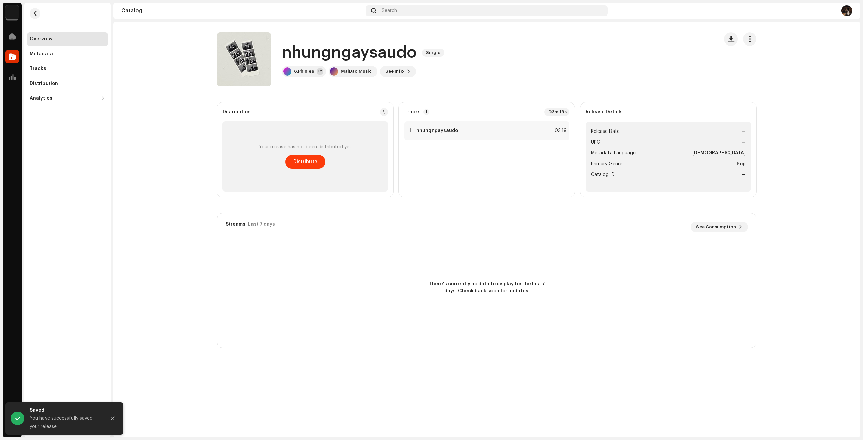
click at [305, 165] on span "Distribute" at bounding box center [305, 161] width 24 height 13
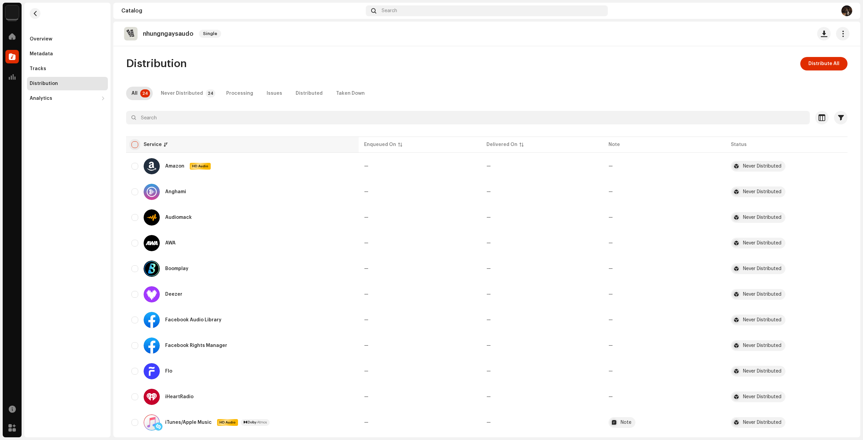
click at [131, 143] on input "checkbox" at bounding box center [134, 144] width 7 height 7
checkbox input "true"
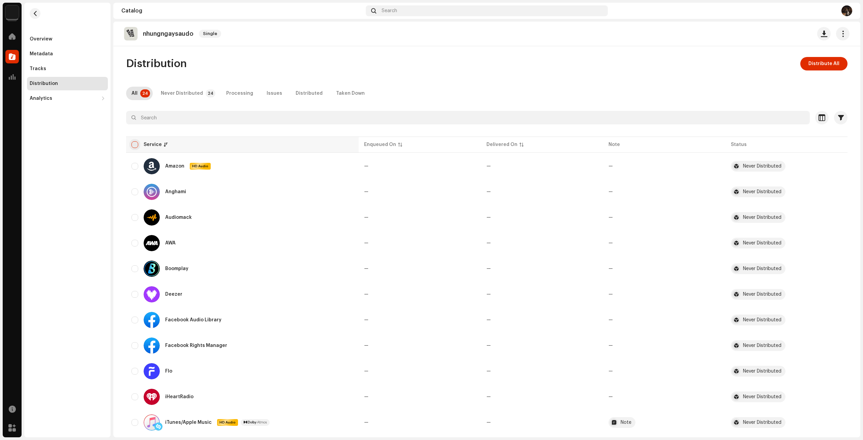
checkbox input "true"
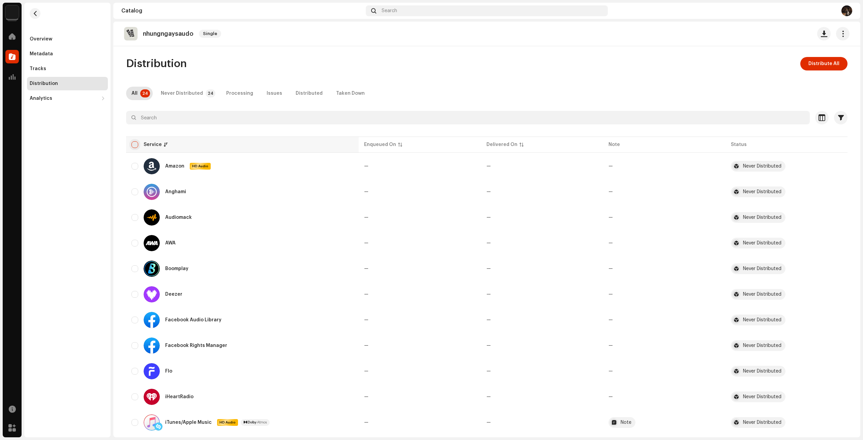
checkbox input "true"
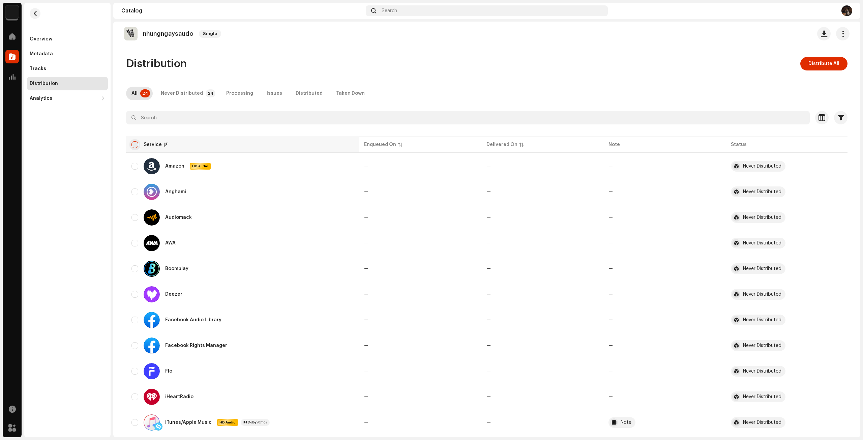
checkbox input "true"
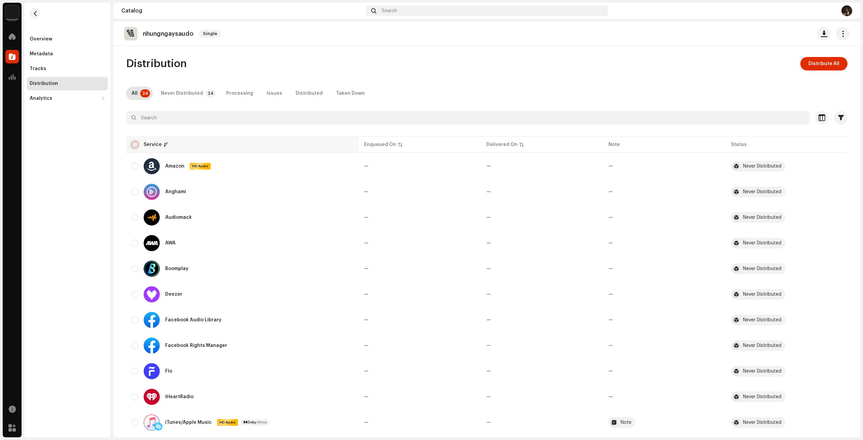
checkbox input "true"
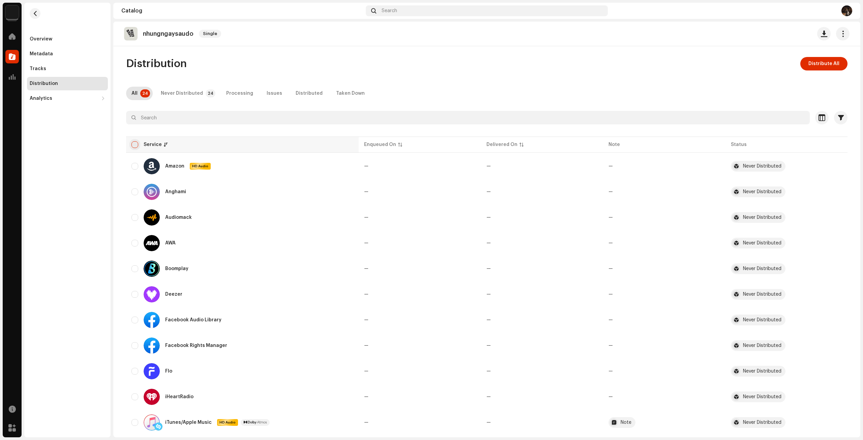
checkbox input "true"
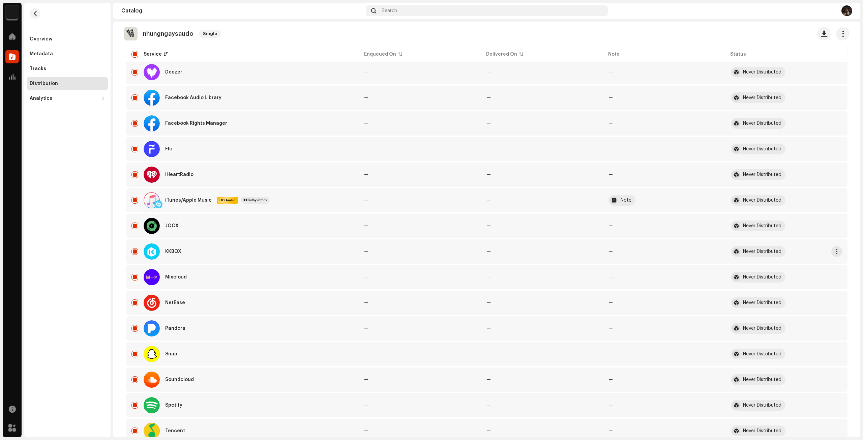
scroll to position [270, 0]
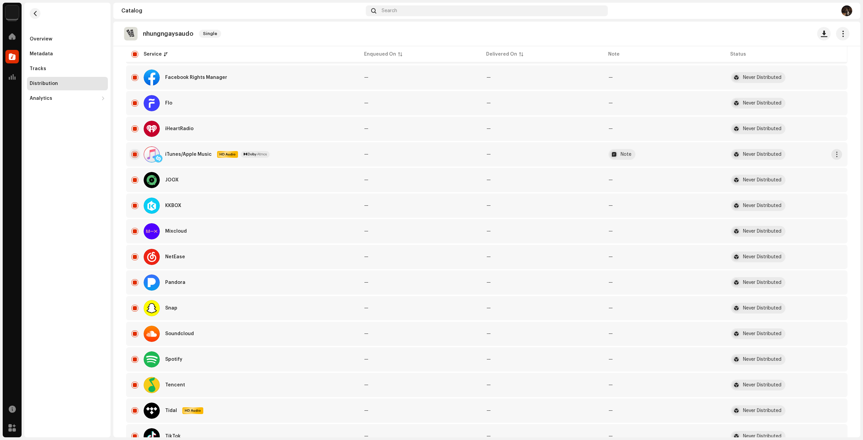
click at [134, 154] on input "Row Selected" at bounding box center [134, 154] width 7 height 7
checkbox input "false"
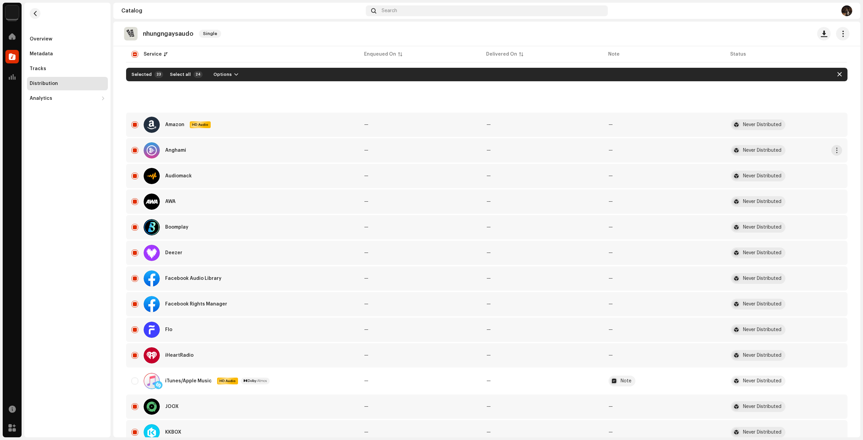
scroll to position [0, 0]
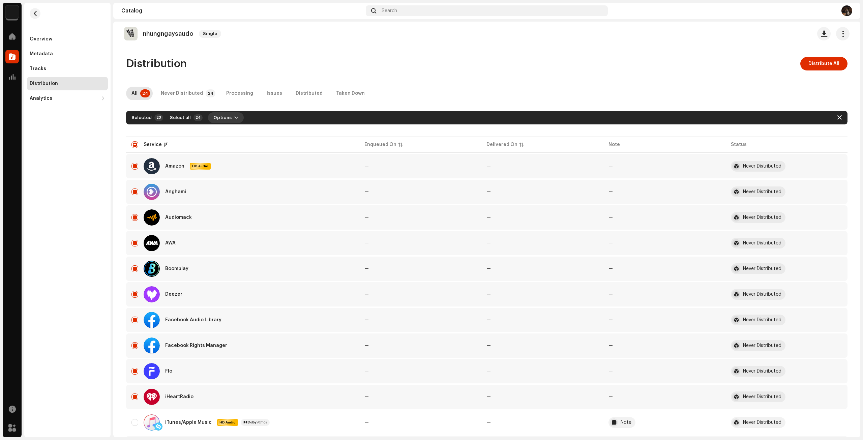
click at [214, 116] on span "Options" at bounding box center [222, 117] width 18 height 13
click at [222, 136] on div "Distribute" at bounding box center [239, 132] width 68 height 13
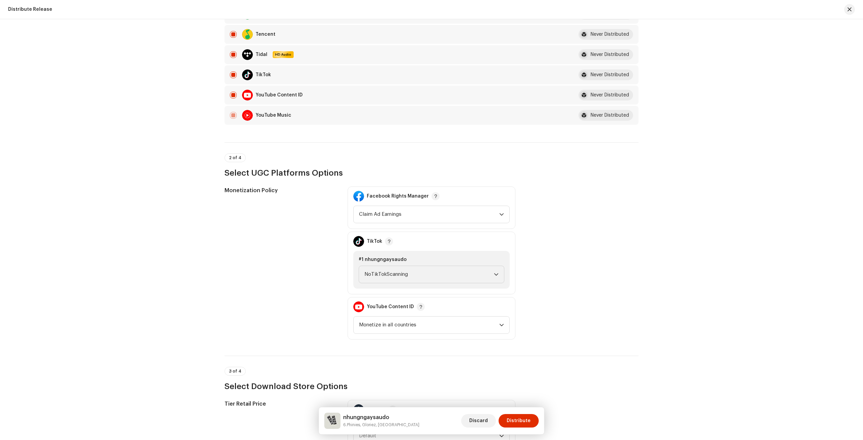
scroll to position [539, 0]
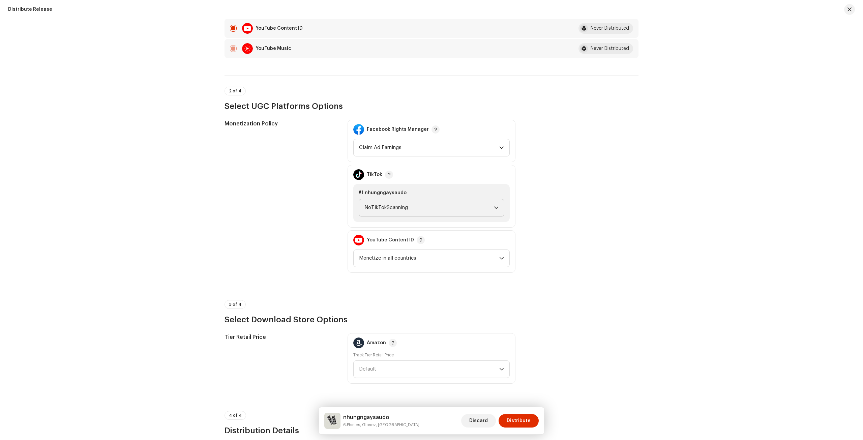
click at [386, 199] on p-select "NoTikTokScanning" at bounding box center [432, 208] width 146 height 18
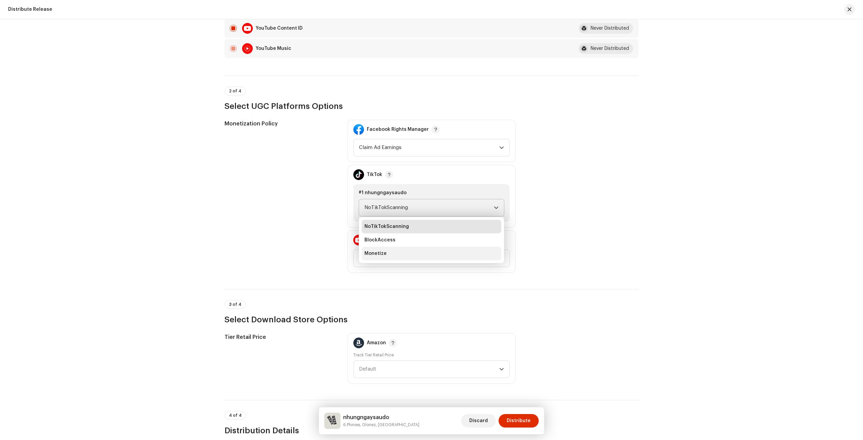
click at [382, 248] on li "Monetize" at bounding box center [432, 253] width 140 height 13
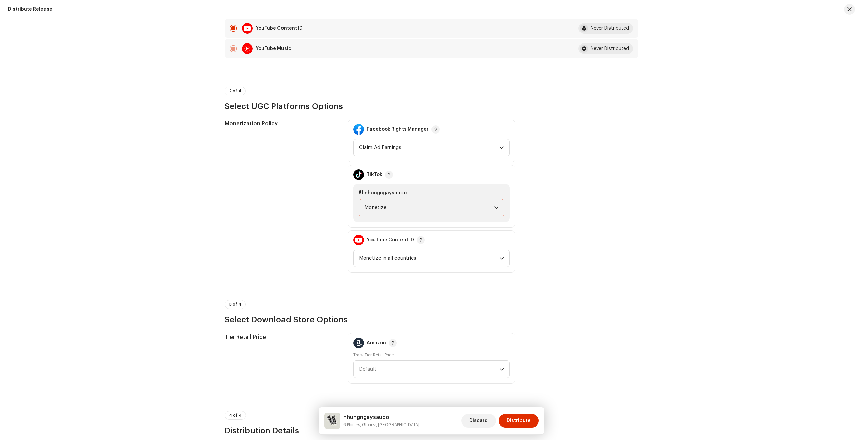
click at [328, 226] on div "Monetization Policy" at bounding box center [280, 196] width 112 height 153
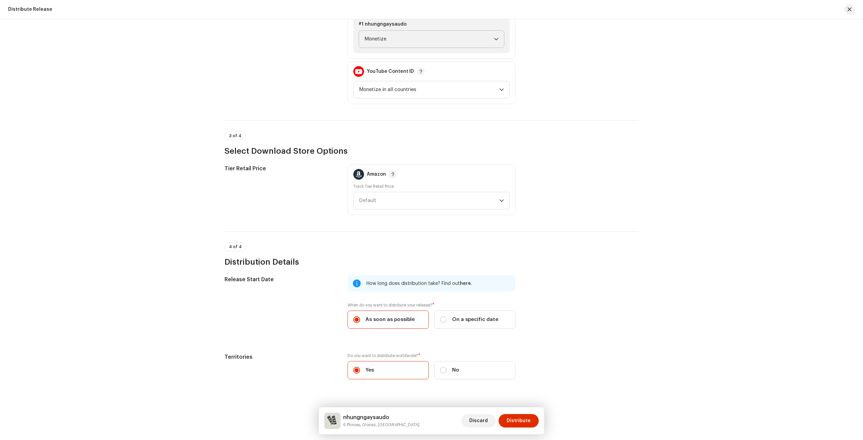
scroll to position [717, 0]
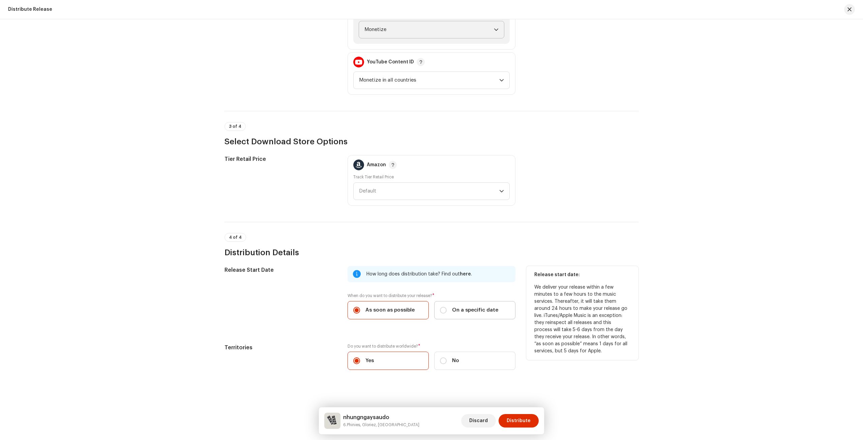
click at [453, 307] on span "On a specific date" at bounding box center [475, 309] width 46 height 7
click at [447, 307] on input "On a specific date" at bounding box center [443, 310] width 7 height 7
radio input "true"
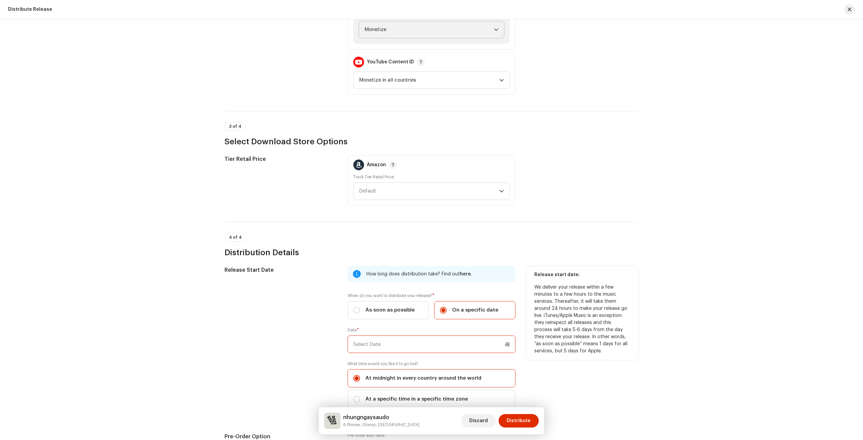
click at [425, 341] on input "text" at bounding box center [431, 344] width 168 height 18
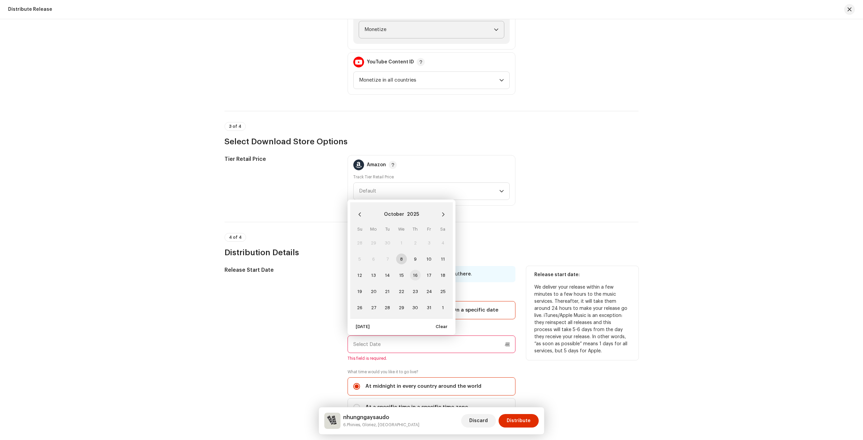
click at [411, 274] on span "16" at bounding box center [415, 275] width 11 height 11
type input "10/16/2025"
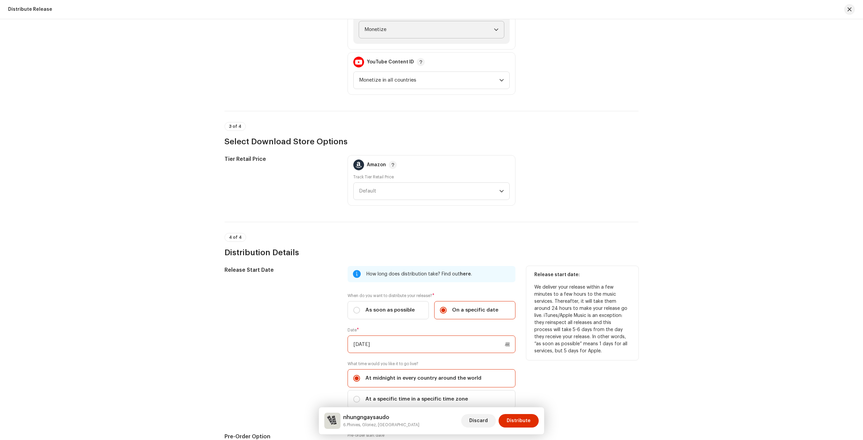
scroll to position [852, 0]
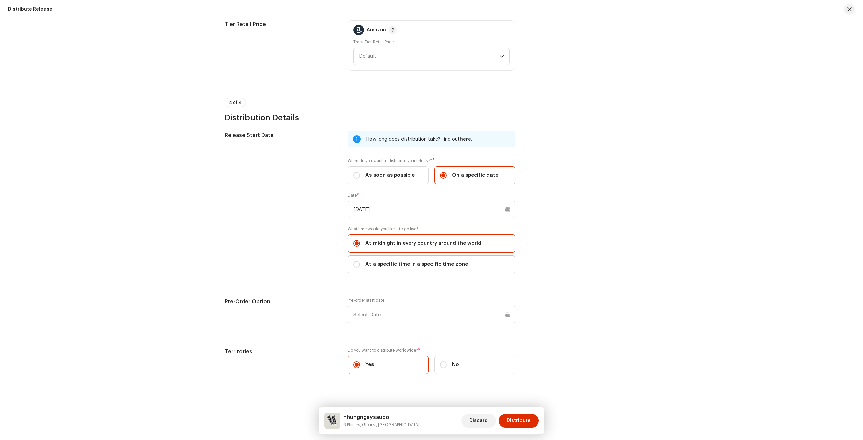
click at [388, 265] on span "At a specific time in a specific time zone" at bounding box center [416, 264] width 102 height 7
click at [360, 265] on input "At a specific time in a specific time zone" at bounding box center [356, 264] width 7 height 7
radio input "true"
click at [384, 290] on span "Select Timezone" at bounding box center [429, 298] width 152 height 17
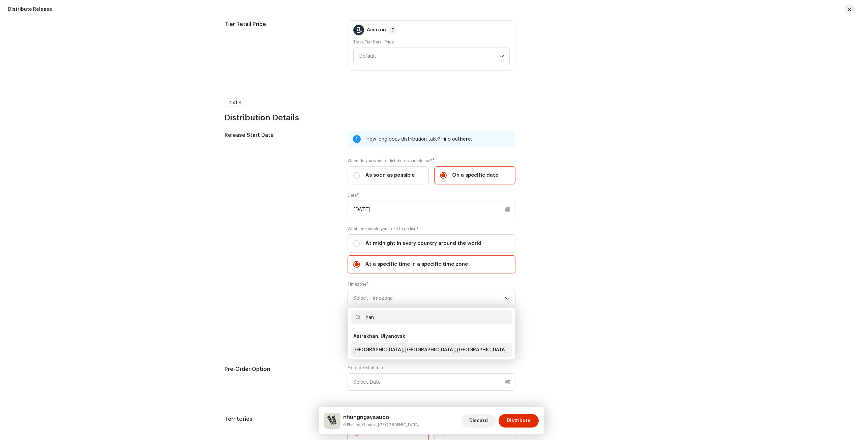
type input "han"
click at [376, 349] on span "Bangkok, Hanoi, Jakarta" at bounding box center [429, 349] width 153 height 7
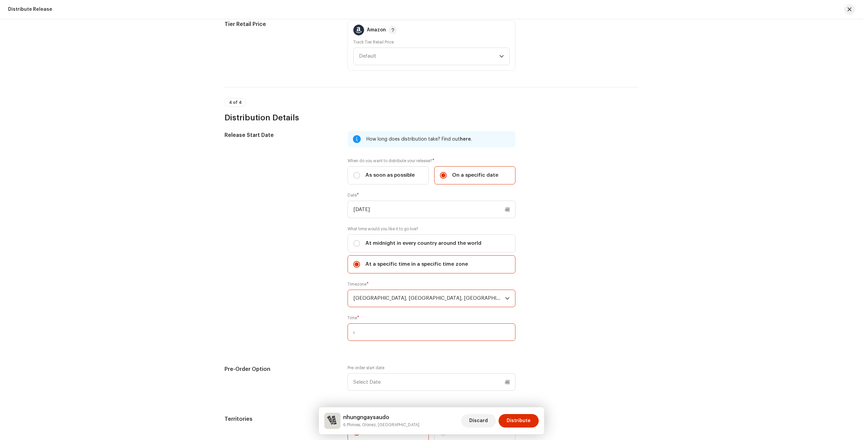
click at [390, 331] on input ":" at bounding box center [431, 332] width 168 height 18
type input "20:00"
click at [315, 299] on div "Release Start Date" at bounding box center [280, 240] width 112 height 218
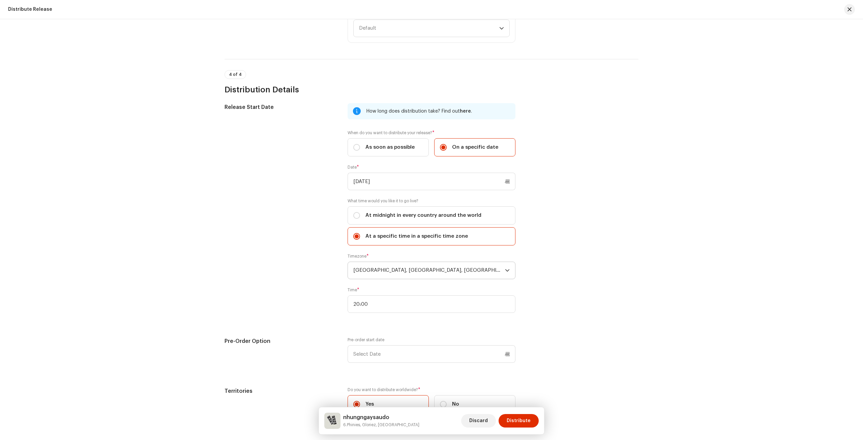
scroll to position [923, 0]
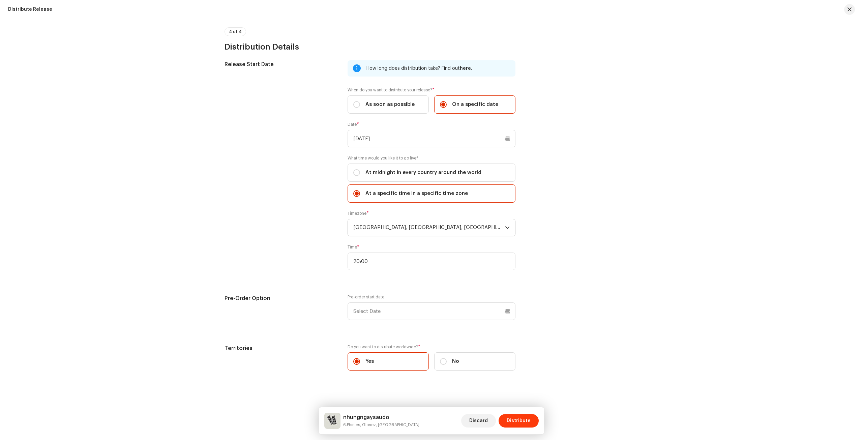
click at [517, 416] on span "Distribute" at bounding box center [519, 420] width 24 height 13
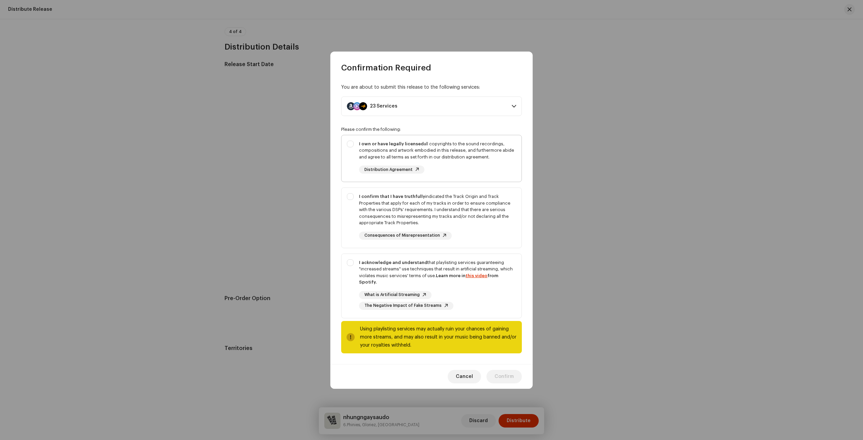
click at [462, 156] on div "I own or have legally licensed all copyrights to the sound recordings, composit…" at bounding box center [437, 151] width 157 height 20
checkbox input "true"
click at [476, 205] on div "I confirm that I have truthfully indicated the Track Origin and Track Propertie…" at bounding box center [437, 209] width 157 height 33
checkbox input "true"
click at [481, 296] on div "What is Artificial Streaming The Negative Impact of Fake Streams" at bounding box center [437, 300] width 157 height 19
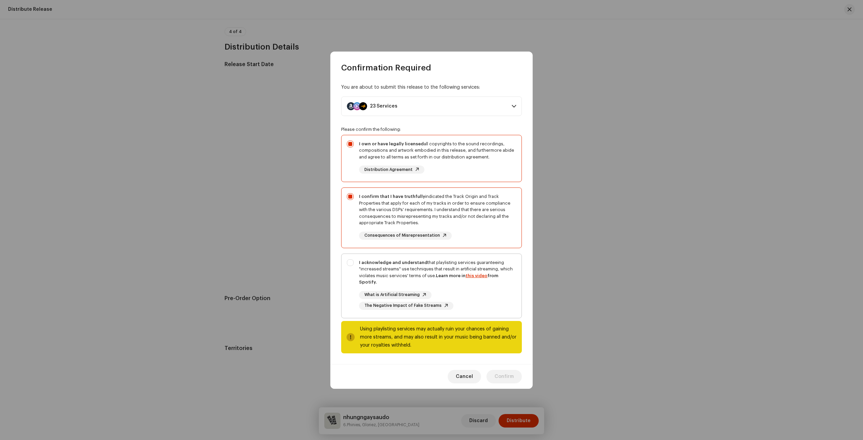
checkbox input "true"
click at [511, 374] on span "Confirm" at bounding box center [503, 376] width 19 height 13
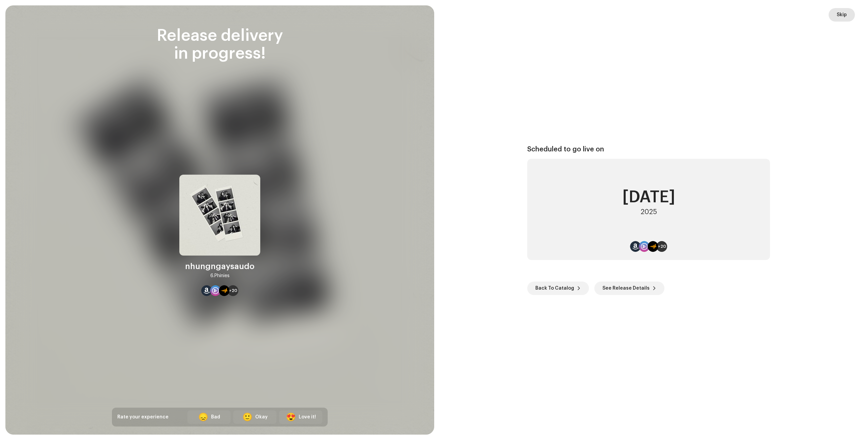
click at [842, 13] on span "Skip" at bounding box center [841, 14] width 10 height 13
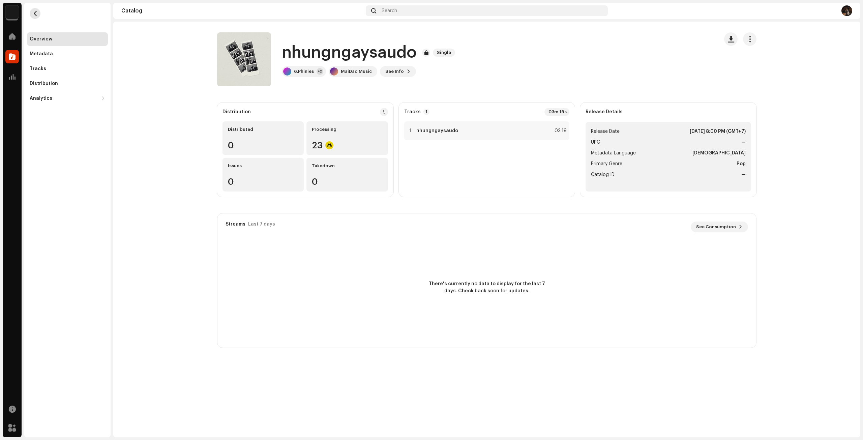
click at [33, 13] on span "button" at bounding box center [35, 13] width 5 height 5
